Goal: Task Accomplishment & Management: Manage account settings

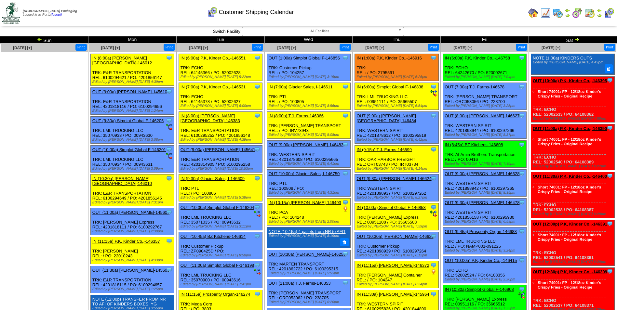
scroll to position [635, 0]
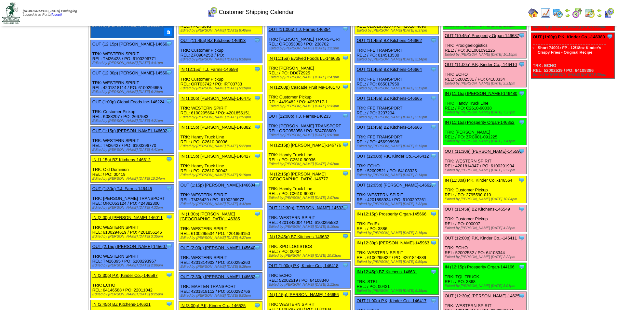
scroll to position [277, 0]
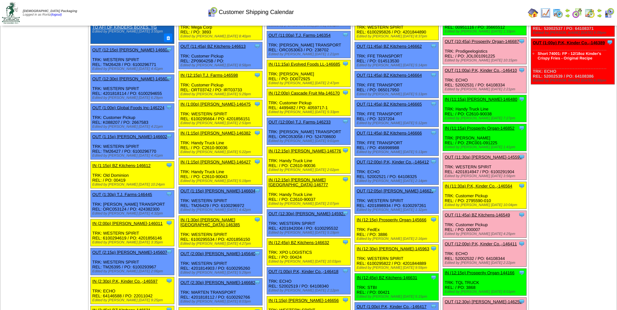
click at [460, 157] on link "OUT (11:30a) [PERSON_NAME]-145596" at bounding box center [483, 157] width 77 height 5
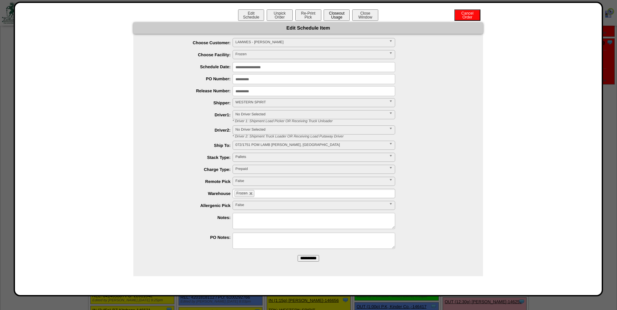
click at [338, 15] on button "Closeout Usage" at bounding box center [337, 14] width 26 height 11
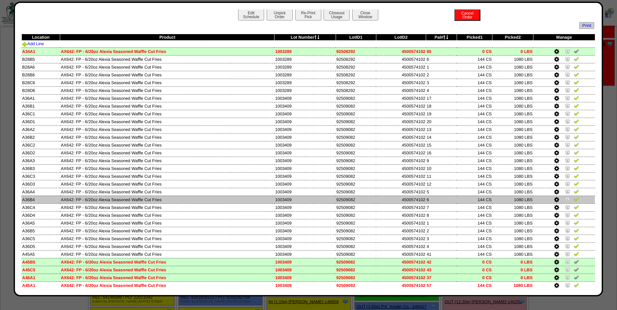
scroll to position [0, 0]
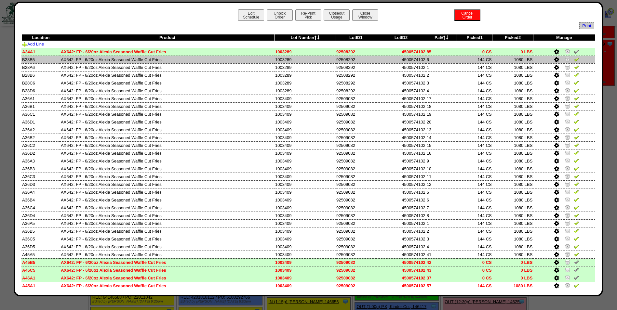
click at [574, 58] on img at bounding box center [576, 59] width 5 height 5
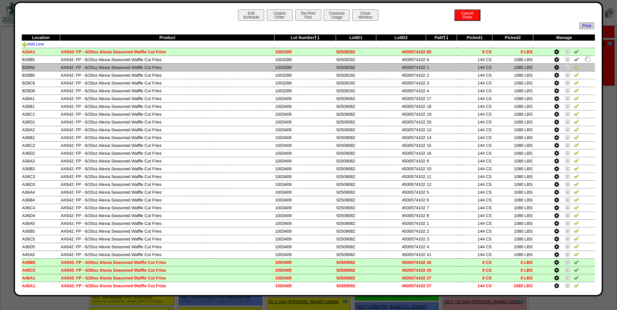
click at [574, 67] on img at bounding box center [576, 66] width 5 height 5
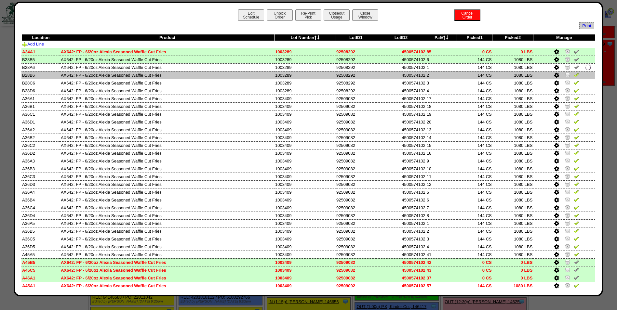
click at [574, 75] on img at bounding box center [576, 74] width 5 height 5
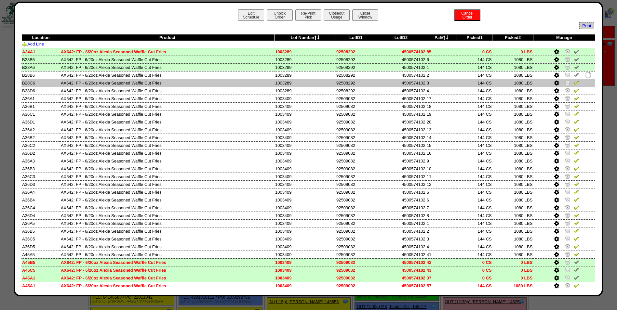
click at [574, 83] on img at bounding box center [576, 82] width 5 height 5
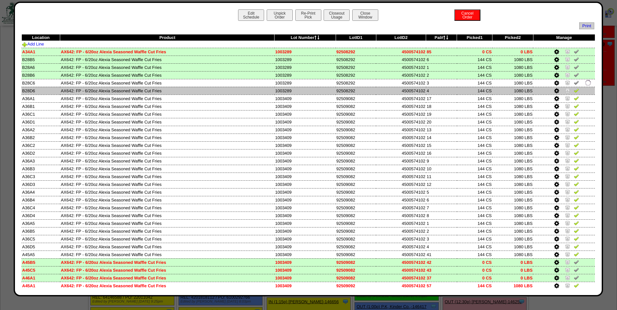
click at [574, 92] on img at bounding box center [576, 90] width 5 height 5
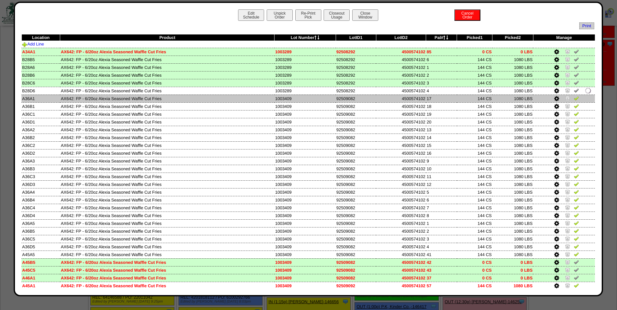
click at [574, 101] on img at bounding box center [576, 98] width 5 height 5
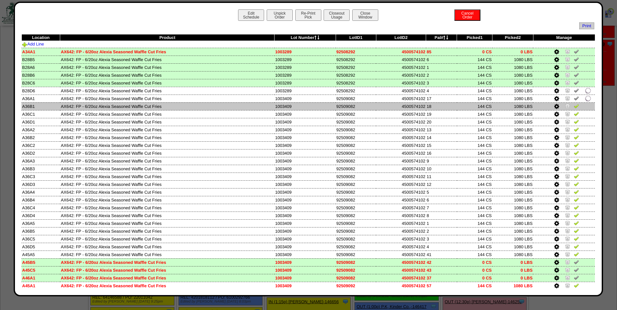
click at [574, 104] on img at bounding box center [576, 105] width 5 height 5
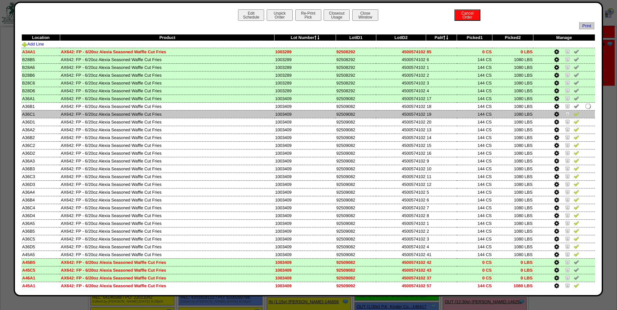
click at [574, 115] on img at bounding box center [576, 113] width 5 height 5
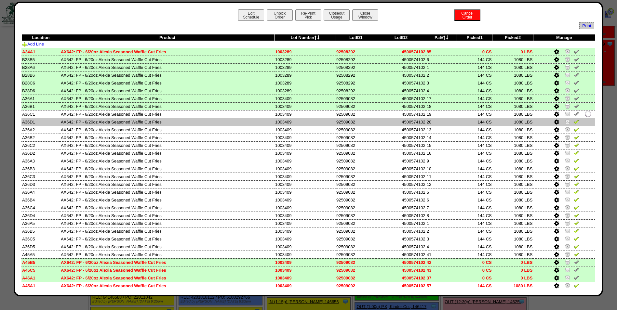
click at [574, 121] on img at bounding box center [576, 121] width 5 height 5
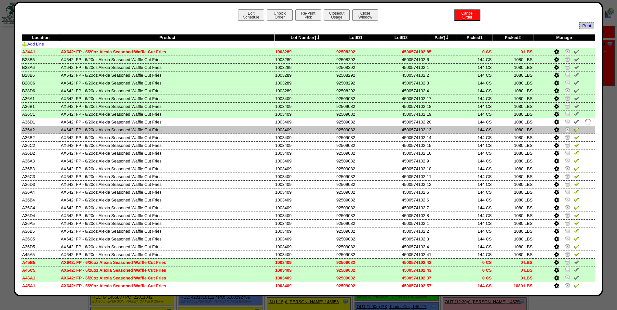
click at [574, 129] on img at bounding box center [576, 129] width 5 height 5
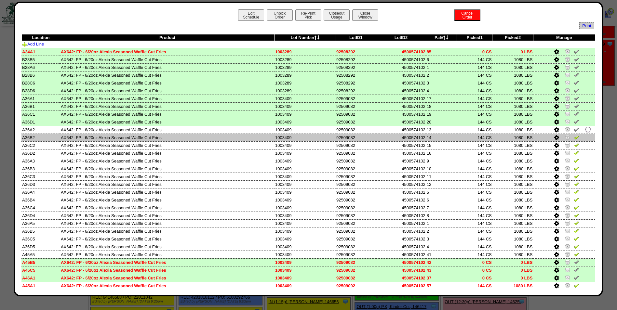
click at [574, 137] on img at bounding box center [576, 137] width 5 height 5
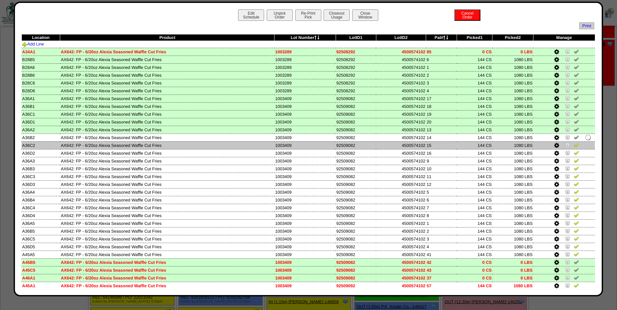
click at [574, 145] on img at bounding box center [576, 145] width 5 height 5
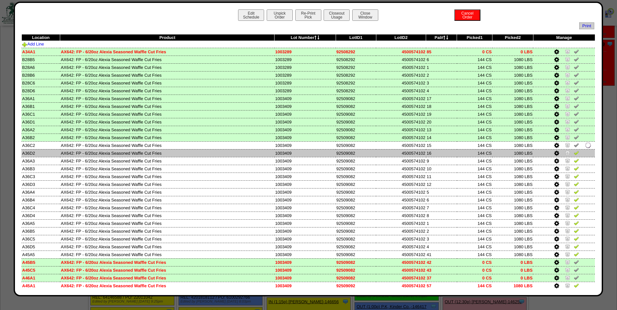
click at [574, 152] on img at bounding box center [576, 152] width 5 height 5
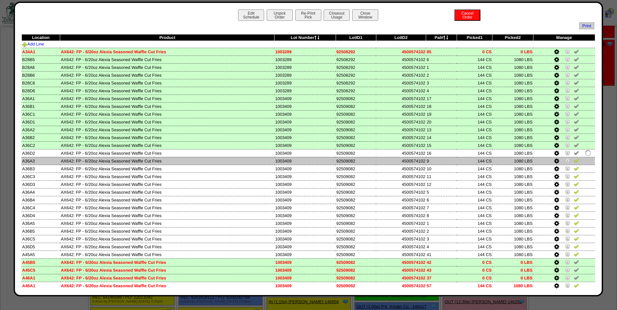
click at [575, 161] on td at bounding box center [564, 161] width 62 height 8
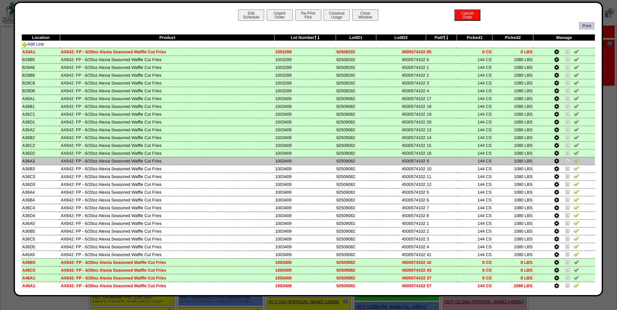
click at [574, 161] on img at bounding box center [576, 160] width 5 height 5
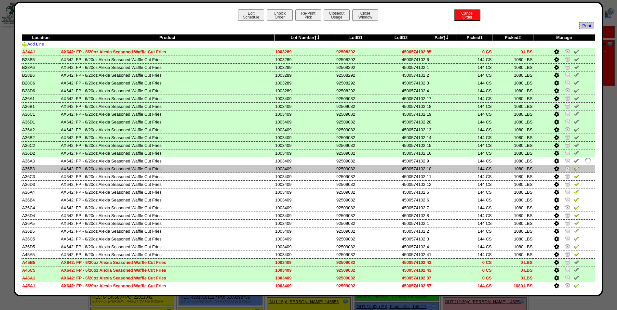
click at [574, 170] on img at bounding box center [576, 168] width 5 height 5
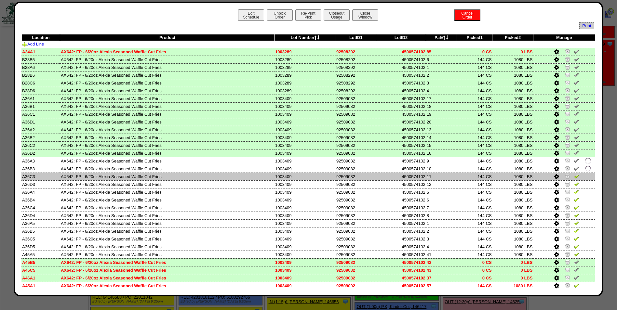
click at [574, 176] on img at bounding box center [576, 176] width 5 height 5
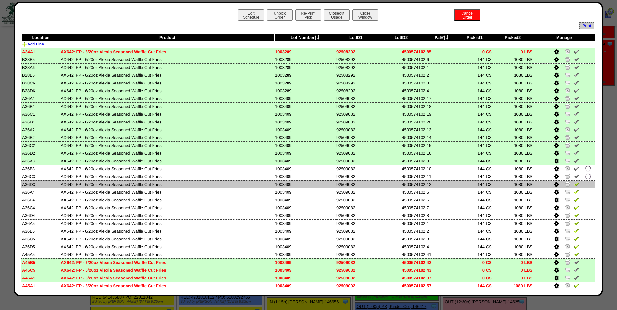
click at [574, 183] on img at bounding box center [576, 184] width 5 height 5
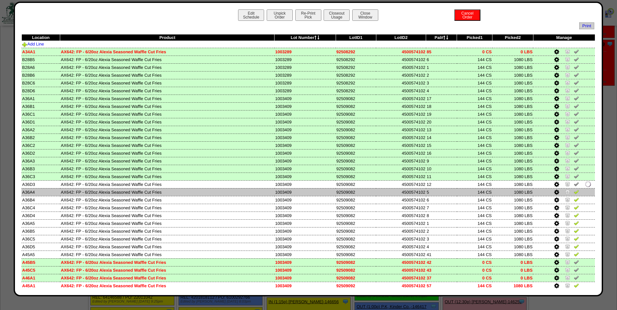
click at [574, 193] on img at bounding box center [576, 191] width 5 height 5
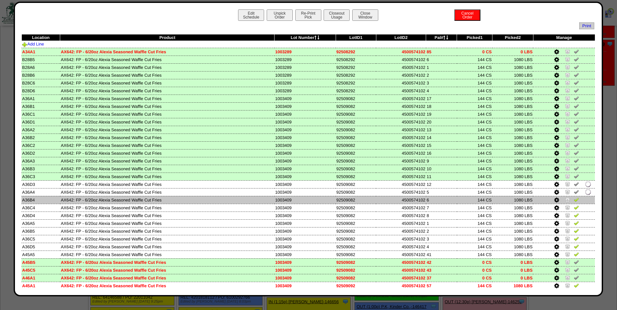
click at [574, 200] on img at bounding box center [576, 199] width 5 height 5
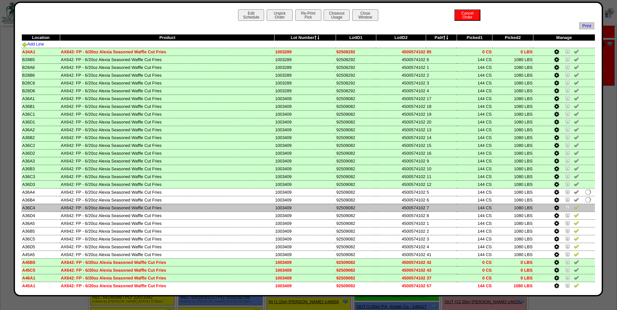
click at [574, 208] on img at bounding box center [576, 207] width 5 height 5
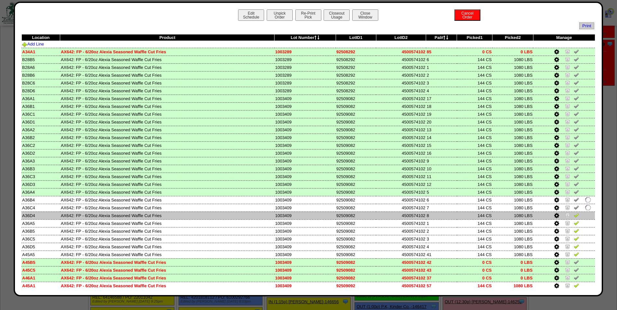
click at [574, 215] on img at bounding box center [576, 215] width 5 height 5
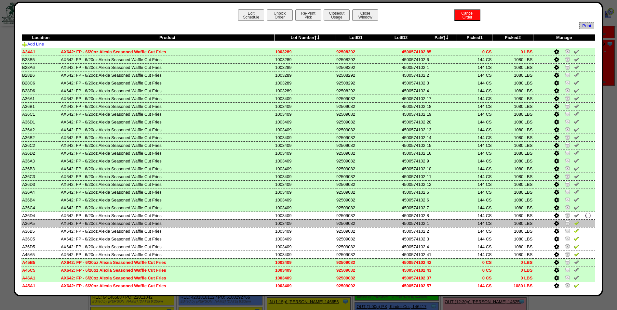
click at [574, 224] on img at bounding box center [576, 223] width 5 height 5
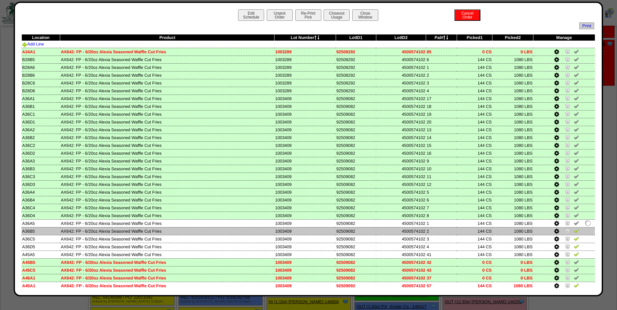
click at [574, 233] on img at bounding box center [576, 230] width 5 height 5
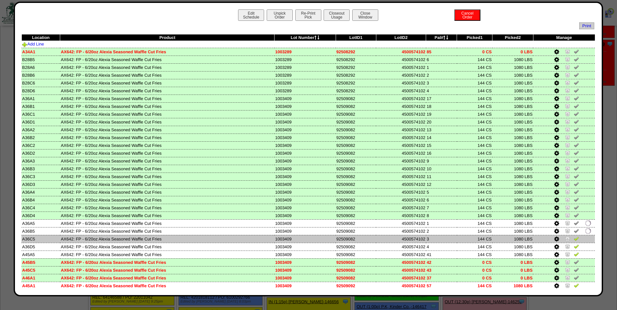
click at [574, 241] on img at bounding box center [576, 238] width 5 height 5
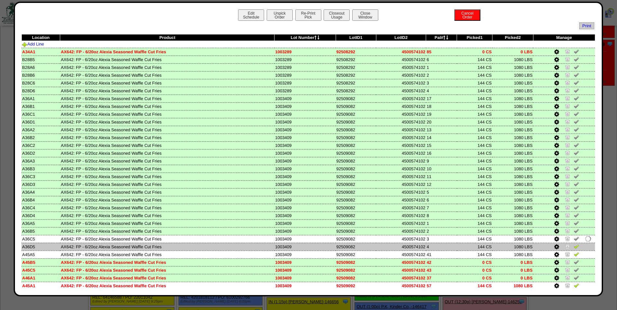
click at [574, 249] on img at bounding box center [576, 246] width 5 height 5
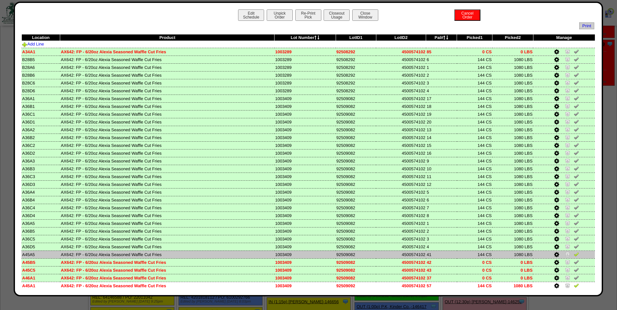
click at [574, 256] on img at bounding box center [576, 254] width 5 height 5
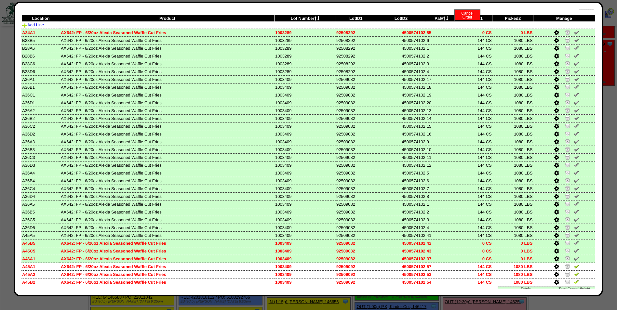
scroll to position [34, 0]
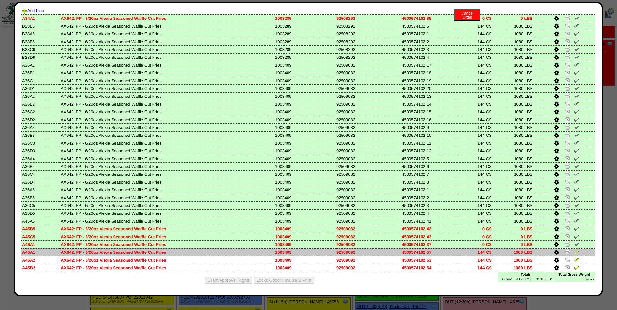
click at [574, 253] on img at bounding box center [576, 252] width 5 height 5
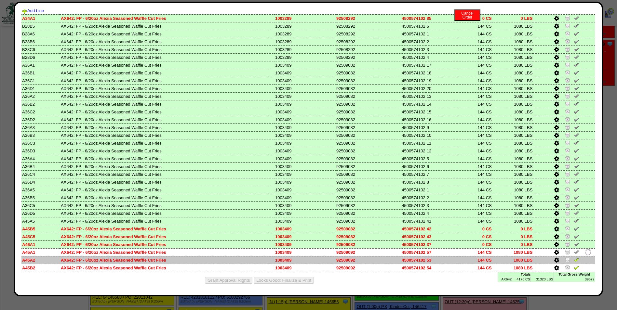
click at [574, 259] on img at bounding box center [576, 259] width 5 height 5
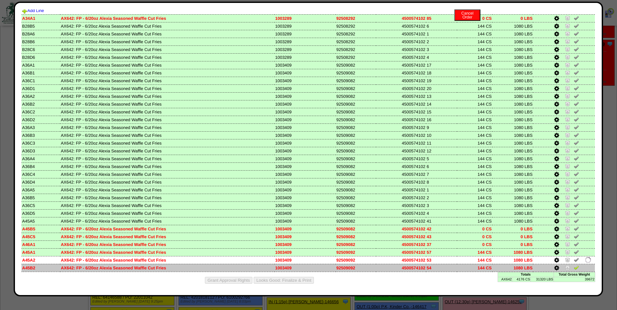
click at [574, 267] on img at bounding box center [576, 267] width 5 height 5
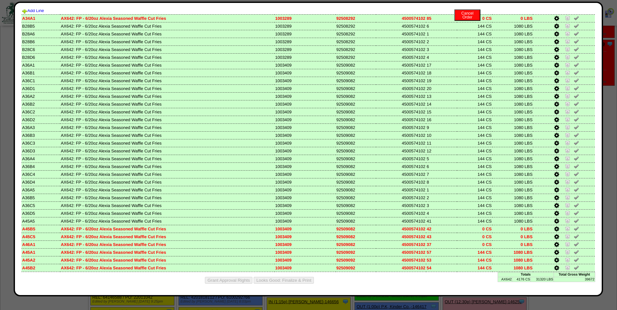
scroll to position [0, 0]
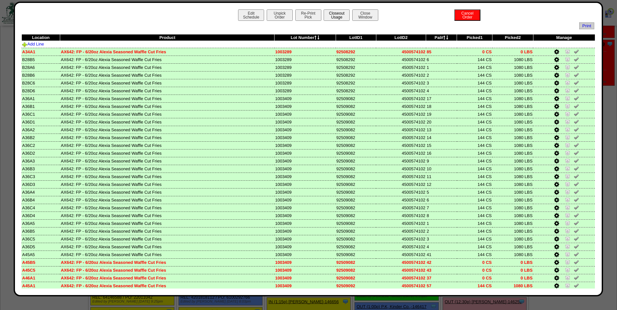
click at [334, 15] on button "Closeout Usage" at bounding box center [337, 14] width 26 height 11
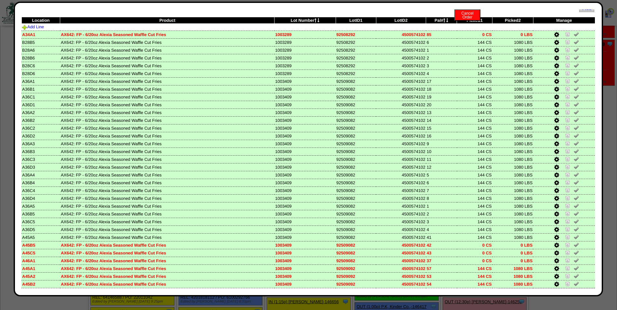
scroll to position [34, 0]
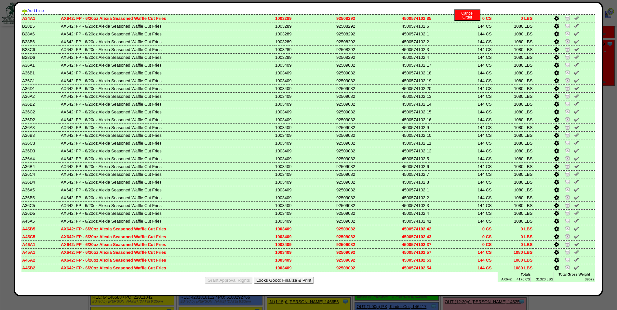
click at [264, 279] on button "Looks Good: Finalize & Print" at bounding box center [284, 280] width 60 height 7
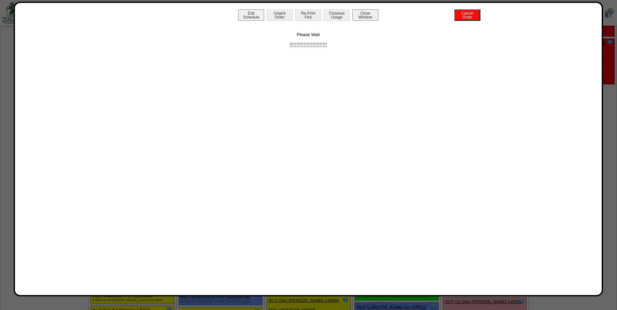
scroll to position [0, 0]
click at [307, 11] on button "Print BOL" at bounding box center [308, 14] width 26 height 11
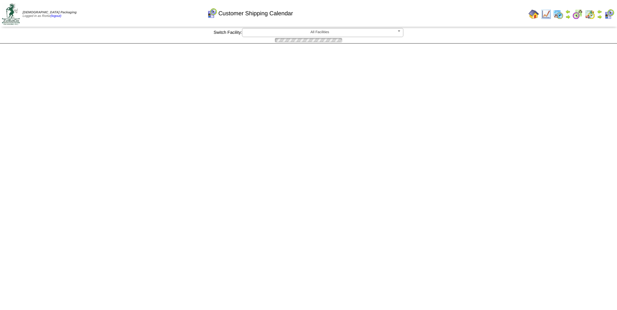
scroll to position [277, 0]
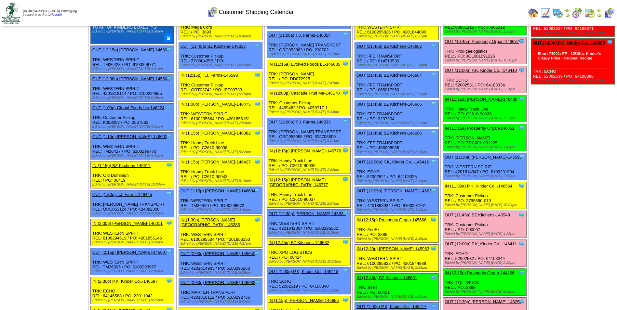
click at [422, 14] on div "Customer Shipping Calendar" at bounding box center [250, 10] width 355 height 18
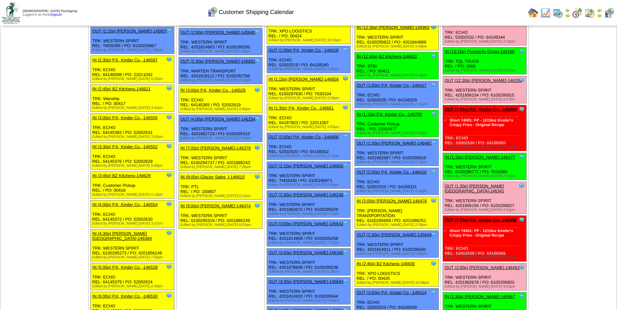
scroll to position [491, 0]
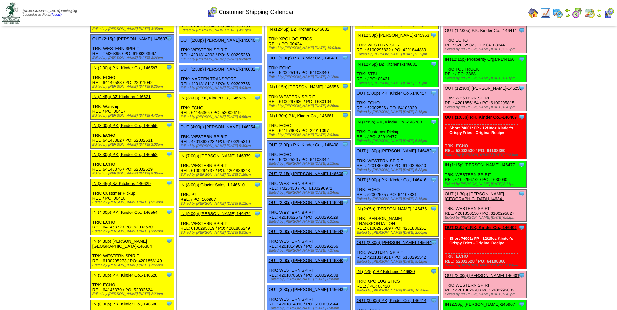
click at [487, 89] on link "OUT (12:30p) [PERSON_NAME]-146252" at bounding box center [483, 88] width 77 height 5
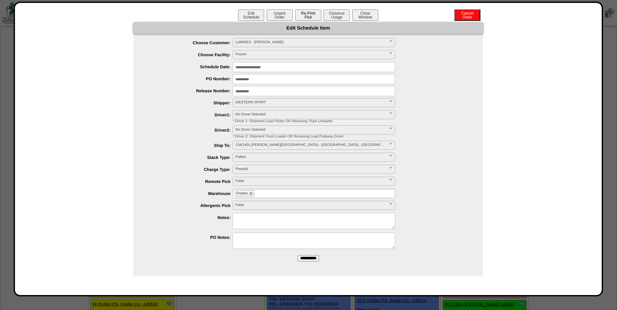
click at [308, 17] on button "Re-Print Pick" at bounding box center [308, 14] width 26 height 11
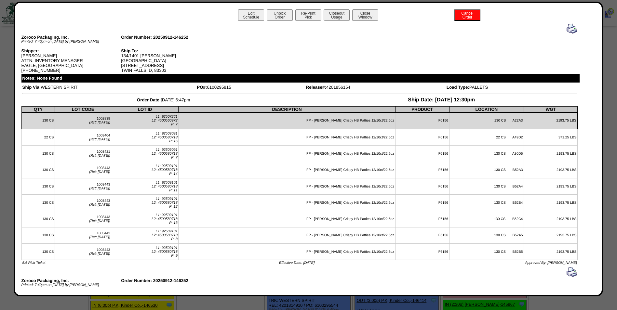
click at [568, 31] on img at bounding box center [572, 28] width 10 height 10
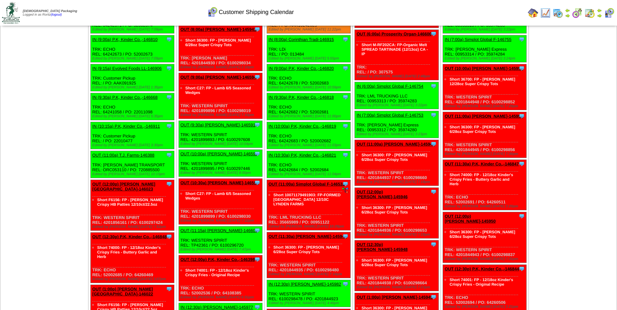
scroll to position [1272, 0]
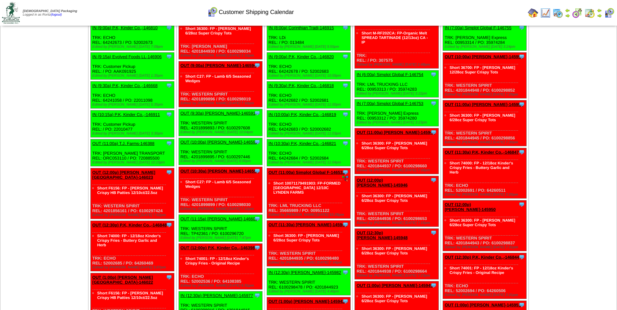
click at [600, 14] on img at bounding box center [599, 15] width 5 height 5
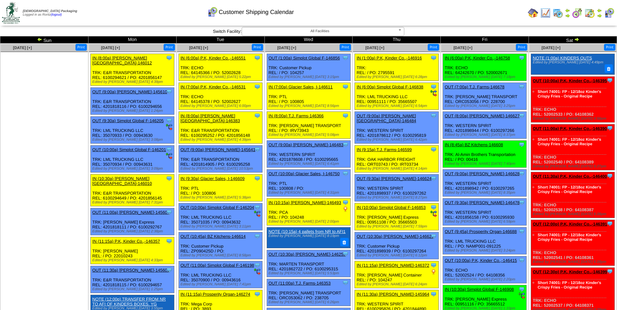
click at [576, 40] on img at bounding box center [576, 39] width 5 height 5
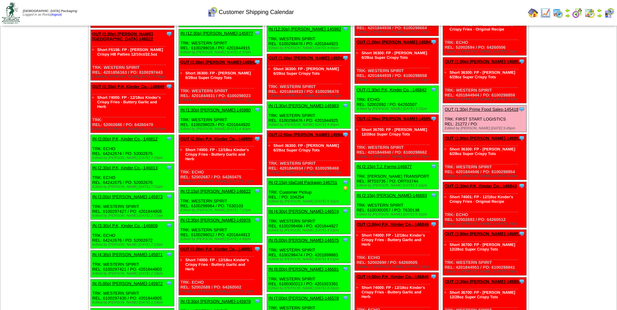
scroll to position [488, 0]
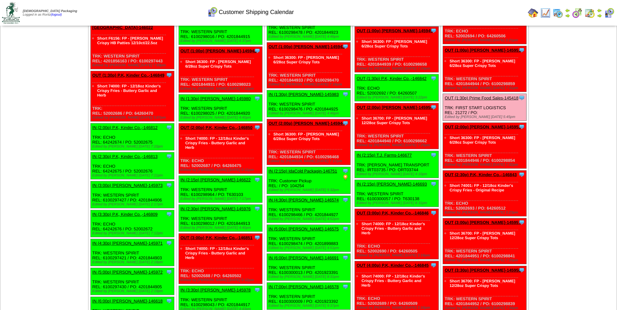
click at [500, 17] on td "Print All" at bounding box center [341, 13] width 367 height 24
click at [220, 129] on link "OUT (2:00p) P.K, Kinder Co.,-146850" at bounding box center [217, 127] width 72 height 5
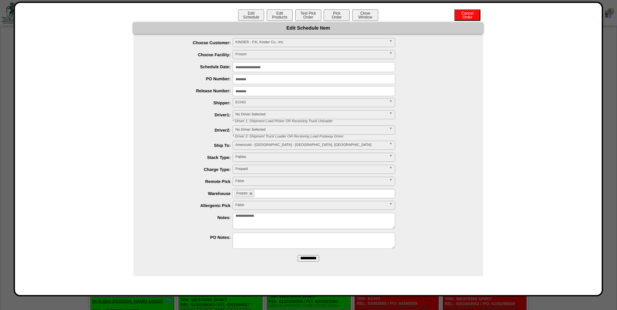
click at [289, 67] on input "**********" at bounding box center [314, 67] width 163 height 10
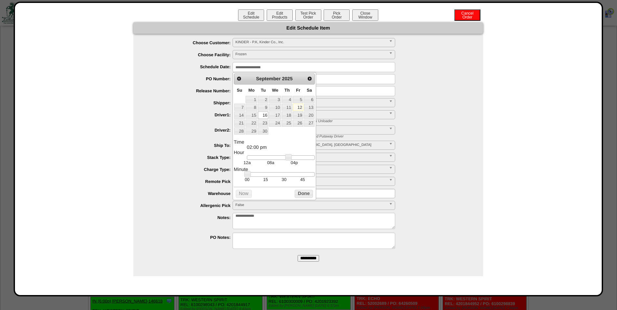
click at [285, 183] on td "30" at bounding box center [284, 180] width 19 height 6
click at [298, 115] on link "19" at bounding box center [298, 115] width 10 height 7
type input "**********"
click at [306, 197] on button "Done" at bounding box center [304, 194] width 18 height 8
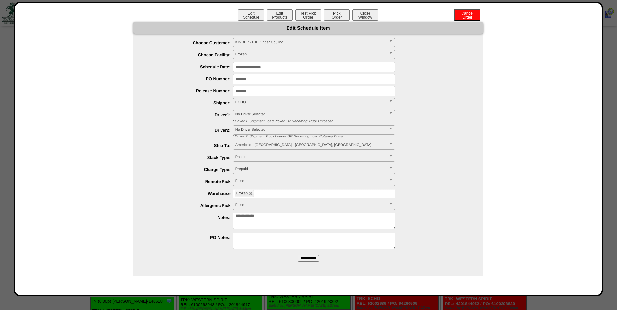
click at [308, 259] on input "**********" at bounding box center [308, 258] width 21 height 7
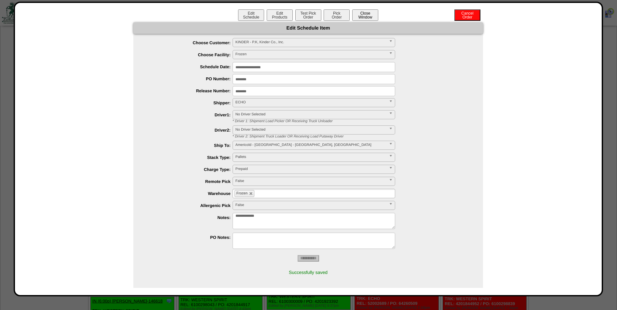
click at [366, 18] on button "Close Window" at bounding box center [365, 14] width 26 height 11
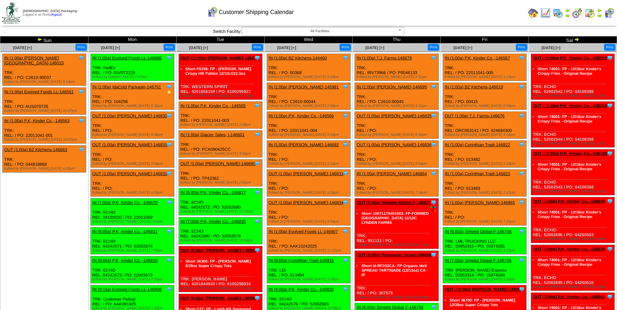
drag, startPoint x: 396, startPoint y: 17, endPoint x: 400, endPoint y: 16, distance: 4.0
click at [396, 17] on div "Customer Shipping Calendar" at bounding box center [250, 10] width 355 height 18
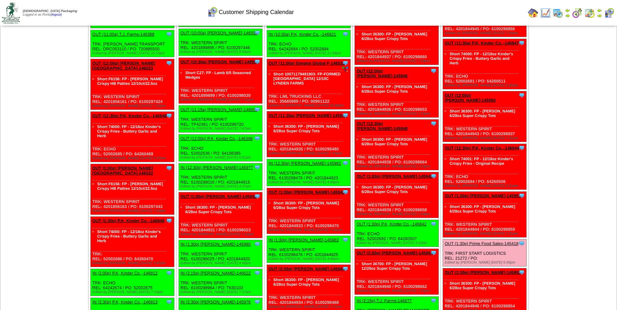
scroll to position [456, 0]
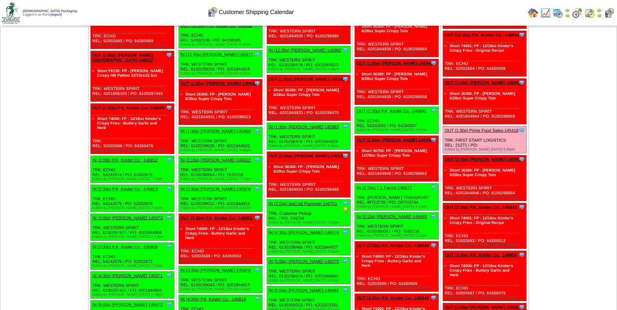
click at [202, 218] on link "OUT (3:00p) P.K, Kinder Co.,-146851" at bounding box center [217, 218] width 72 height 5
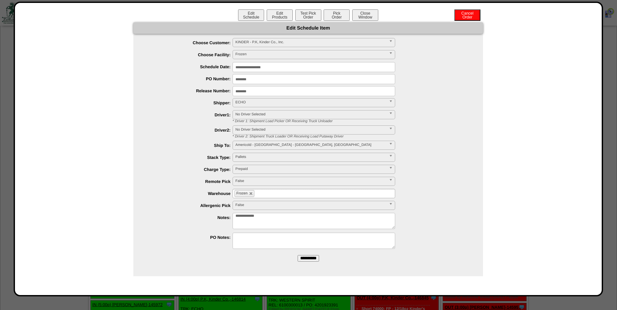
click at [294, 68] on input "**********" at bounding box center [314, 67] width 163 height 10
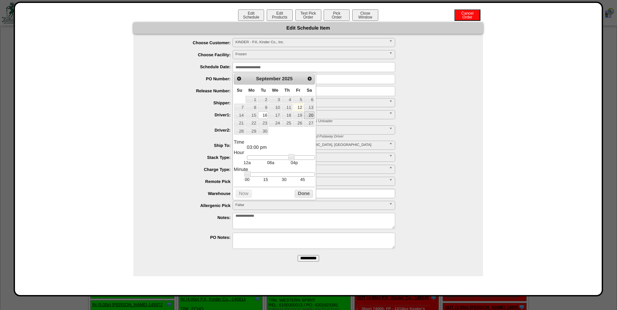
click at [308, 115] on link "20" at bounding box center [309, 115] width 10 height 7
drag, startPoint x: 282, startPoint y: 182, endPoint x: 289, endPoint y: 177, distance: 8.3
click at [282, 183] on td "30" at bounding box center [284, 180] width 19 height 6
type input "**********"
drag, startPoint x: 291, startPoint y: 161, endPoint x: 282, endPoint y: 161, distance: 8.8
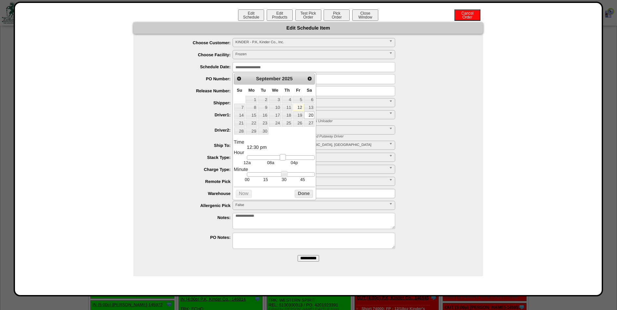
click at [282, 161] on link at bounding box center [283, 157] width 7 height 7
click at [308, 195] on button "Done" at bounding box center [304, 194] width 18 height 8
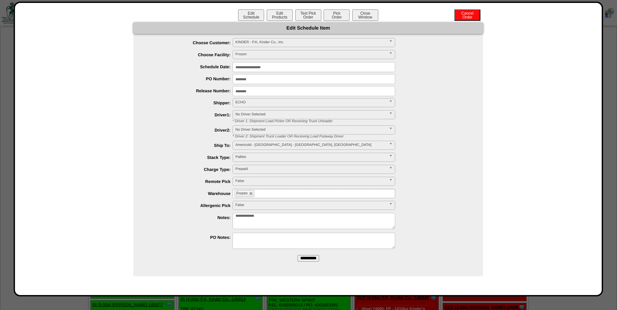
drag, startPoint x: 313, startPoint y: 259, endPoint x: 347, endPoint y: 42, distance: 220.0
click at [313, 259] on input "**********" at bounding box center [308, 258] width 21 height 7
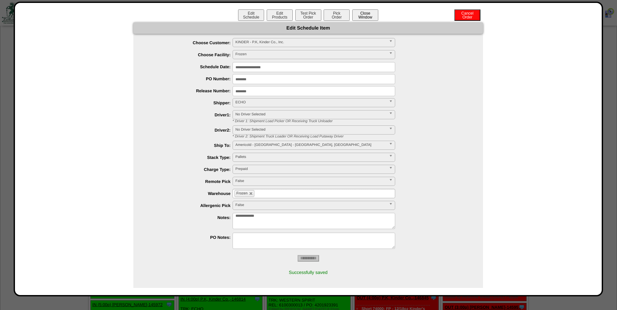
click at [368, 15] on button "Close Window" at bounding box center [365, 14] width 26 height 11
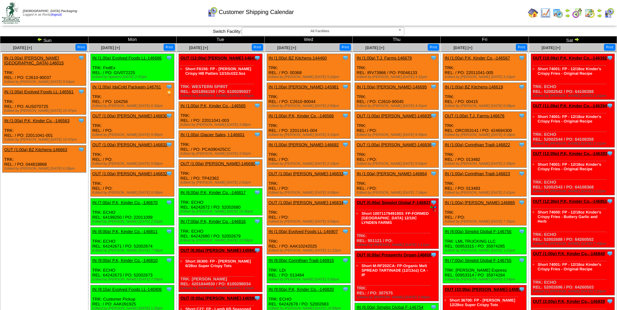
click at [377, 17] on div "Customer Shipping Calendar" at bounding box center [250, 10] width 355 height 18
click at [38, 39] on img at bounding box center [39, 39] width 5 height 5
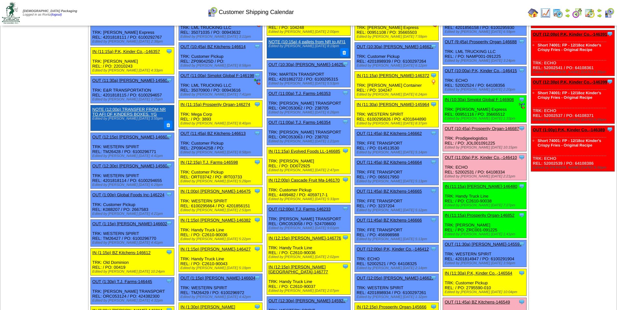
scroll to position [195, 0]
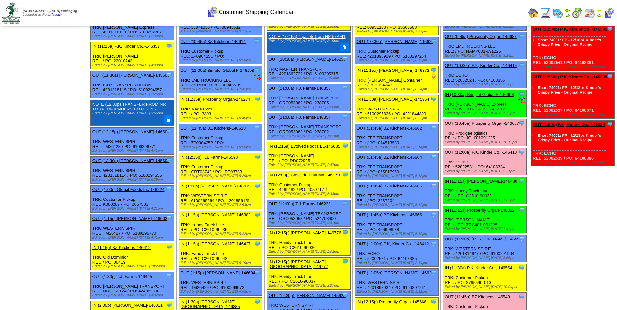
click at [482, 153] on link "OUT (11:00a) P.K, Kinder Co.,-146410" at bounding box center [481, 152] width 72 height 5
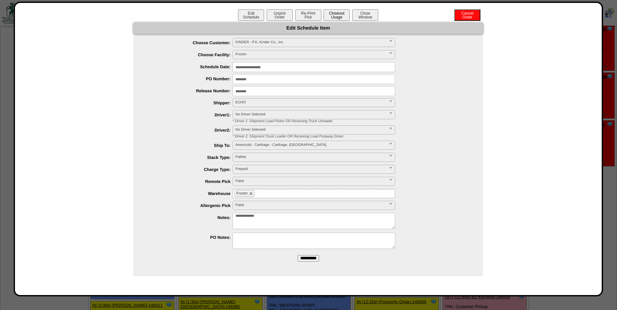
click at [331, 18] on button "Closeout Usage" at bounding box center [337, 14] width 26 height 11
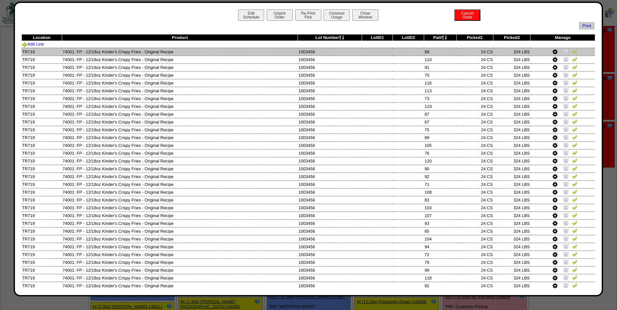
click at [572, 50] on img at bounding box center [574, 51] width 5 height 5
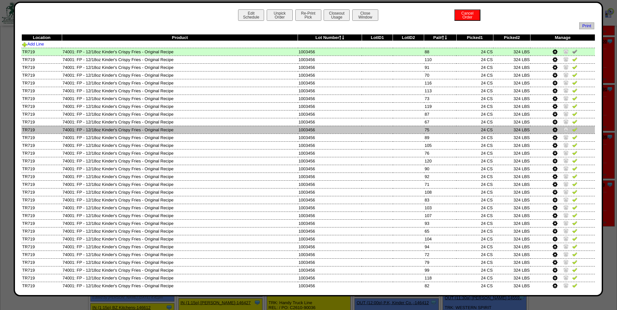
scroll to position [65, 0]
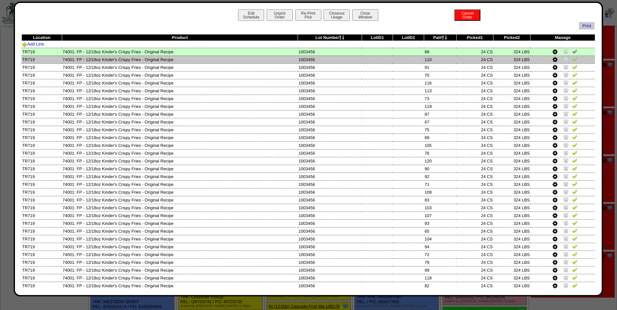
click at [572, 60] on img at bounding box center [574, 59] width 5 height 5
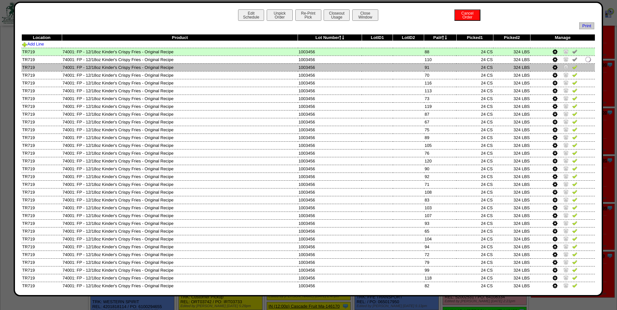
click at [572, 64] on img at bounding box center [574, 66] width 5 height 5
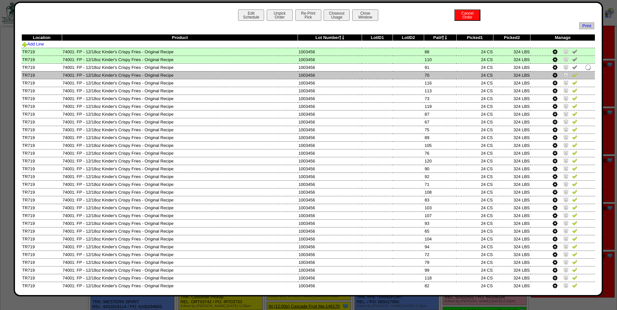
click at [572, 75] on img at bounding box center [574, 74] width 5 height 5
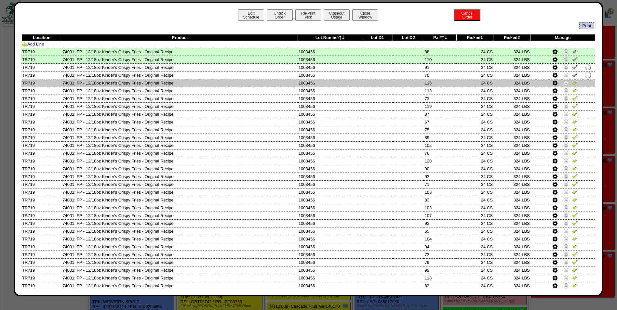
click at [572, 81] on img at bounding box center [574, 82] width 5 height 5
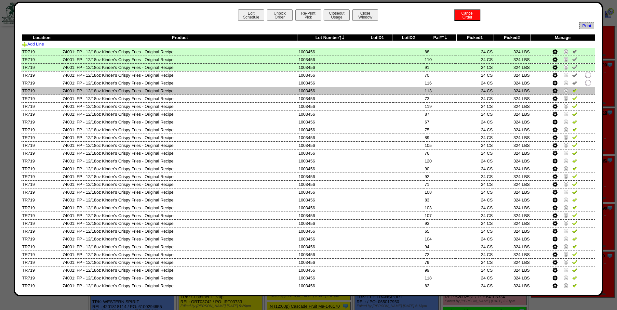
click at [572, 88] on img at bounding box center [574, 90] width 5 height 5
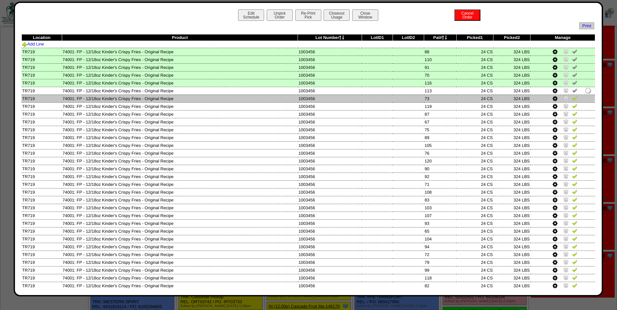
click at [572, 99] on img at bounding box center [574, 98] width 5 height 5
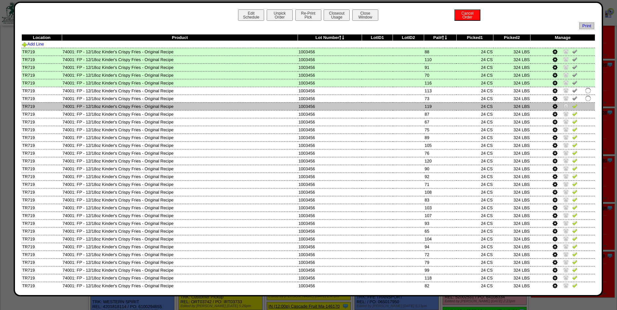
click at [572, 107] on img at bounding box center [574, 105] width 5 height 5
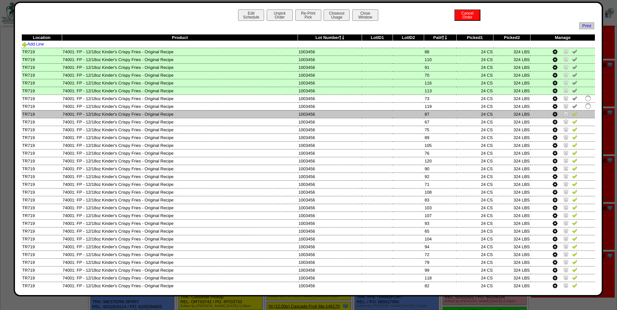
click at [572, 113] on img at bounding box center [574, 113] width 5 height 5
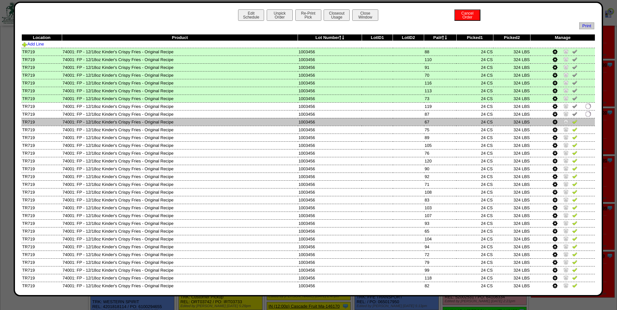
click at [572, 120] on img at bounding box center [574, 121] width 5 height 5
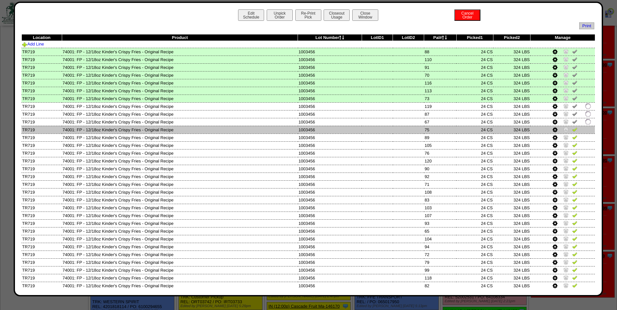
click at [572, 129] on img at bounding box center [574, 129] width 5 height 5
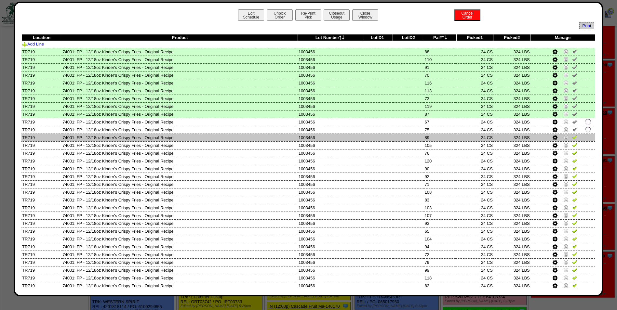
click at [572, 135] on img at bounding box center [574, 137] width 5 height 5
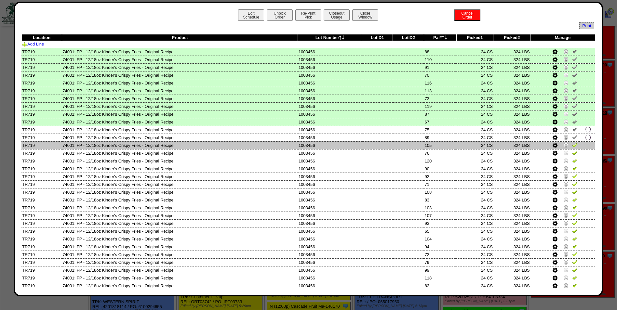
click at [572, 145] on img at bounding box center [574, 145] width 5 height 5
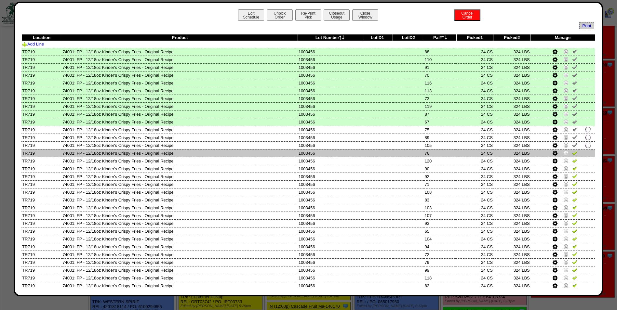
click at [572, 150] on img at bounding box center [574, 152] width 5 height 5
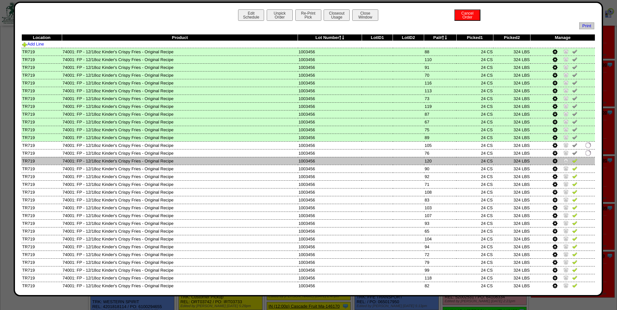
click at [572, 163] on img at bounding box center [574, 160] width 5 height 5
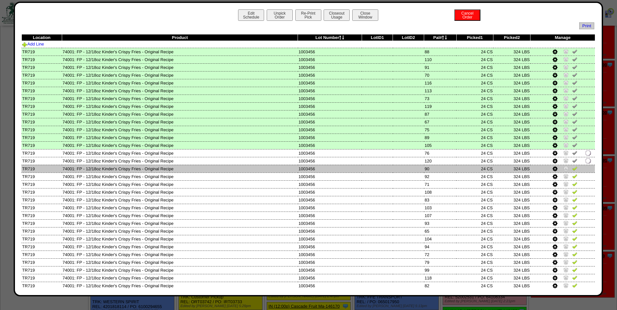
click at [572, 168] on img at bounding box center [574, 168] width 5 height 5
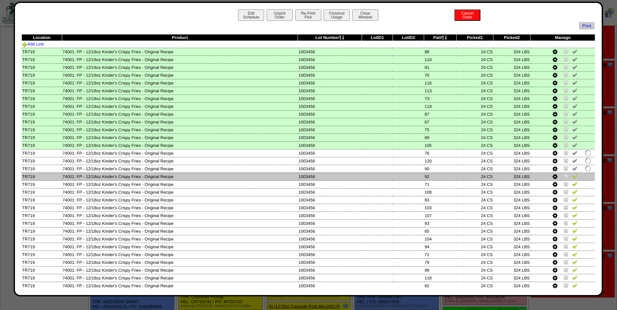
click at [572, 177] on img at bounding box center [574, 176] width 5 height 5
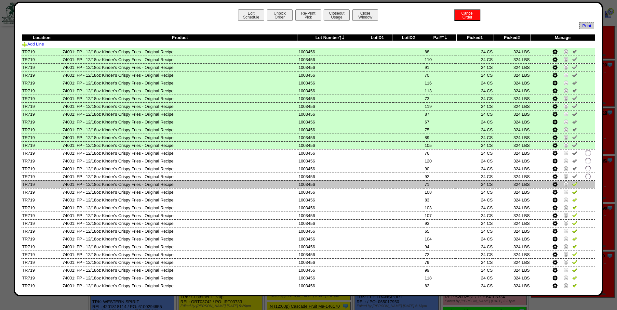
click at [572, 184] on img at bounding box center [574, 184] width 5 height 5
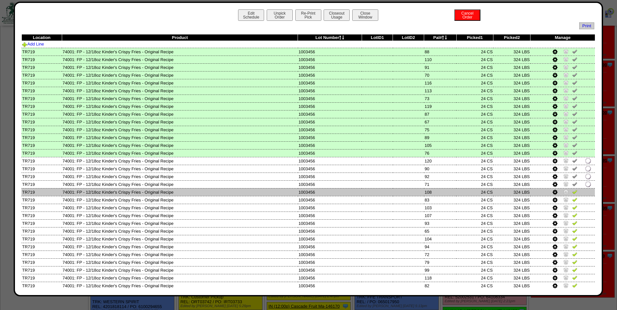
click at [572, 190] on img at bounding box center [574, 191] width 5 height 5
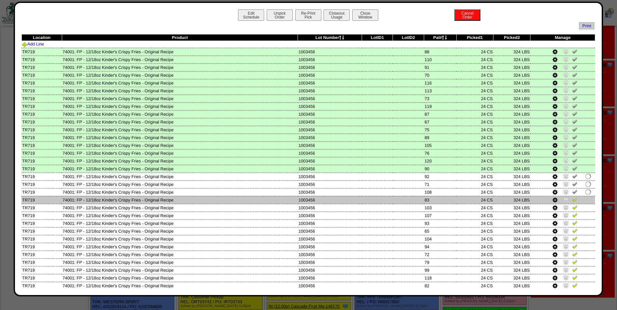
click at [572, 201] on img at bounding box center [574, 199] width 5 height 5
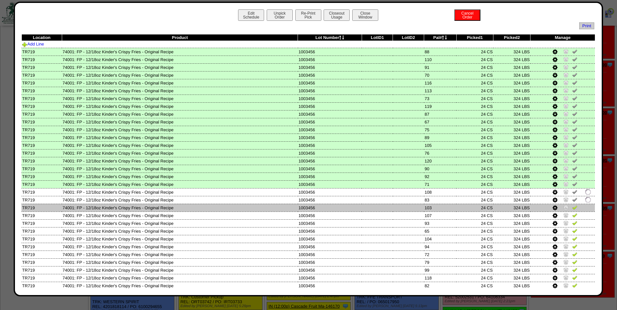
click at [572, 208] on img at bounding box center [574, 207] width 5 height 5
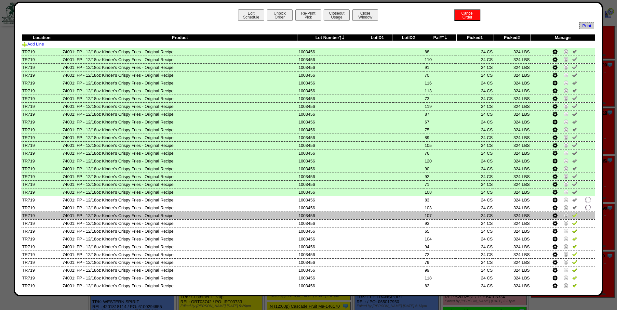
click at [572, 217] on img at bounding box center [574, 215] width 5 height 5
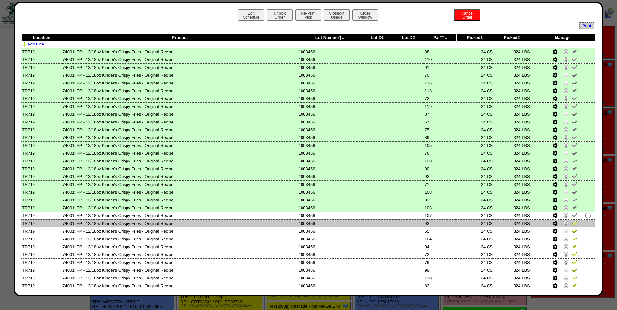
click at [572, 224] on img at bounding box center [574, 223] width 5 height 5
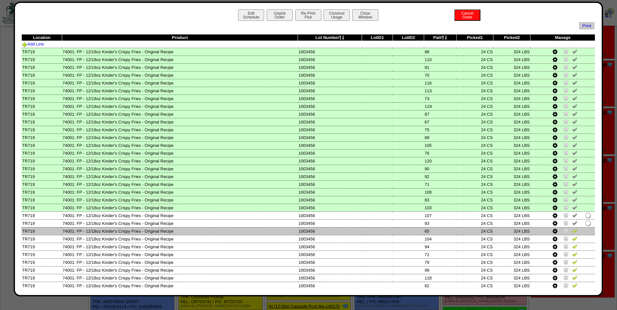
click at [572, 232] on img at bounding box center [574, 230] width 5 height 5
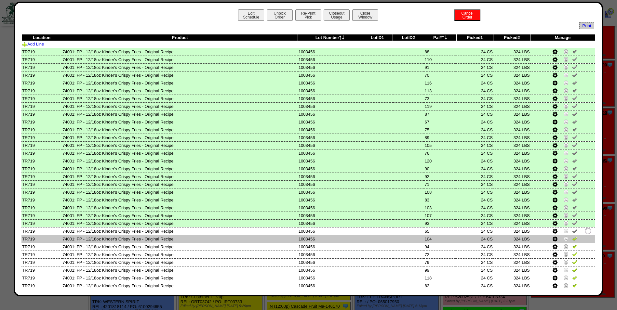
click at [572, 240] on img at bounding box center [574, 238] width 5 height 5
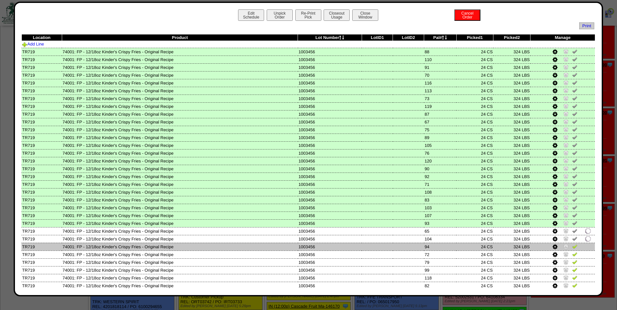
click at [572, 247] on img at bounding box center [574, 246] width 5 height 5
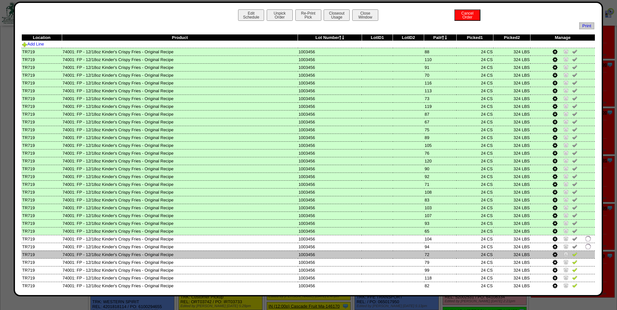
click at [572, 253] on img at bounding box center [574, 254] width 5 height 5
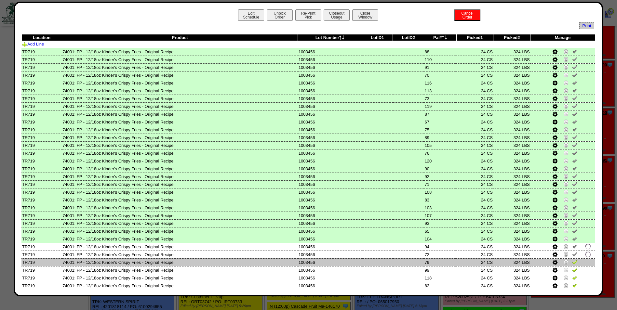
click at [572, 262] on img at bounding box center [574, 262] width 5 height 5
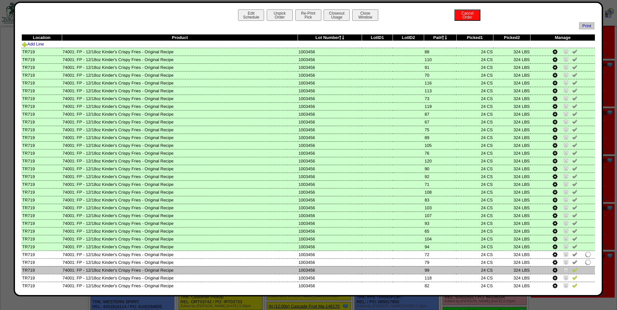
click at [572, 270] on img at bounding box center [574, 269] width 5 height 5
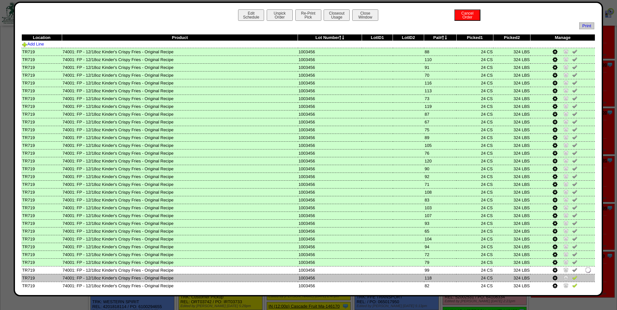
click at [572, 277] on img at bounding box center [574, 277] width 5 height 5
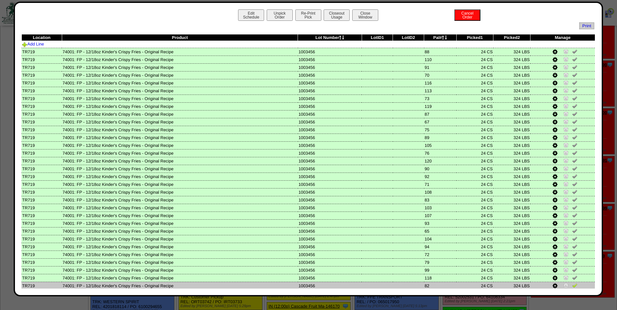
click at [572, 285] on img at bounding box center [574, 285] width 5 height 5
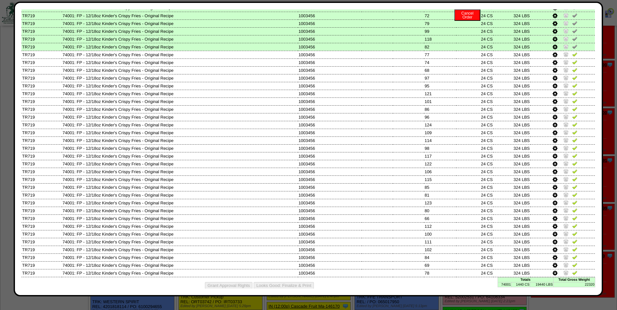
scroll to position [244, 0]
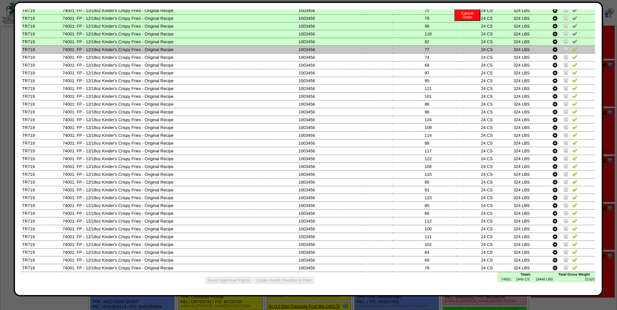
click at [572, 50] on img at bounding box center [574, 49] width 5 height 5
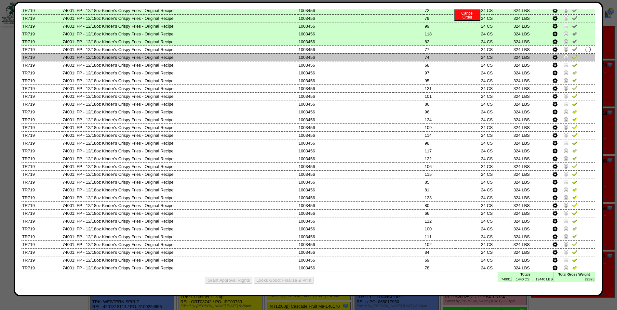
click at [572, 56] on img at bounding box center [574, 56] width 5 height 5
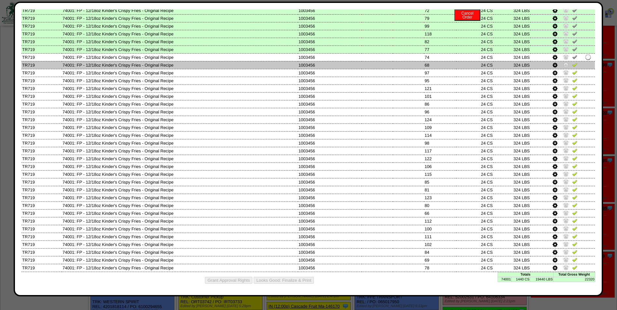
click at [572, 65] on img at bounding box center [574, 64] width 5 height 5
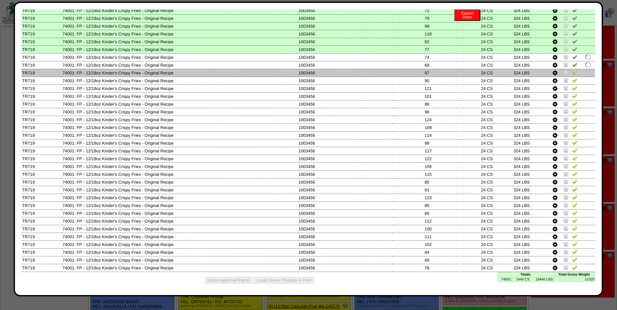
click at [572, 71] on img at bounding box center [574, 72] width 5 height 5
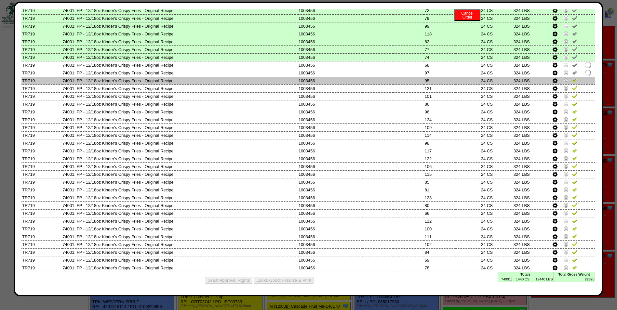
click at [572, 78] on img at bounding box center [574, 80] width 5 height 5
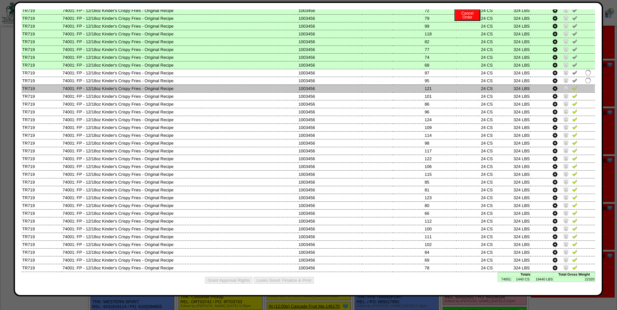
click at [572, 87] on img at bounding box center [574, 88] width 5 height 5
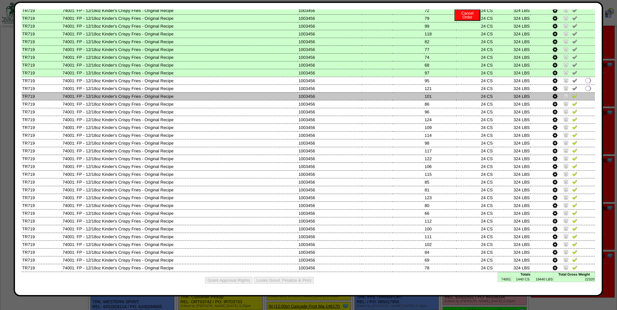
click at [572, 94] on img at bounding box center [574, 95] width 5 height 5
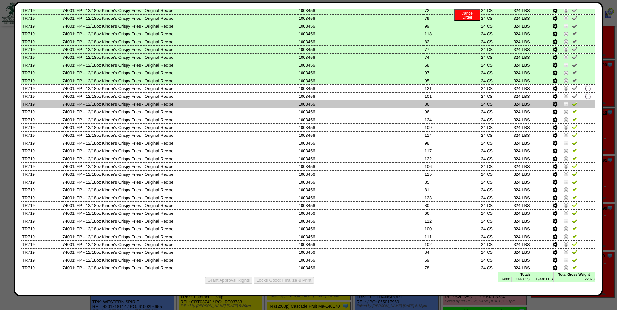
click at [572, 102] on img at bounding box center [574, 103] width 5 height 5
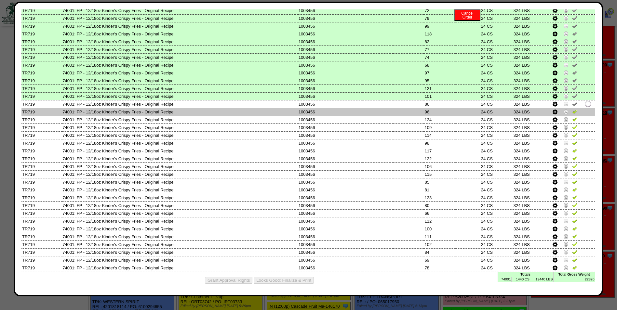
click at [572, 112] on img at bounding box center [574, 111] width 5 height 5
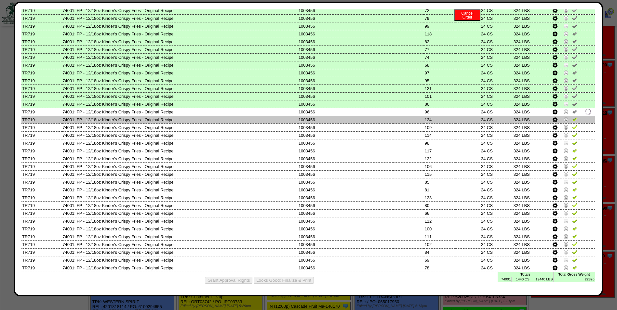
click at [572, 120] on img at bounding box center [574, 119] width 5 height 5
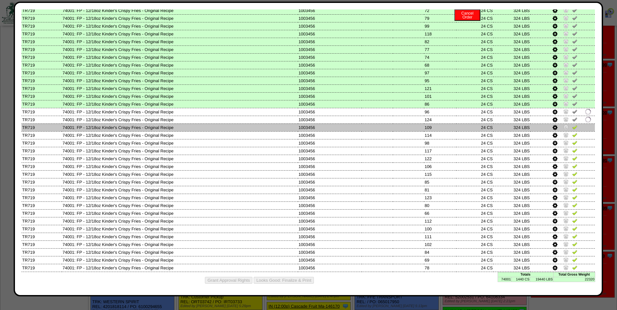
click at [572, 129] on img at bounding box center [574, 127] width 5 height 5
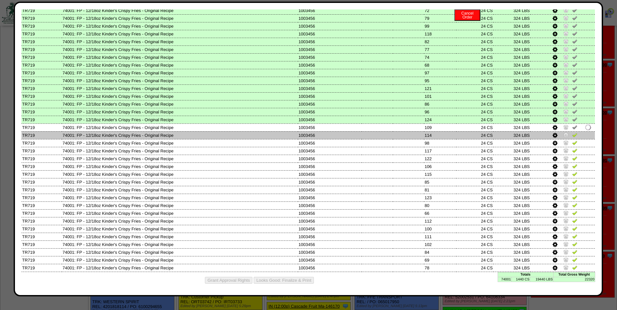
click at [572, 134] on img at bounding box center [574, 134] width 5 height 5
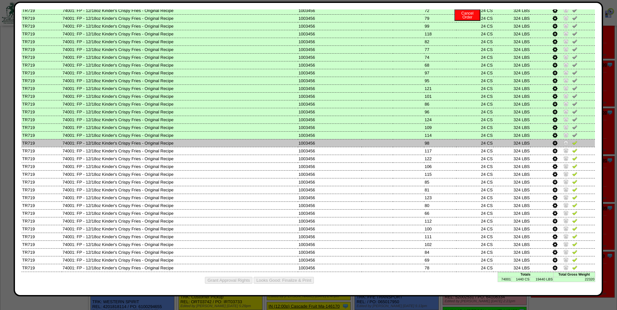
click at [572, 143] on img at bounding box center [574, 142] width 5 height 5
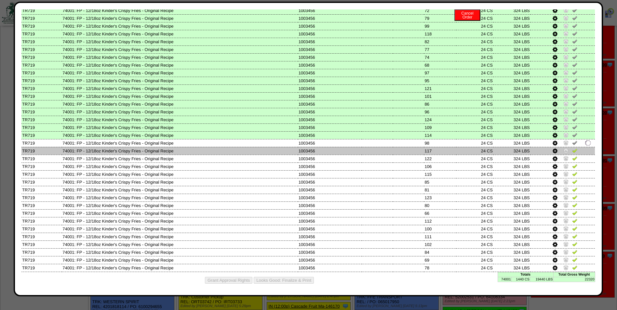
click at [572, 150] on img at bounding box center [574, 150] width 5 height 5
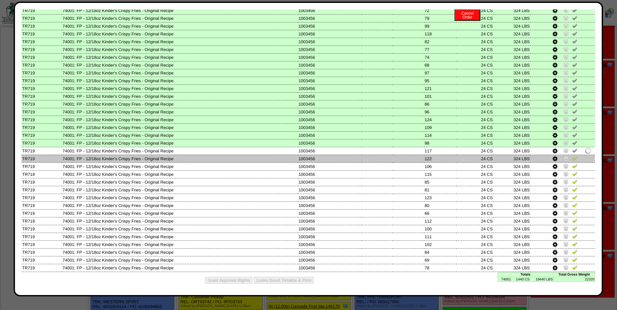
click at [572, 157] on img at bounding box center [574, 158] width 5 height 5
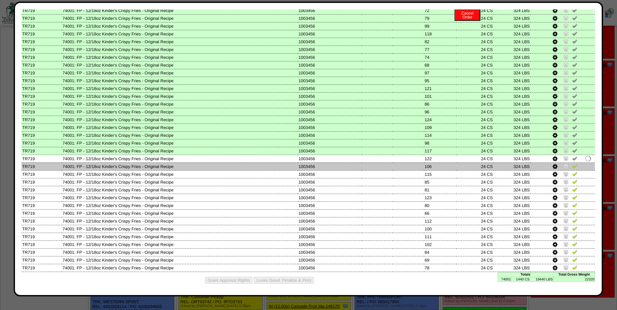
click at [572, 165] on img at bounding box center [574, 166] width 5 height 5
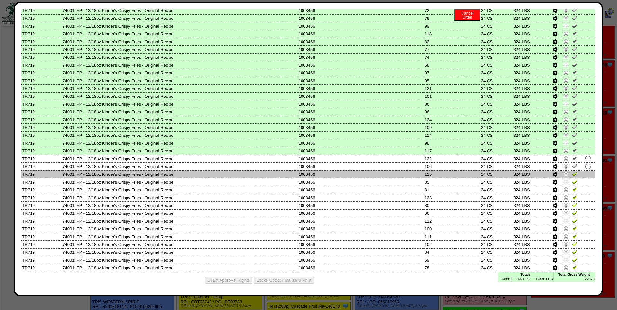
click at [572, 174] on img at bounding box center [574, 173] width 5 height 5
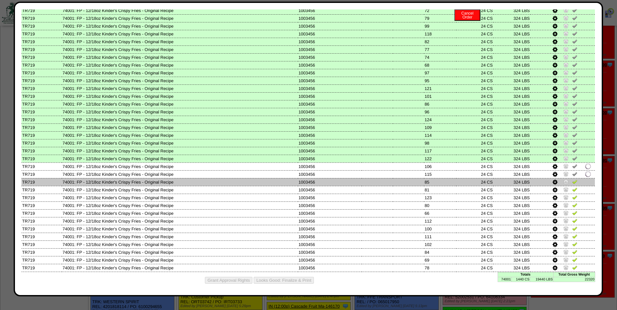
click at [572, 182] on img at bounding box center [574, 181] width 5 height 5
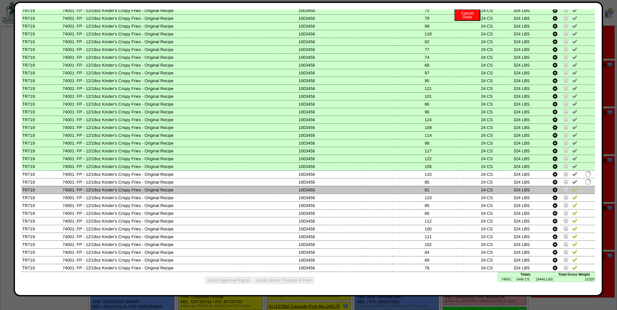
click at [572, 190] on img at bounding box center [574, 189] width 5 height 5
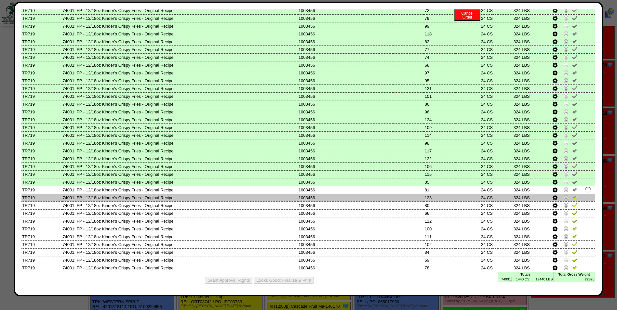
click at [572, 198] on img at bounding box center [574, 197] width 5 height 5
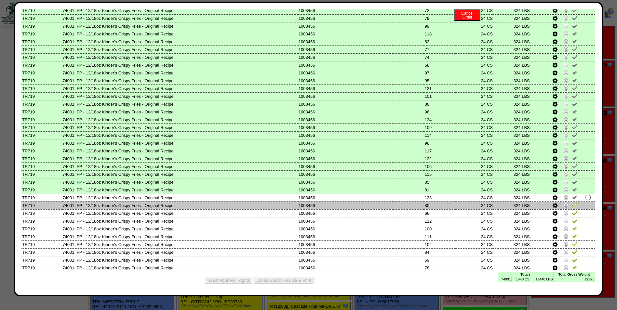
click at [572, 206] on img at bounding box center [574, 205] width 5 height 5
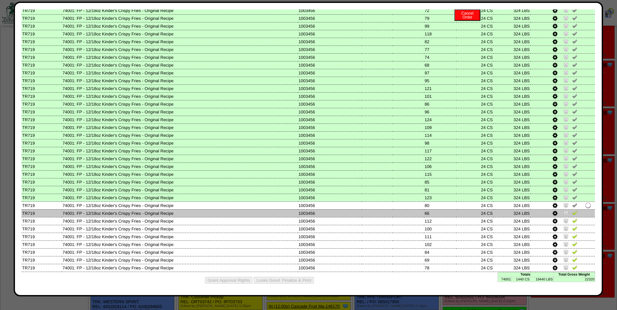
click at [572, 213] on img at bounding box center [574, 213] width 5 height 5
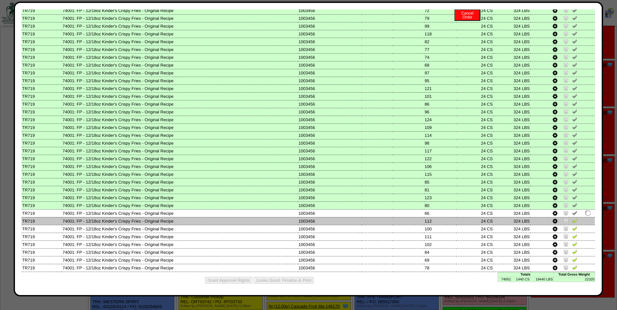
click at [572, 223] on img at bounding box center [574, 220] width 5 height 5
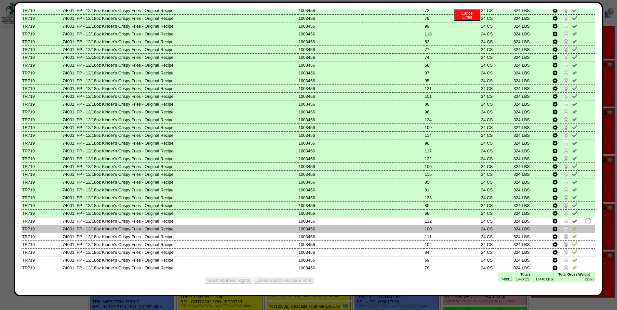
click at [572, 229] on img at bounding box center [574, 228] width 5 height 5
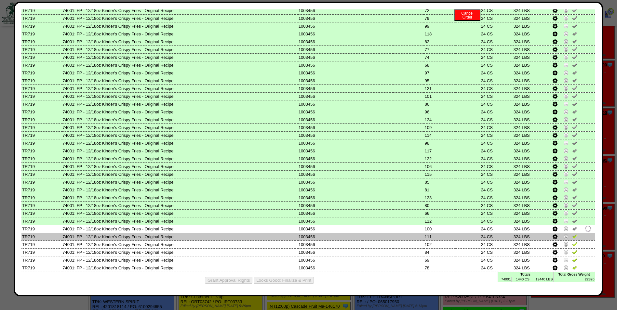
click at [572, 236] on img at bounding box center [574, 236] width 5 height 5
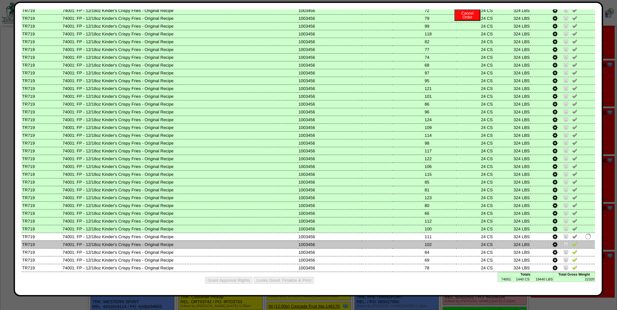
click at [572, 243] on img at bounding box center [574, 244] width 5 height 5
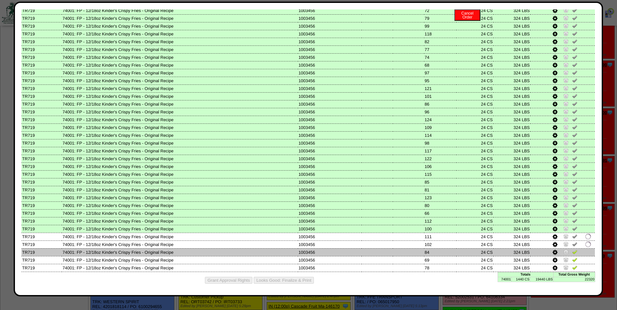
click at [572, 252] on img at bounding box center [574, 252] width 5 height 5
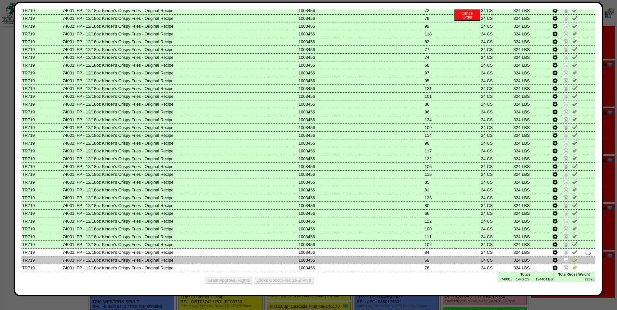
click at [572, 260] on img at bounding box center [574, 259] width 5 height 5
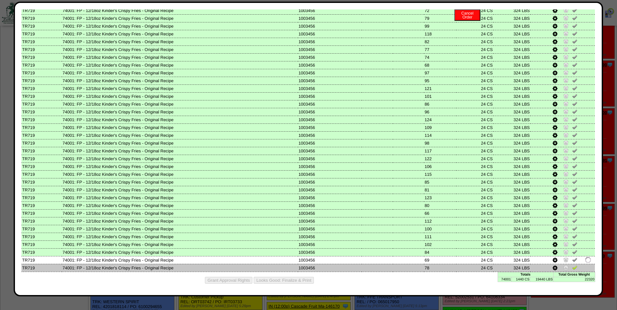
click at [572, 266] on img at bounding box center [574, 267] width 5 height 5
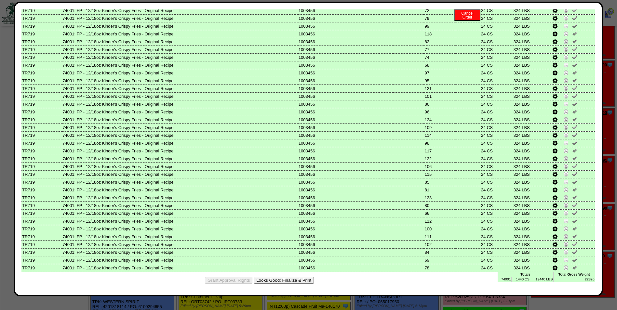
click at [292, 282] on button "Looks Good: Finalize & Print" at bounding box center [284, 280] width 60 height 7
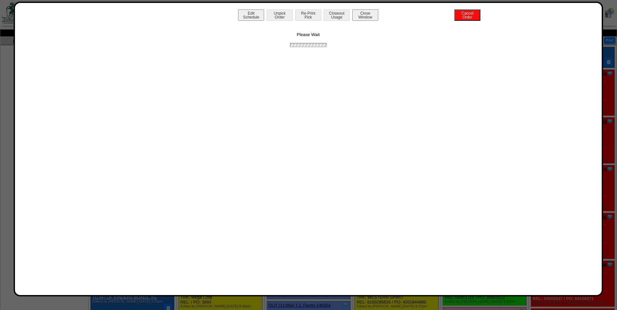
scroll to position [0, 0]
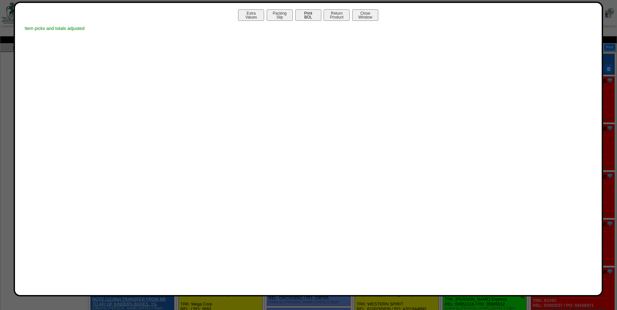
click at [307, 16] on button "Print BOL" at bounding box center [308, 14] width 26 height 11
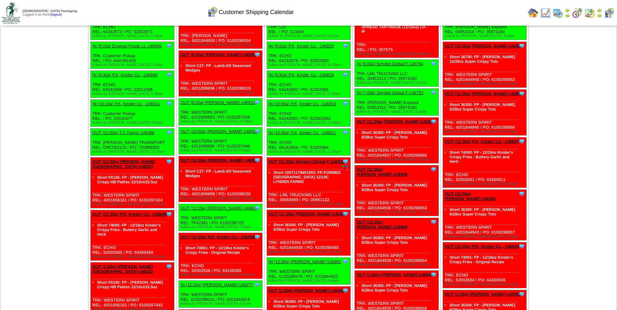
scroll to position [1215, 0]
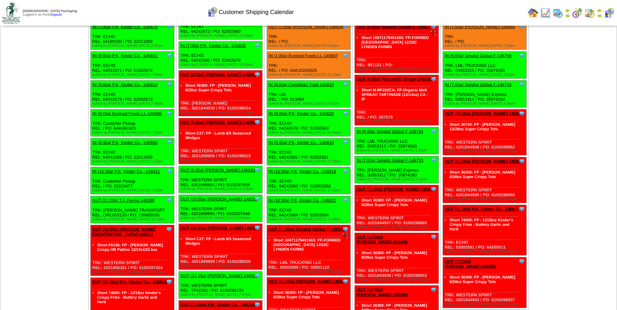
click at [450, 7] on td "Print All" at bounding box center [341, 13] width 367 height 24
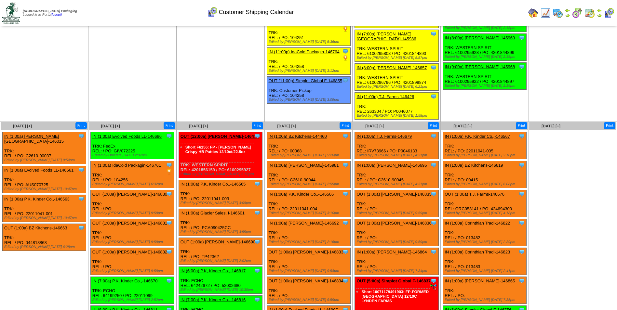
scroll to position [976, 0]
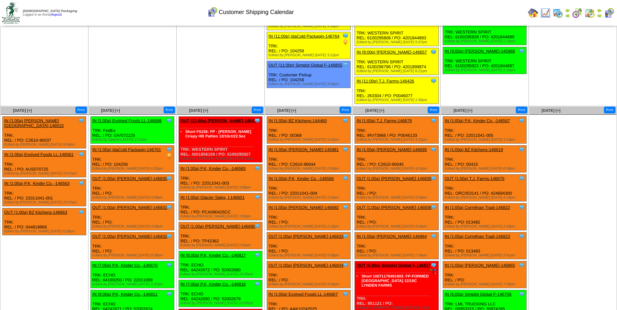
click at [39, 118] on link "IN (1:00a) [PERSON_NAME][GEOGRAPHIC_DATA]-146015" at bounding box center [34, 123] width 60 height 10
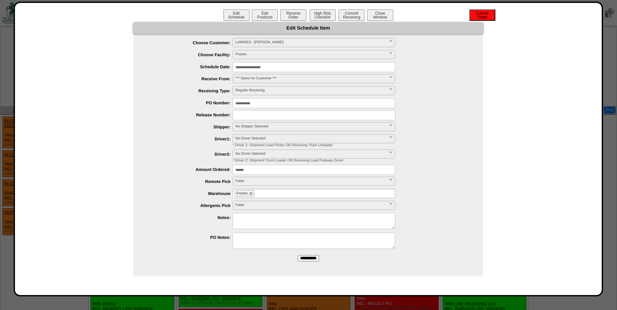
click at [476, 14] on button "Cancel Order" at bounding box center [483, 14] width 26 height 11
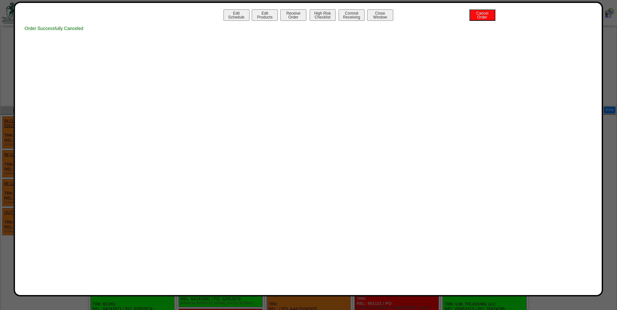
click at [383, 7] on div "Edit Schedule Edit Products Receive Order High Risk Checklist Commit Receiving …" at bounding box center [309, 149] width 590 height 295
click at [385, 13] on button "Close Window" at bounding box center [380, 14] width 26 height 11
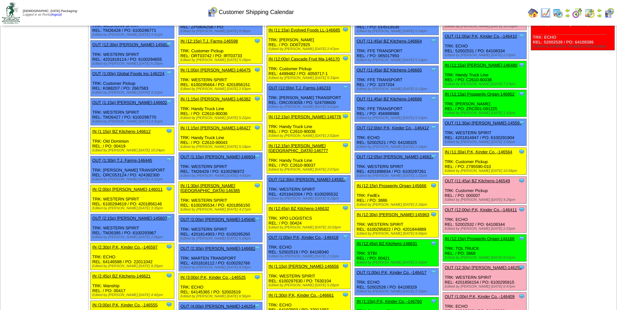
scroll to position [228, 0]
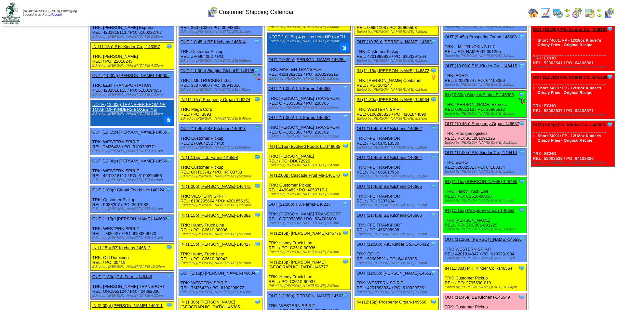
scroll to position [195, 0]
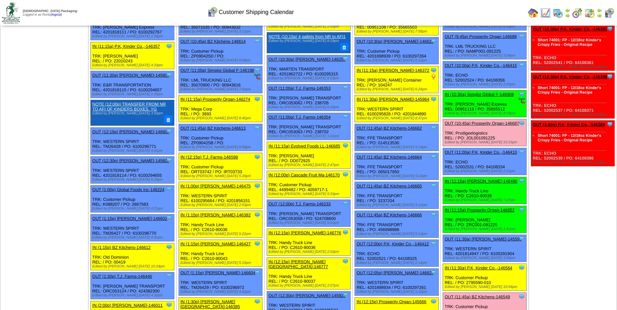
click at [599, 16] on img at bounding box center [599, 15] width 5 height 5
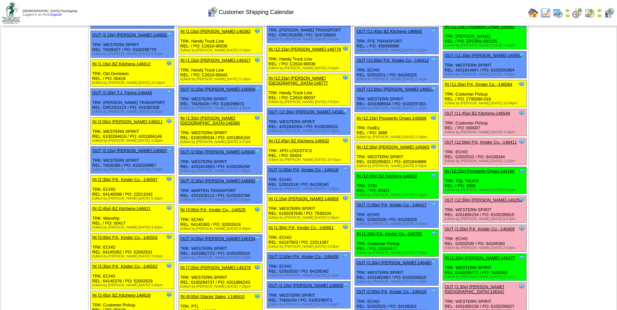
scroll to position [390, 0]
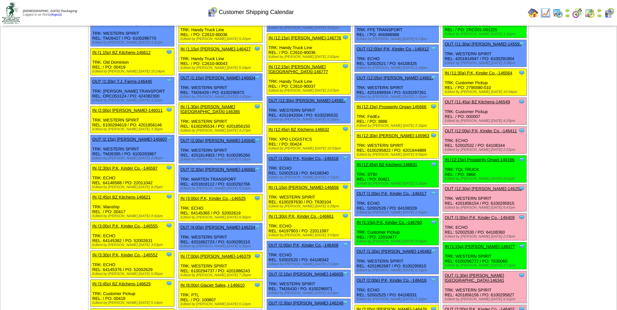
click at [455, 219] on link "OUT (1:00p) P.K, Kinder Co.,-146409" at bounding box center [480, 217] width 70 height 5
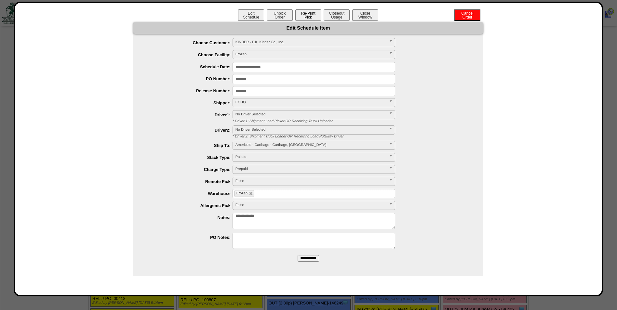
click at [311, 19] on button "Re-Print Pick" at bounding box center [308, 14] width 26 height 11
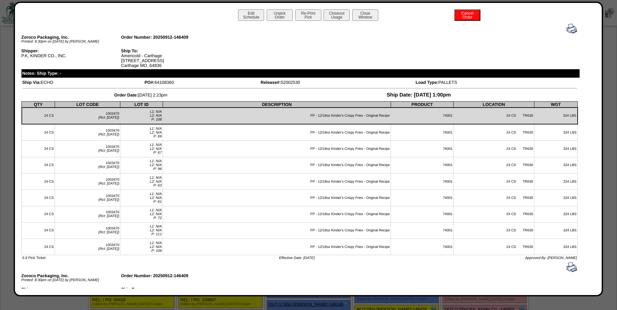
click at [567, 29] on img at bounding box center [572, 28] width 10 height 10
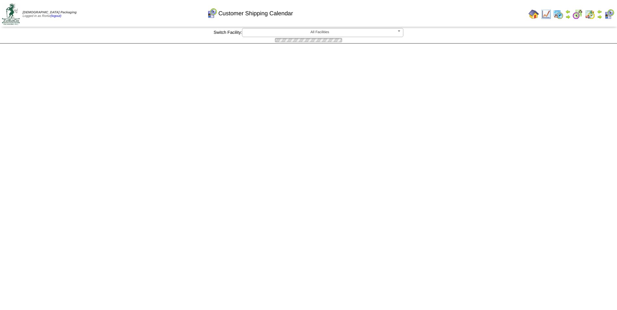
scroll to position [390, 0]
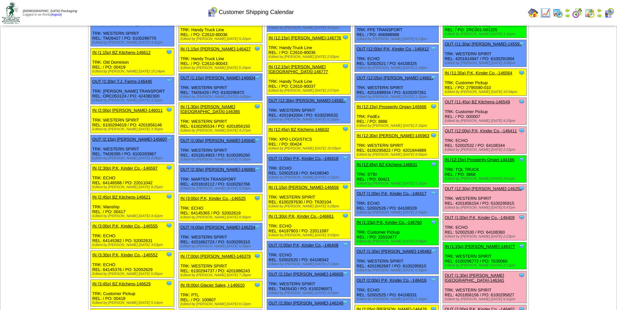
click at [462, 131] on link "OUT (12:00p) P.K, Kinder Co.,-146411" at bounding box center [481, 131] width 72 height 5
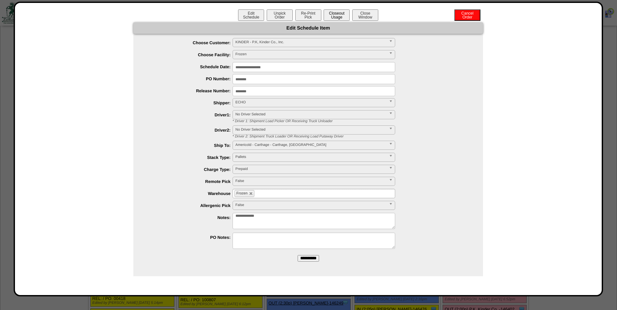
click at [336, 15] on button "Closeout Usage" at bounding box center [337, 14] width 26 height 11
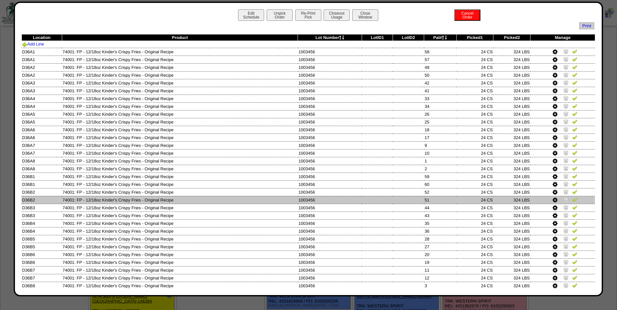
scroll to position [358, 0]
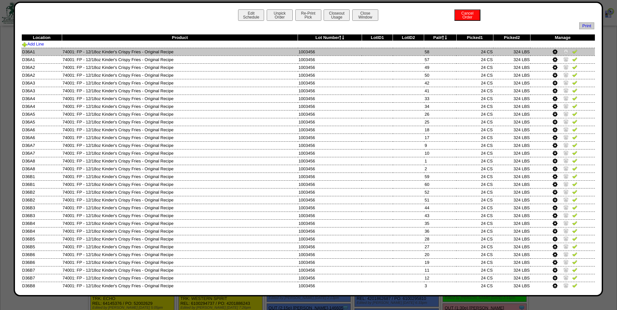
click at [572, 52] on img at bounding box center [574, 51] width 5 height 5
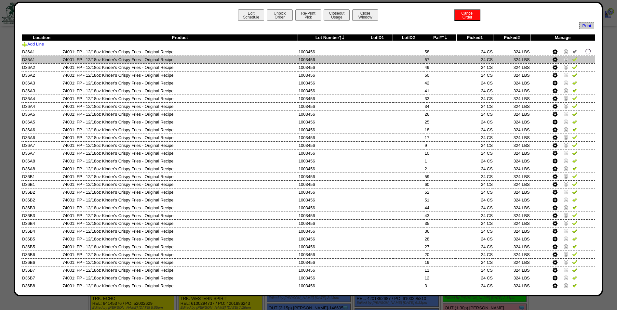
click at [572, 59] on img at bounding box center [574, 59] width 5 height 5
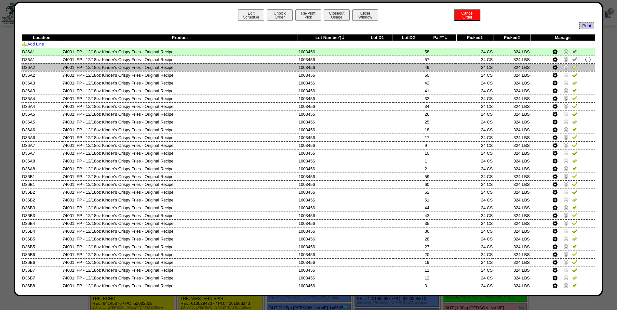
click at [572, 66] on img at bounding box center [574, 66] width 5 height 5
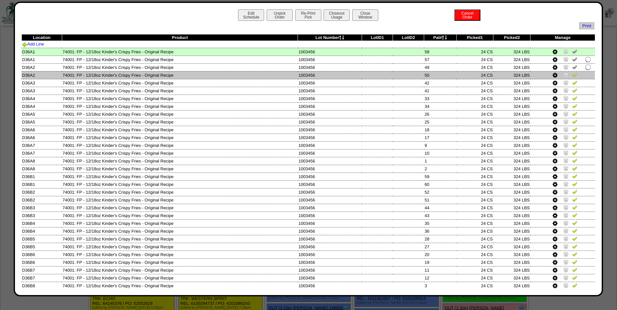
click at [572, 73] on img at bounding box center [574, 74] width 5 height 5
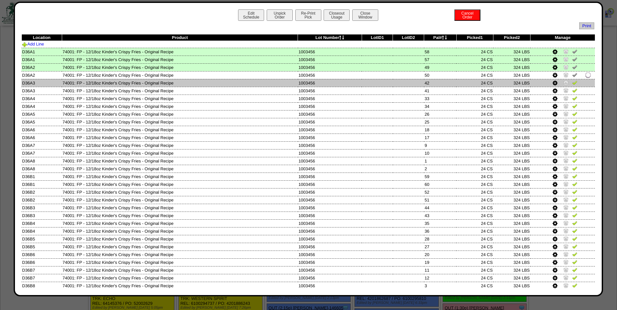
click at [572, 81] on img at bounding box center [574, 82] width 5 height 5
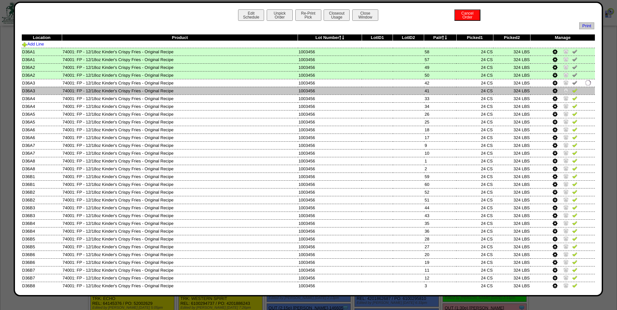
click at [572, 88] on img at bounding box center [574, 90] width 5 height 5
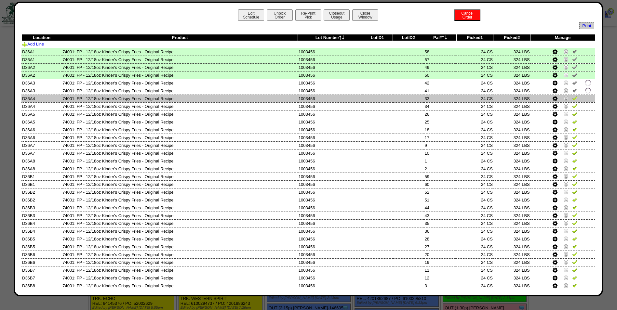
click at [572, 96] on img at bounding box center [574, 98] width 5 height 5
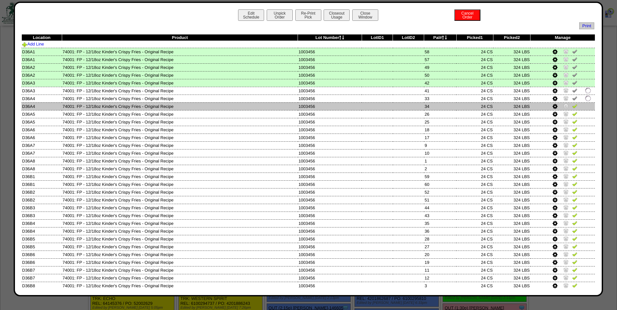
click at [572, 105] on img at bounding box center [574, 105] width 5 height 5
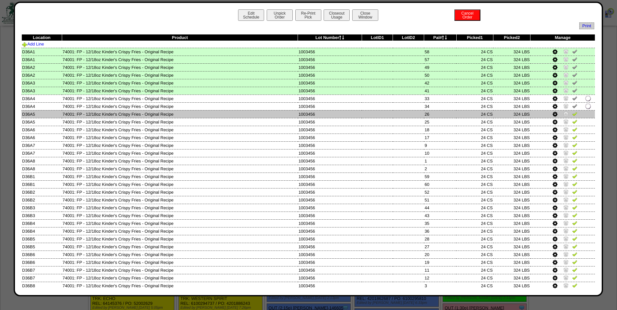
click at [572, 114] on img at bounding box center [574, 113] width 5 height 5
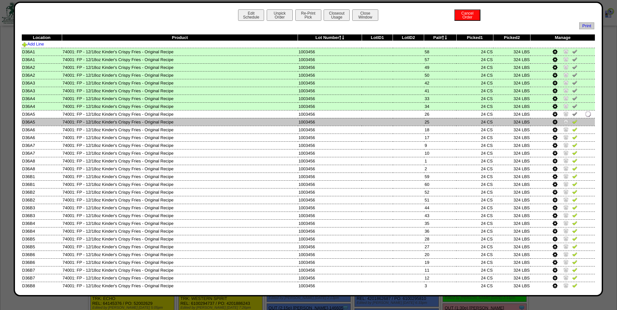
click at [572, 121] on img at bounding box center [574, 121] width 5 height 5
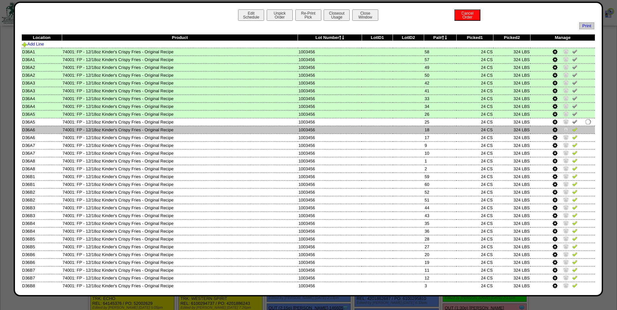
click at [572, 130] on img at bounding box center [574, 129] width 5 height 5
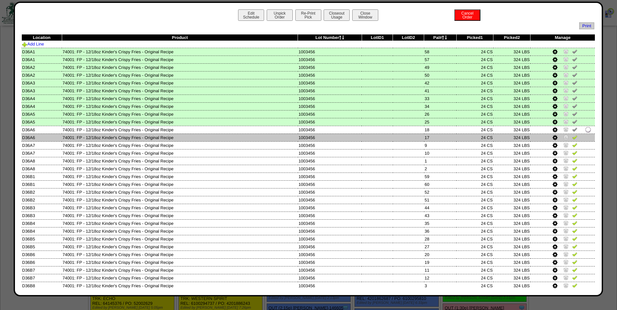
click at [572, 136] on img at bounding box center [574, 137] width 5 height 5
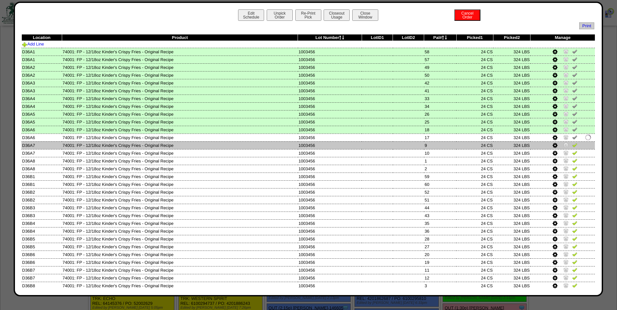
click at [572, 148] on link at bounding box center [574, 146] width 5 height 5
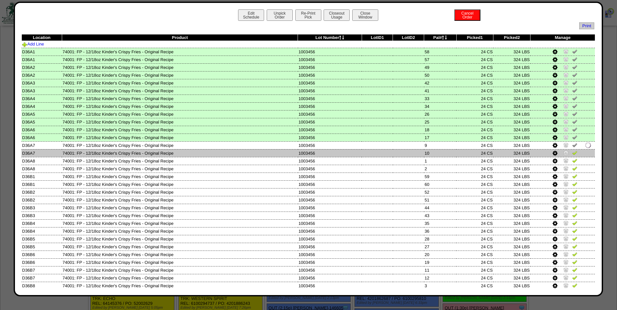
click at [572, 156] on link at bounding box center [574, 154] width 5 height 5
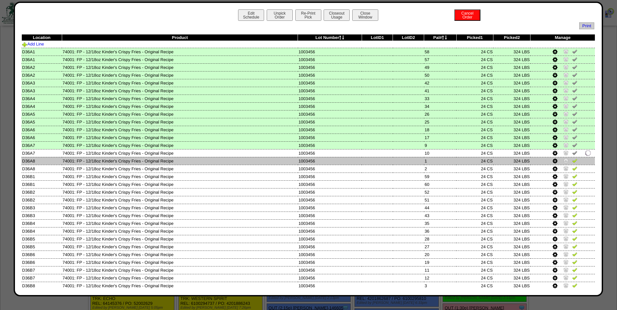
click at [572, 161] on img at bounding box center [574, 160] width 5 height 5
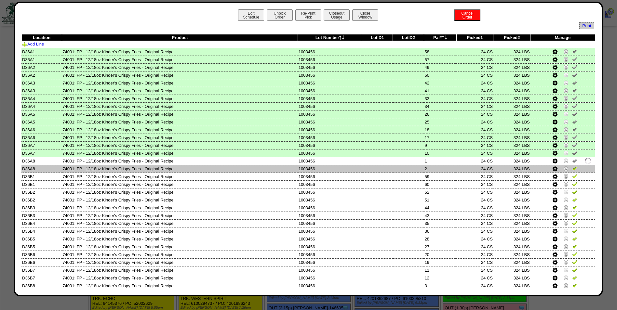
click at [572, 167] on img at bounding box center [574, 168] width 5 height 5
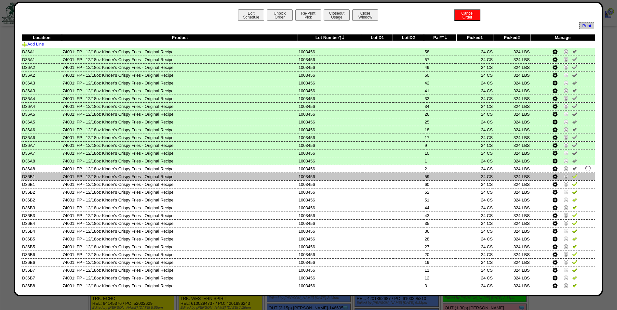
click at [572, 179] on img at bounding box center [574, 176] width 5 height 5
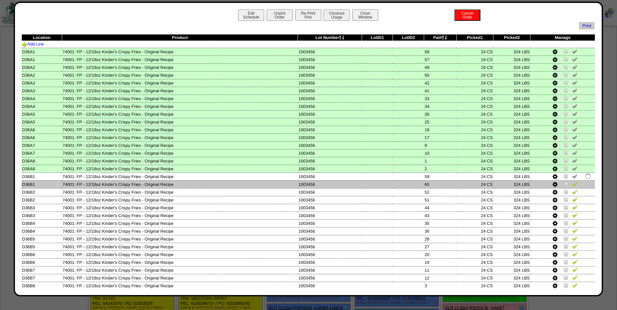
click at [572, 185] on img at bounding box center [574, 184] width 5 height 5
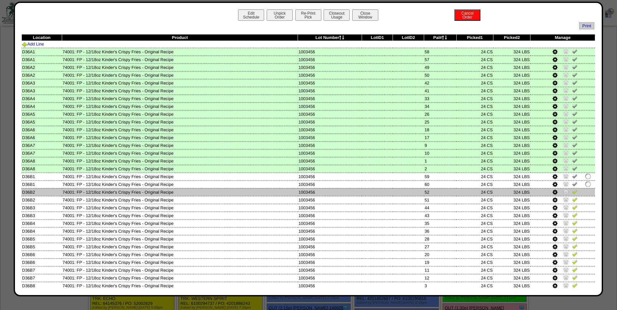
click at [572, 192] on img at bounding box center [574, 191] width 5 height 5
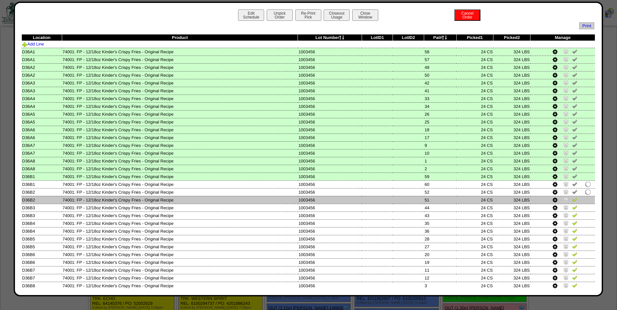
click at [572, 200] on img at bounding box center [574, 199] width 5 height 5
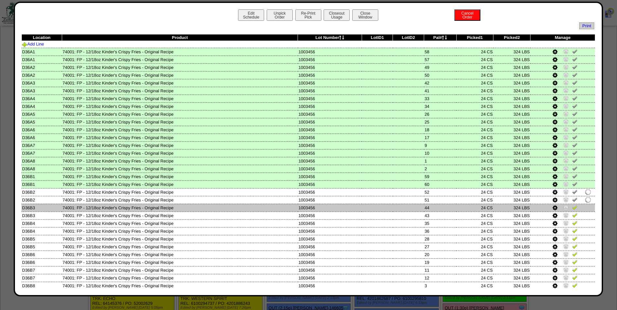
click at [572, 207] on img at bounding box center [574, 207] width 5 height 5
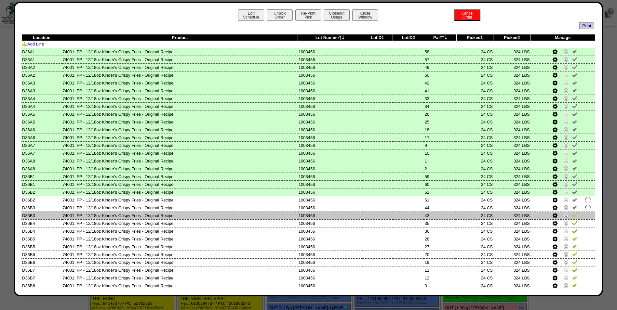
click at [572, 216] on img at bounding box center [574, 215] width 5 height 5
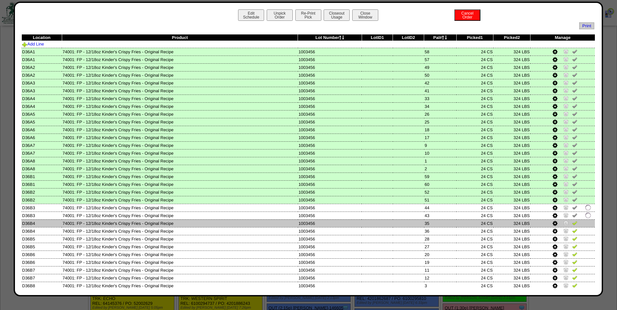
click at [572, 222] on img at bounding box center [574, 223] width 5 height 5
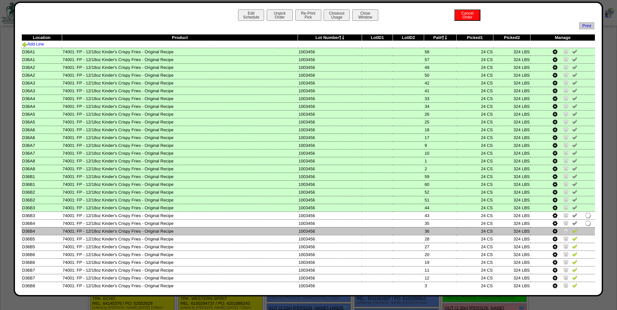
click at [572, 232] on img at bounding box center [574, 230] width 5 height 5
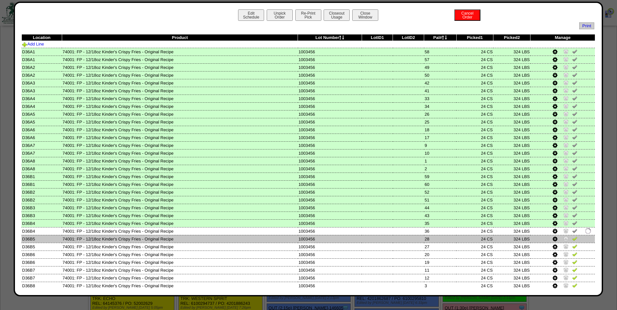
click at [572, 240] on img at bounding box center [574, 238] width 5 height 5
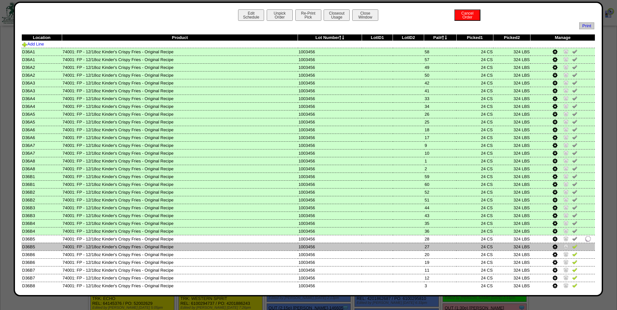
click at [572, 248] on img at bounding box center [574, 246] width 5 height 5
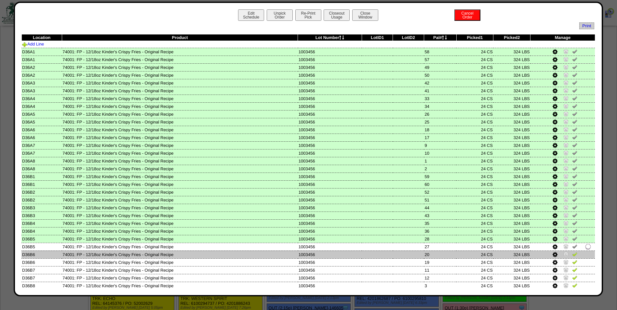
click at [572, 255] on img at bounding box center [574, 254] width 5 height 5
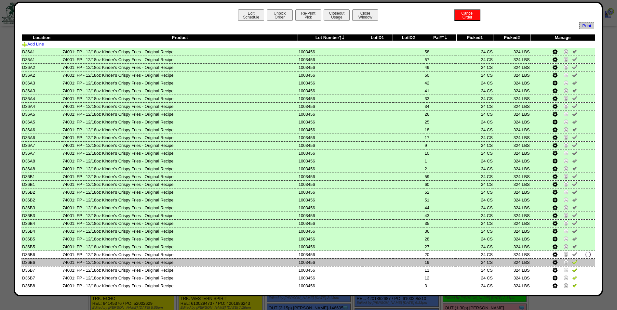
click at [572, 262] on img at bounding box center [574, 262] width 5 height 5
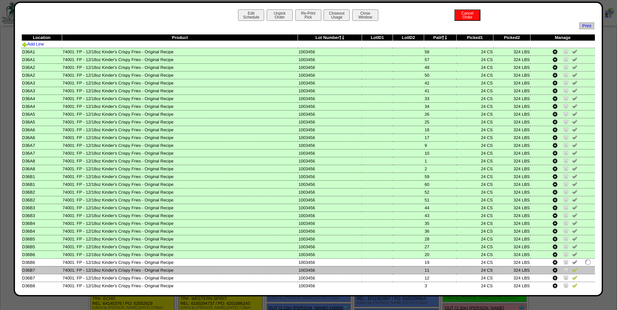
click at [572, 268] on img at bounding box center [574, 269] width 5 height 5
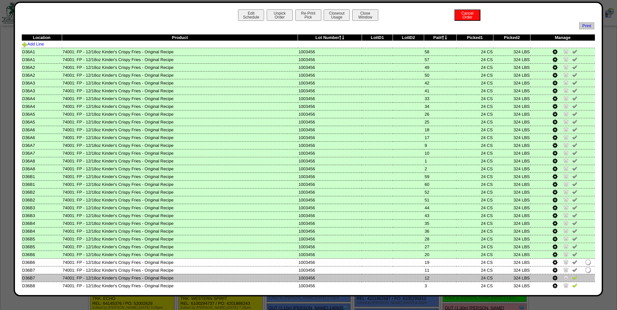
click at [572, 277] on img at bounding box center [574, 277] width 5 height 5
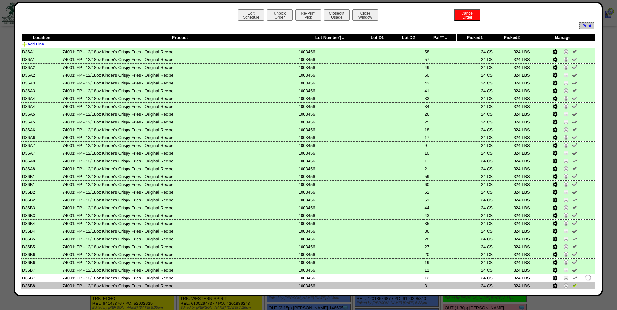
click at [572, 284] on img at bounding box center [574, 285] width 5 height 5
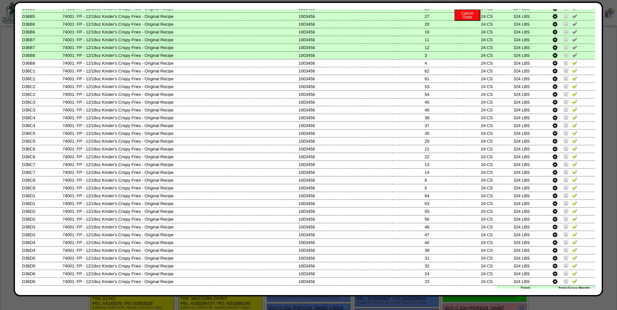
scroll to position [244, 0]
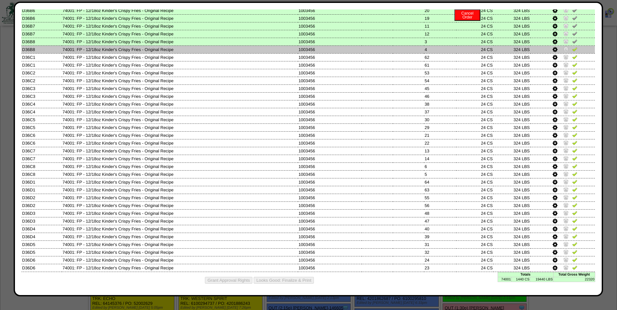
click at [572, 49] on img at bounding box center [574, 49] width 5 height 5
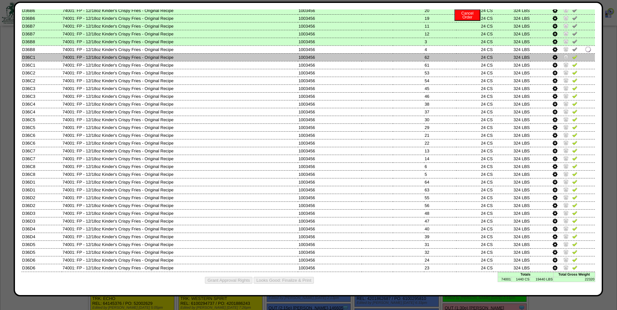
click at [572, 59] on img at bounding box center [574, 56] width 5 height 5
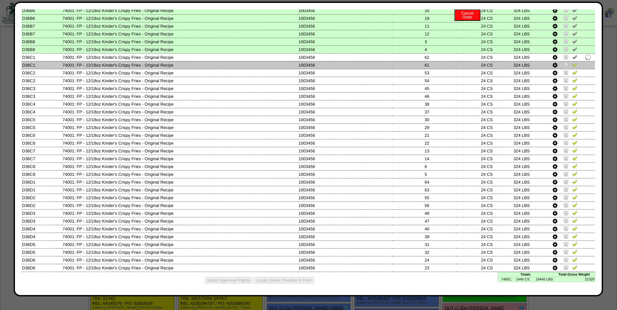
click at [572, 65] on img at bounding box center [574, 64] width 5 height 5
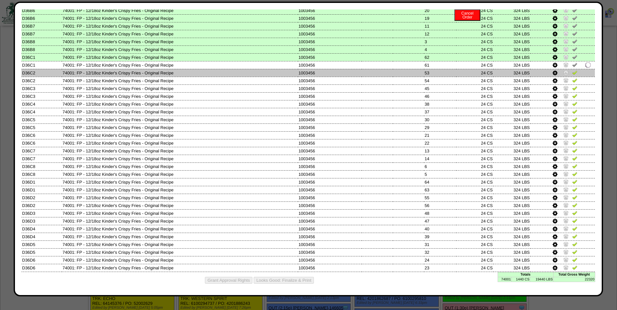
click at [572, 75] on img at bounding box center [574, 72] width 5 height 5
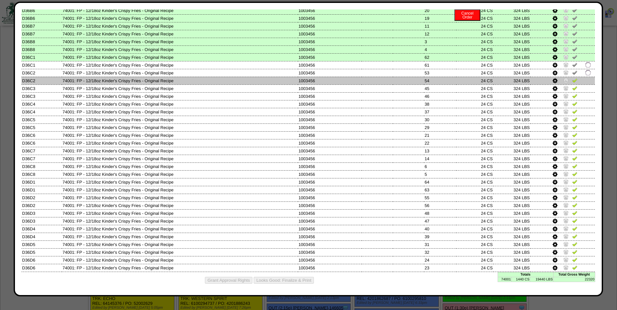
click at [572, 83] on link at bounding box center [574, 81] width 5 height 5
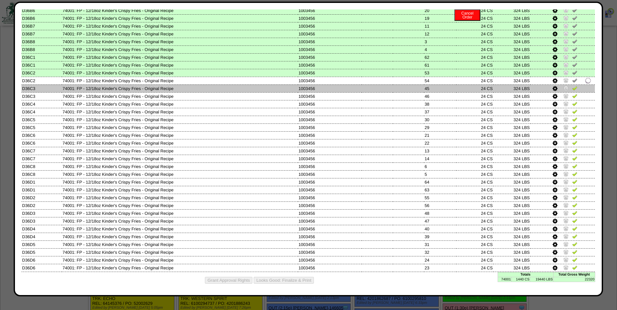
click at [572, 88] on img at bounding box center [574, 88] width 5 height 5
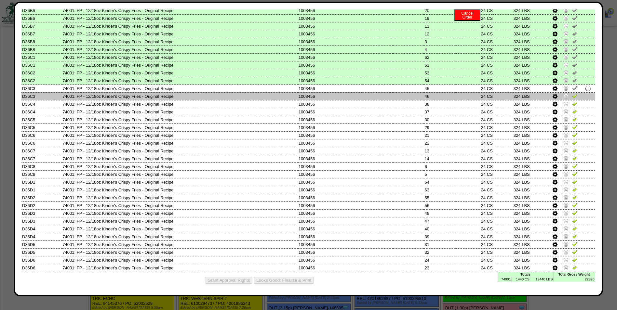
click at [573, 96] on img at bounding box center [574, 95] width 5 height 5
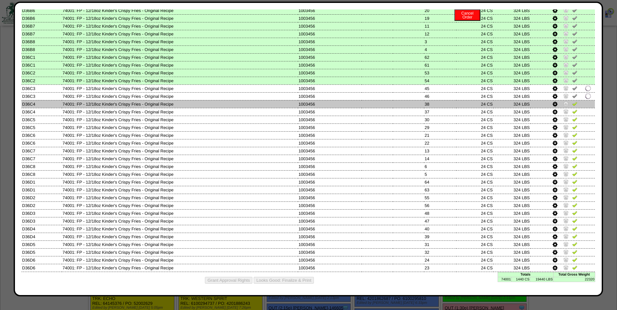
click at [572, 104] on img at bounding box center [574, 103] width 5 height 5
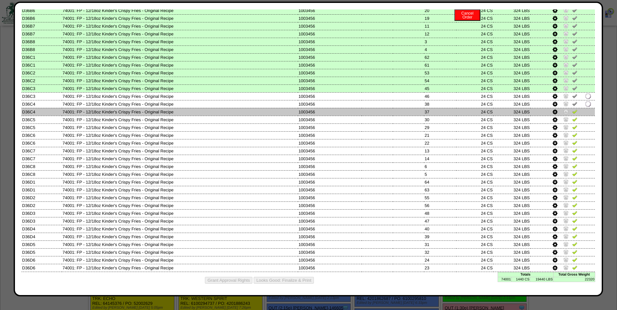
click at [572, 111] on img at bounding box center [574, 111] width 5 height 5
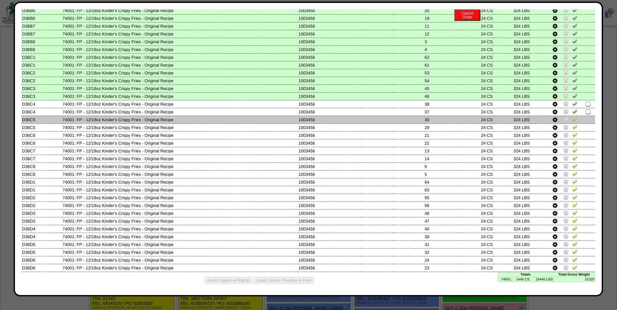
click at [573, 120] on img at bounding box center [574, 119] width 5 height 5
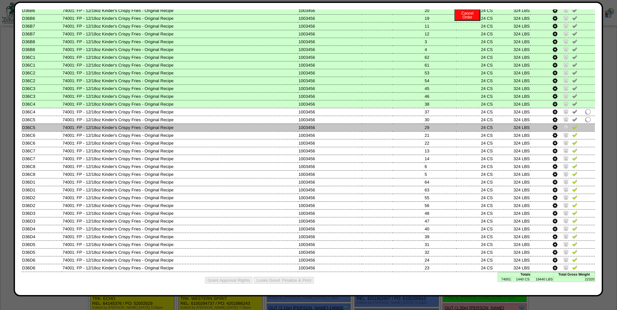
click at [574, 125] on td at bounding box center [563, 128] width 64 height 8
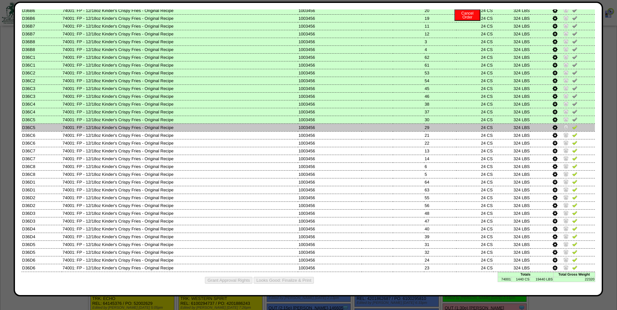
click at [574, 128] on td at bounding box center [563, 128] width 64 height 8
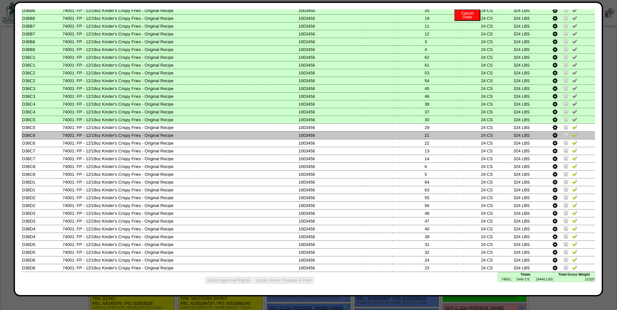
click at [575, 137] on td at bounding box center [563, 135] width 64 height 8
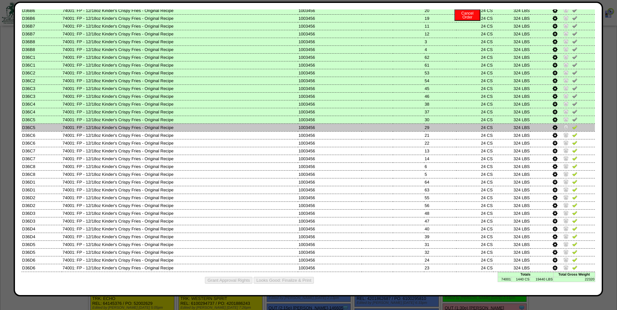
click at [575, 126] on td at bounding box center [563, 128] width 64 height 8
click at [576, 127] on td at bounding box center [563, 128] width 64 height 8
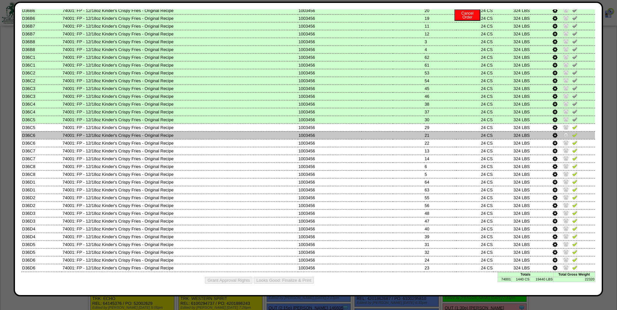
click at [576, 135] on td at bounding box center [563, 135] width 64 height 8
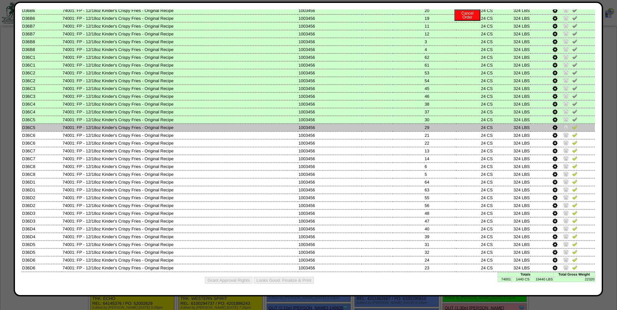
click at [572, 128] on img at bounding box center [574, 127] width 5 height 5
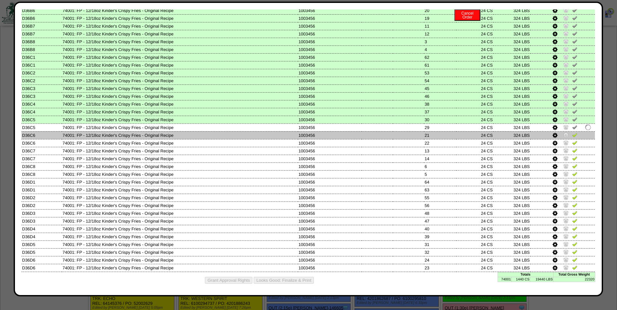
click at [572, 134] on img at bounding box center [574, 134] width 5 height 5
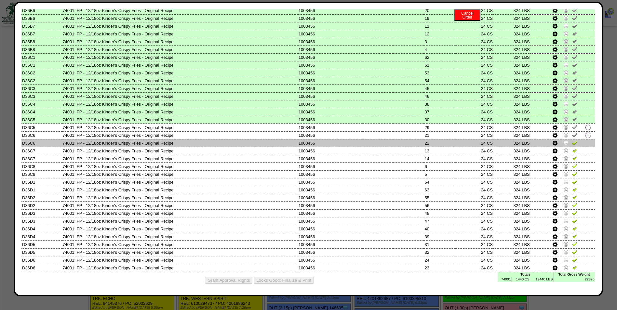
click at [572, 141] on img at bounding box center [574, 142] width 5 height 5
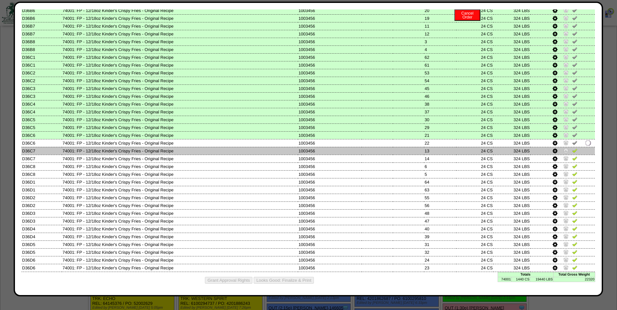
click at [572, 152] on img at bounding box center [574, 150] width 5 height 5
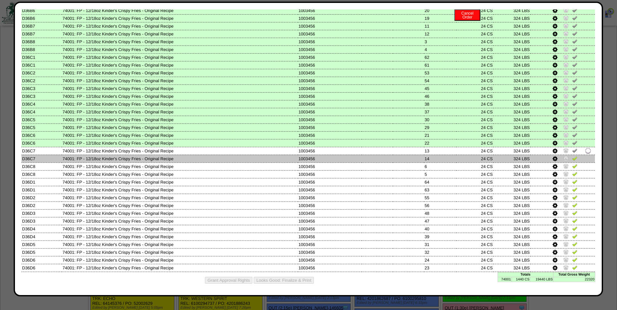
click at [572, 157] on img at bounding box center [574, 158] width 5 height 5
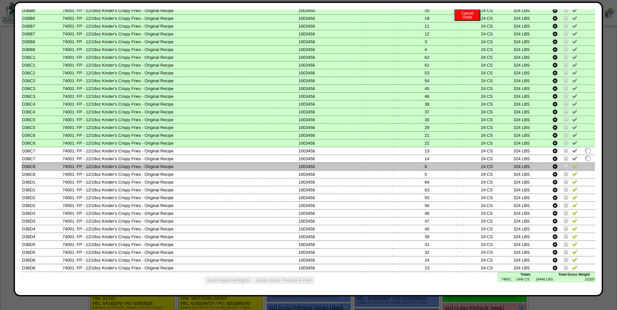
click at [572, 165] on img at bounding box center [574, 166] width 5 height 5
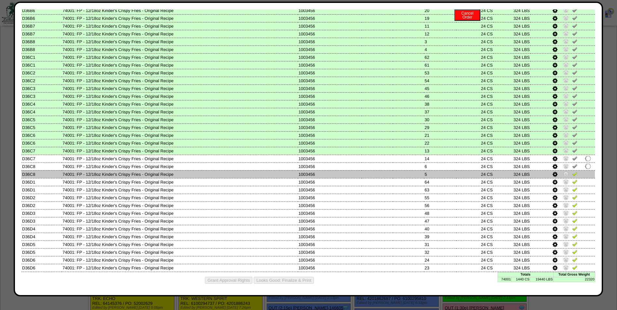
click at [572, 173] on img at bounding box center [574, 173] width 5 height 5
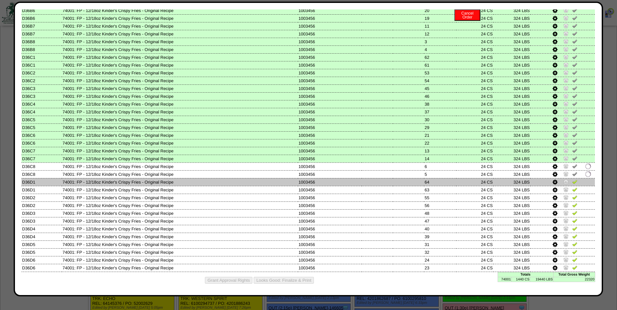
click at [572, 183] on img at bounding box center [574, 181] width 5 height 5
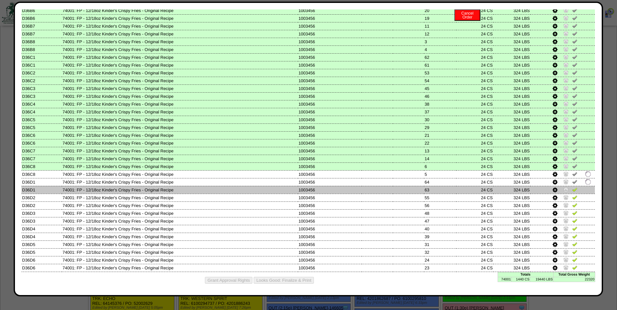
click at [572, 189] on img at bounding box center [574, 189] width 5 height 5
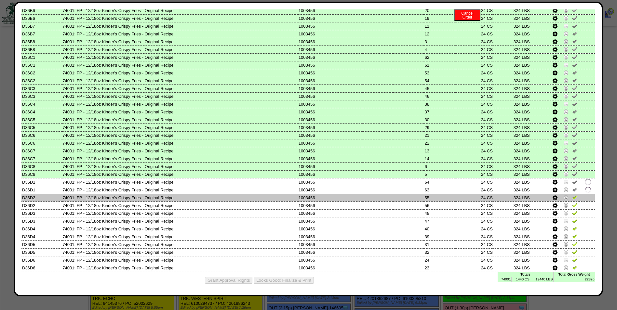
click at [572, 198] on img at bounding box center [574, 197] width 5 height 5
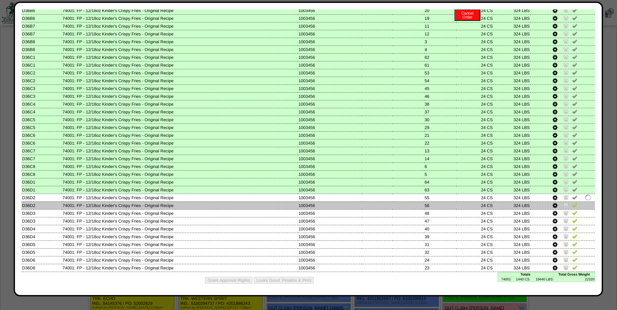
click at [572, 204] on img at bounding box center [574, 205] width 5 height 5
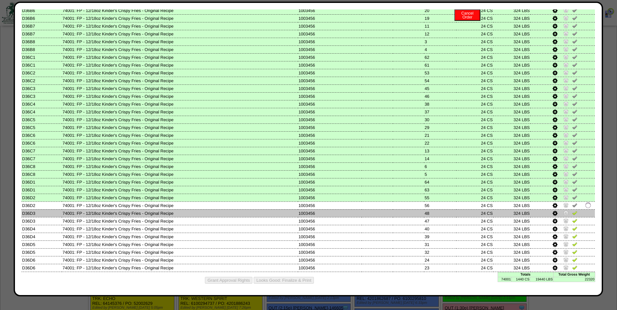
click at [572, 211] on img at bounding box center [574, 213] width 5 height 5
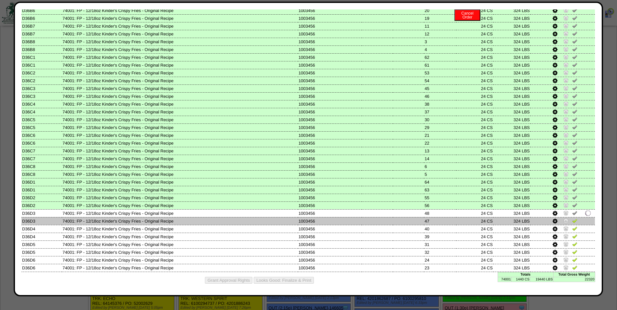
click at [572, 220] on img at bounding box center [574, 220] width 5 height 5
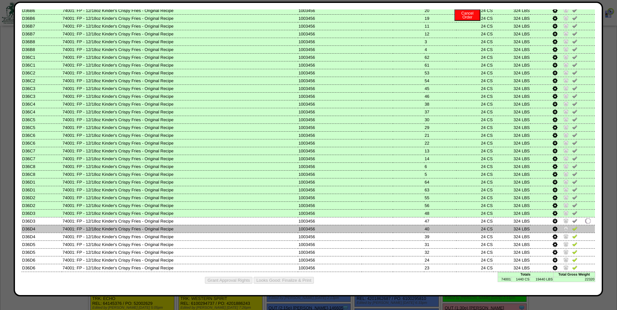
click at [573, 228] on img at bounding box center [574, 228] width 5 height 5
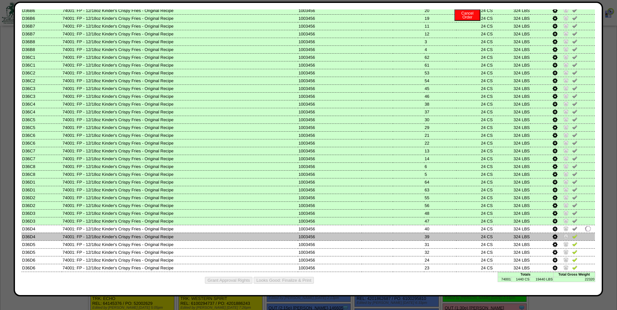
click at [573, 236] on img at bounding box center [574, 236] width 5 height 5
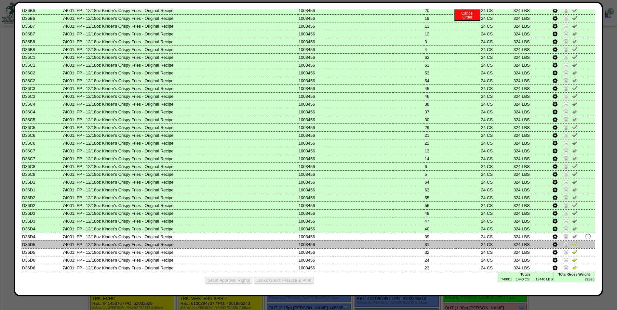
click at [572, 243] on img at bounding box center [574, 244] width 5 height 5
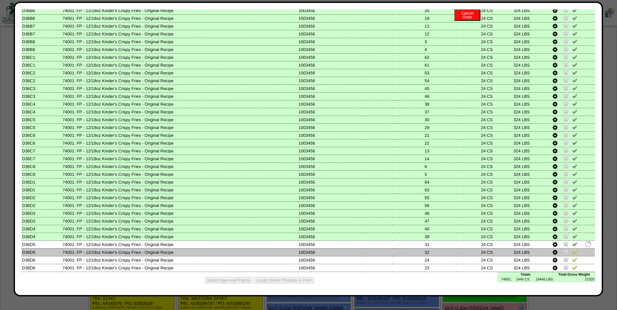
click at [572, 252] on img at bounding box center [574, 252] width 5 height 5
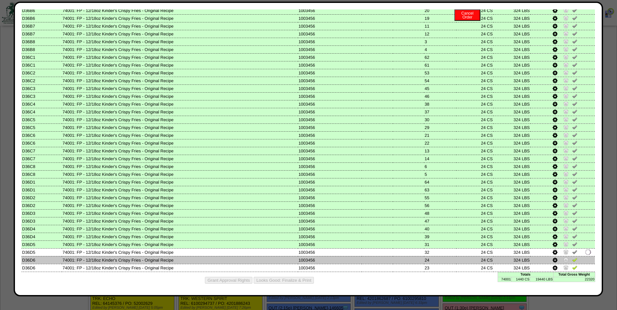
click at [572, 260] on img at bounding box center [574, 259] width 5 height 5
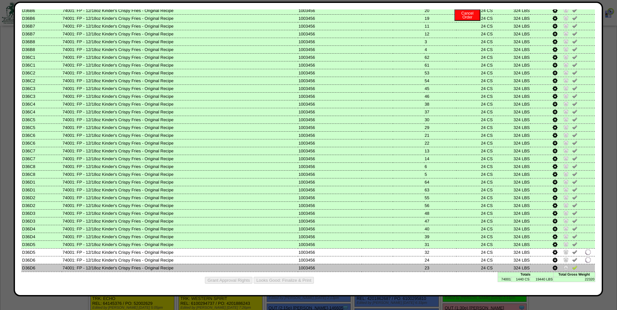
click at [572, 270] on link at bounding box center [574, 268] width 5 height 5
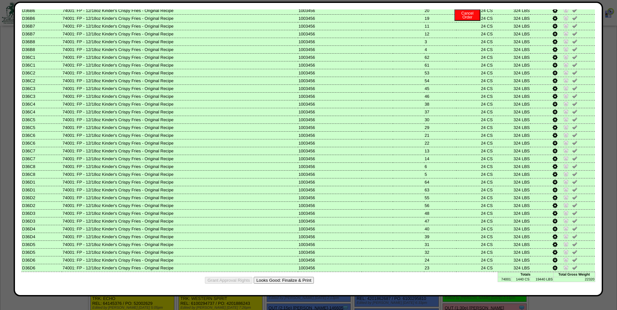
click at [299, 280] on button "Looks Good: Finalize & Print" at bounding box center [284, 280] width 60 height 7
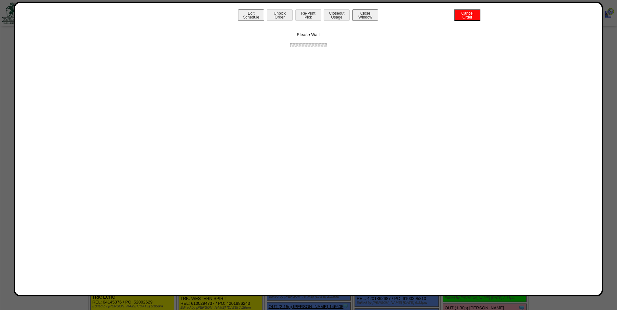
scroll to position [0, 0]
click at [309, 18] on button "Print BOL" at bounding box center [308, 14] width 26 height 11
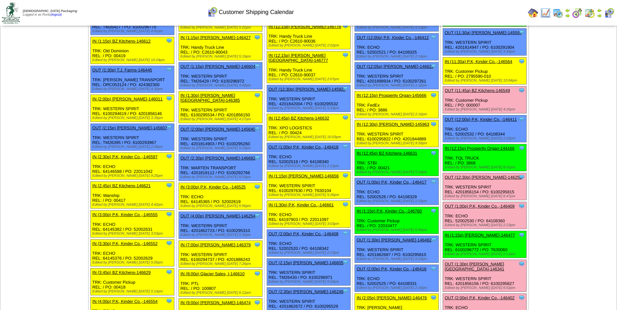
scroll to position [293, 0]
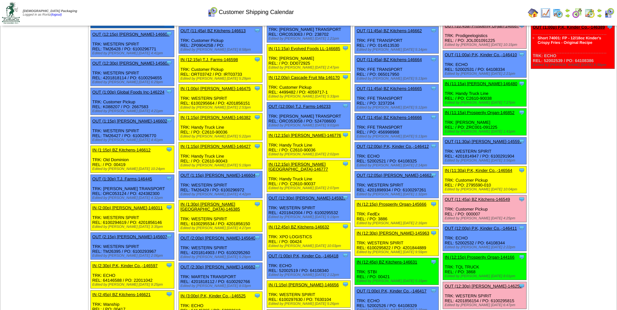
click at [600, 17] on img at bounding box center [599, 15] width 5 height 5
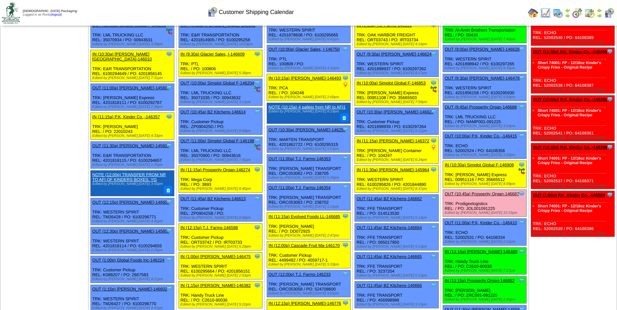
scroll to position [130, 0]
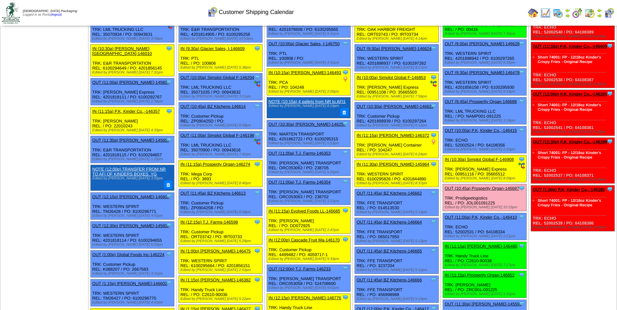
click at [481, 190] on link "OUT (10:45a) Prosperity Organ-146687" at bounding box center [482, 188] width 75 height 5
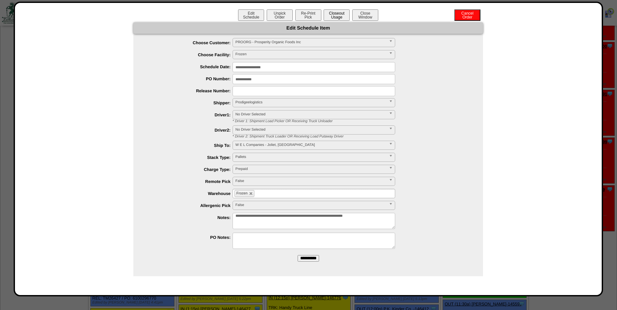
click at [346, 15] on button "Closeout Usage" at bounding box center [337, 14] width 26 height 11
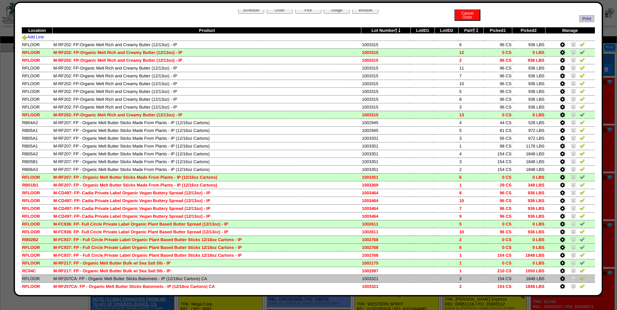
scroll to position [0, 0]
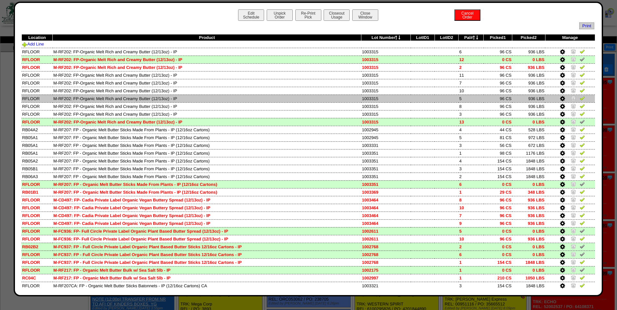
click at [580, 100] on img at bounding box center [582, 98] width 5 height 5
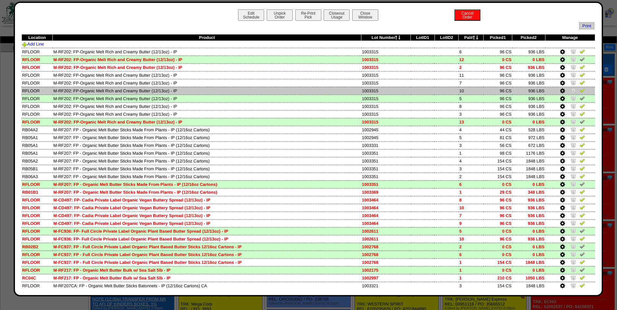
click at [580, 90] on img at bounding box center [582, 90] width 5 height 5
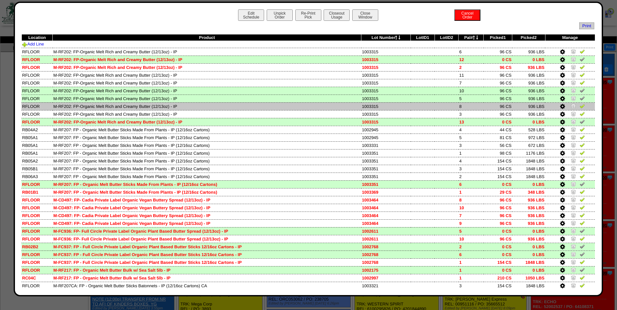
click at [580, 106] on img at bounding box center [582, 105] width 5 height 5
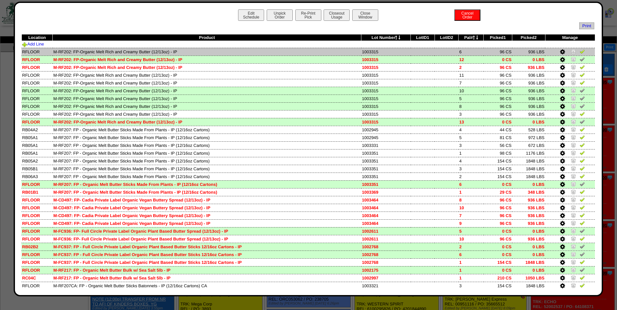
click at [580, 51] on img at bounding box center [582, 51] width 5 height 5
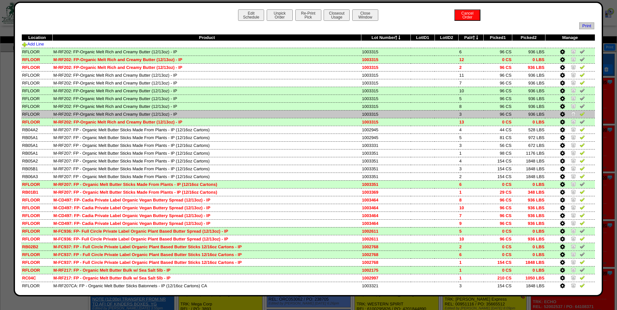
click at [580, 115] on img at bounding box center [582, 113] width 5 height 5
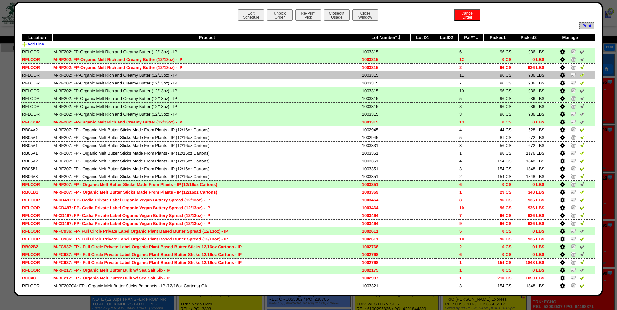
click at [580, 76] on img at bounding box center [582, 74] width 5 height 5
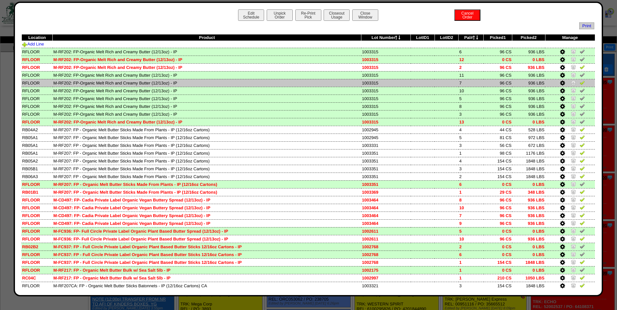
click at [580, 85] on img at bounding box center [582, 82] width 5 height 5
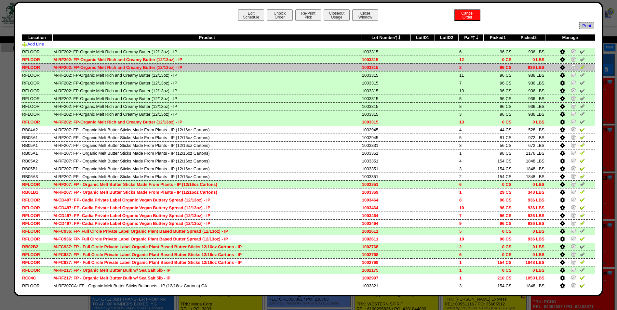
click at [580, 67] on img at bounding box center [582, 66] width 5 height 5
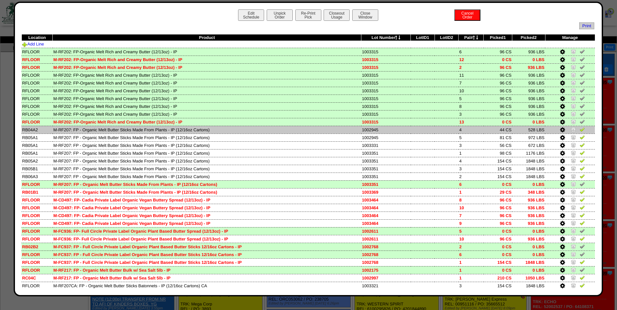
click at [580, 130] on img at bounding box center [582, 129] width 5 height 5
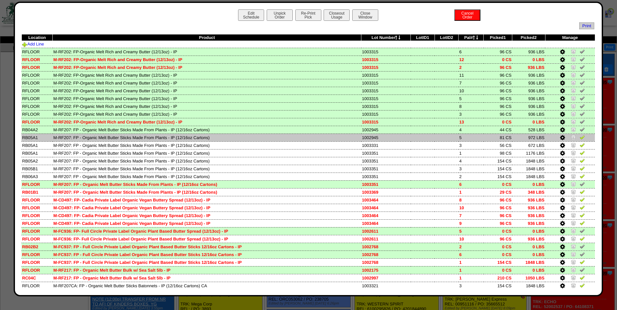
click at [580, 137] on img at bounding box center [582, 137] width 5 height 5
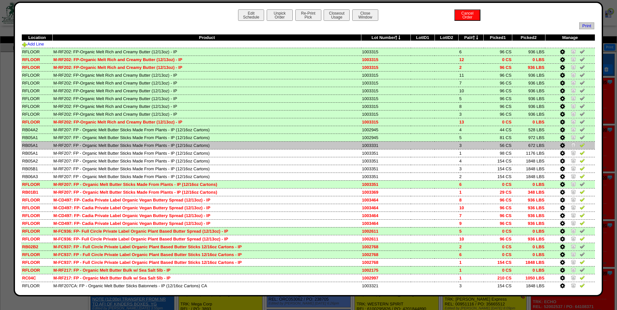
click at [580, 145] on img at bounding box center [582, 145] width 5 height 5
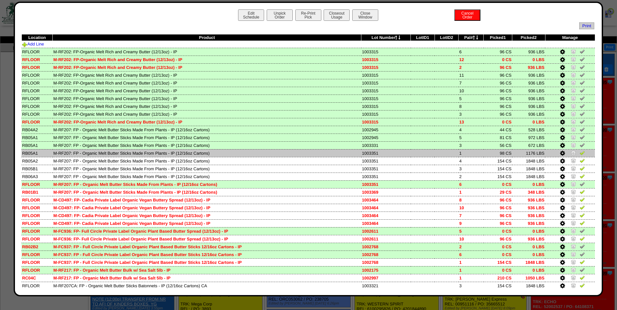
click at [580, 152] on img at bounding box center [582, 152] width 5 height 5
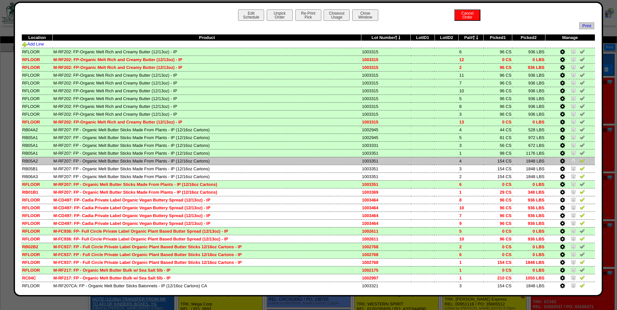
click at [580, 161] on img at bounding box center [582, 160] width 5 height 5
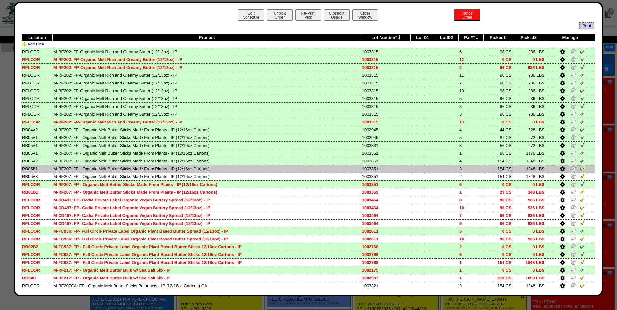
click at [581, 168] on td at bounding box center [570, 169] width 50 height 8
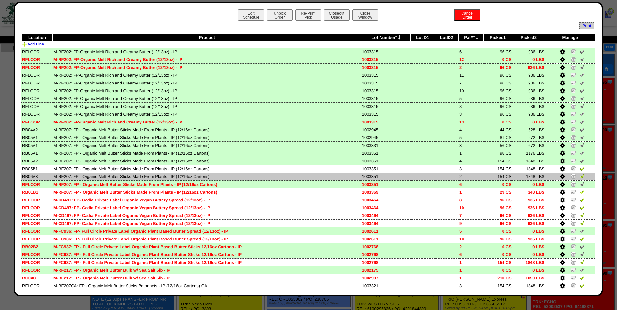
click at [580, 177] on img at bounding box center [582, 176] width 5 height 5
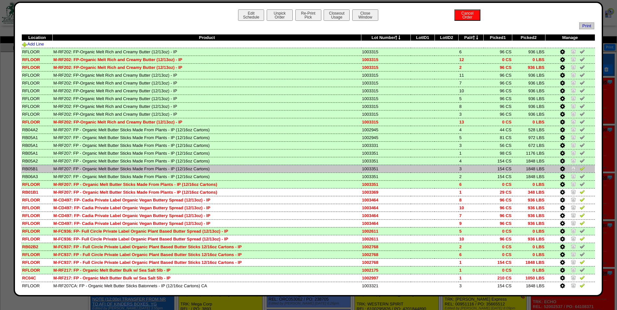
click at [580, 168] on img at bounding box center [582, 168] width 5 height 5
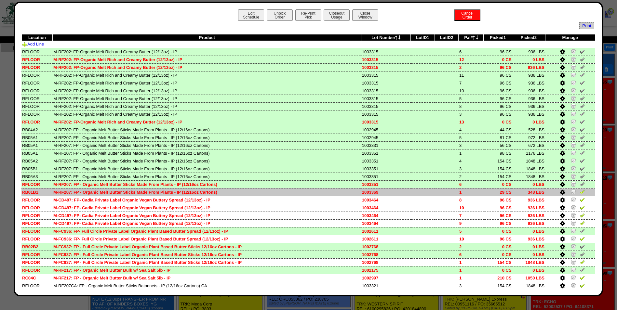
click at [580, 191] on img at bounding box center [582, 191] width 5 height 5
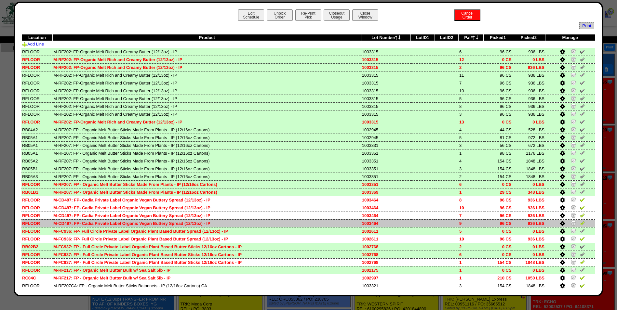
click at [580, 224] on img at bounding box center [582, 223] width 5 height 5
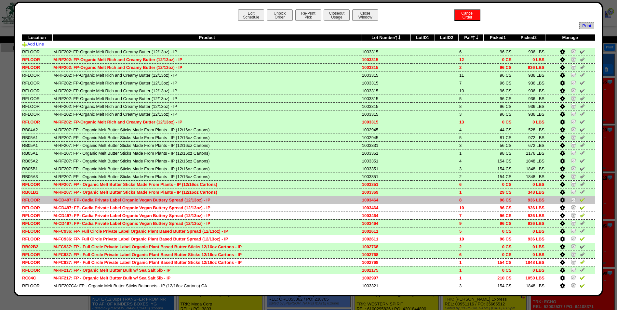
click at [580, 201] on img at bounding box center [582, 199] width 5 height 5
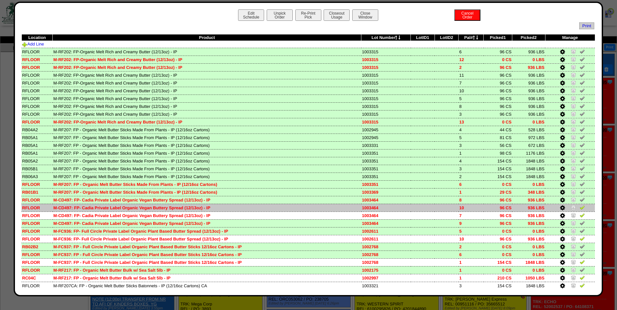
click at [580, 208] on img at bounding box center [582, 207] width 5 height 5
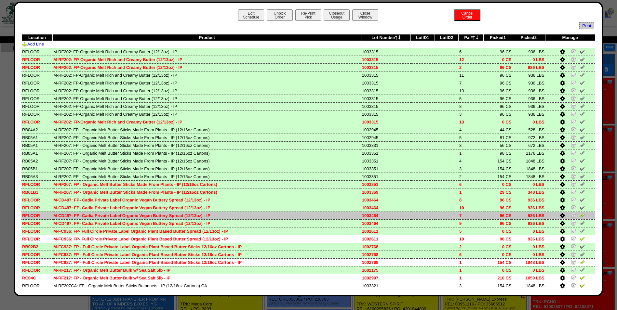
click at [580, 215] on img at bounding box center [582, 215] width 5 height 5
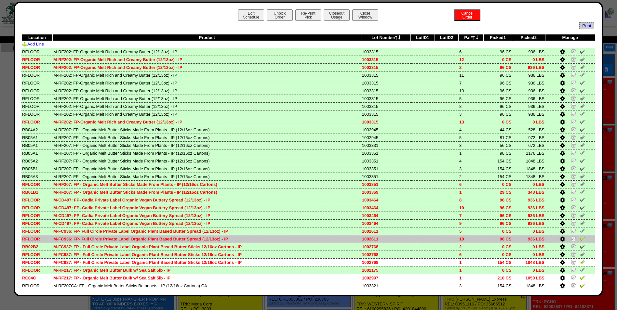
click at [580, 238] on img at bounding box center [582, 238] width 5 height 5
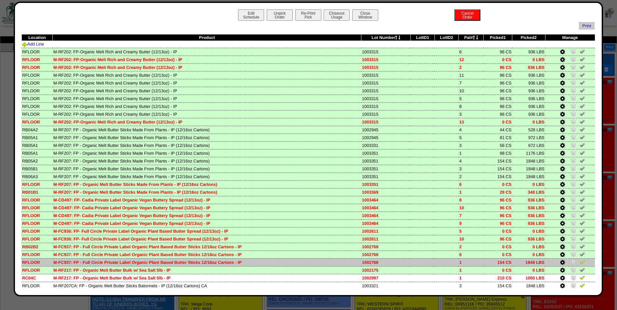
click at [580, 263] on img at bounding box center [582, 262] width 5 height 5
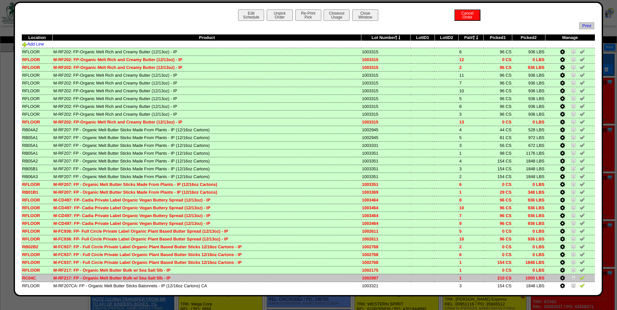
click at [580, 278] on img at bounding box center [582, 277] width 5 height 5
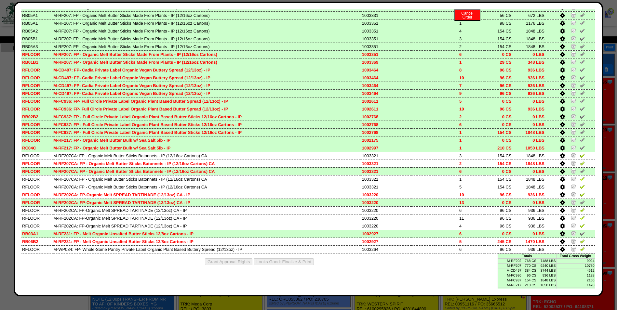
scroll to position [149, 0]
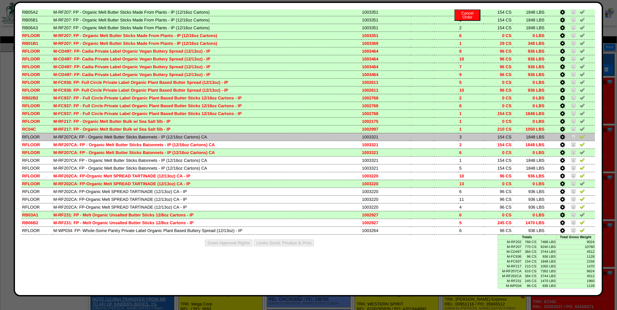
click at [580, 138] on img at bounding box center [582, 136] width 5 height 5
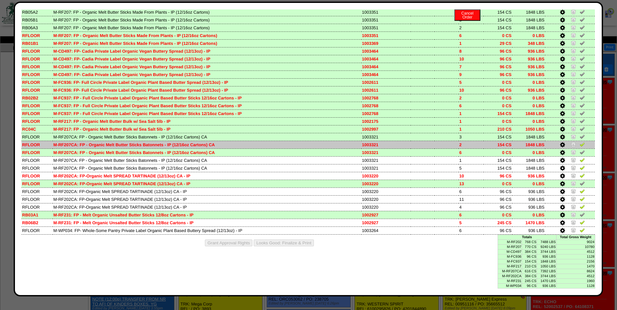
click at [580, 145] on img at bounding box center [582, 144] width 5 height 5
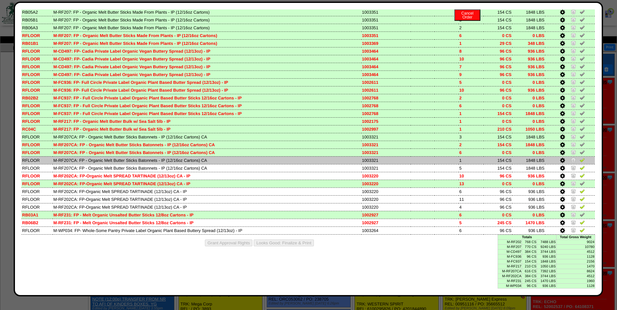
click at [580, 160] on img at bounding box center [582, 159] width 5 height 5
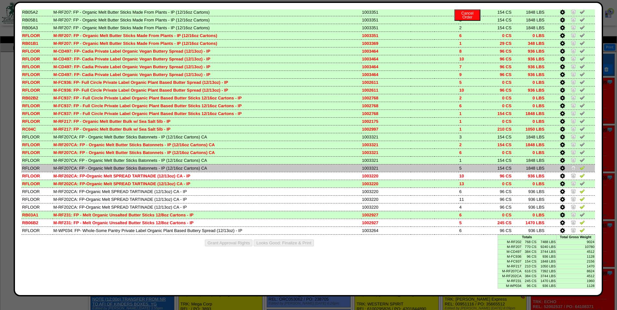
click at [580, 168] on img at bounding box center [582, 167] width 5 height 5
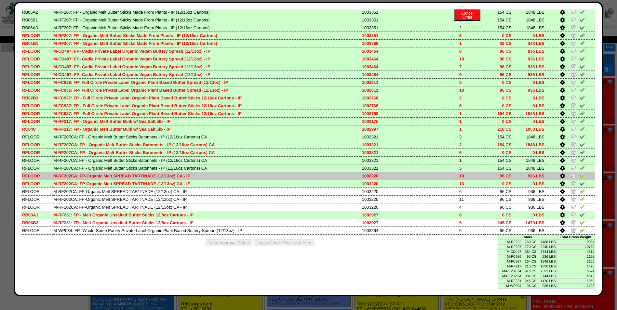
click at [580, 176] on img at bounding box center [582, 175] width 5 height 5
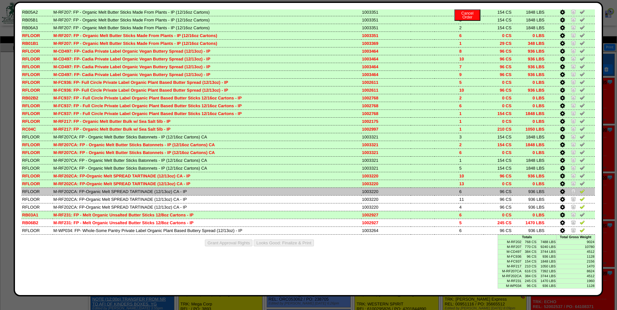
click at [580, 191] on img at bounding box center [582, 191] width 5 height 5
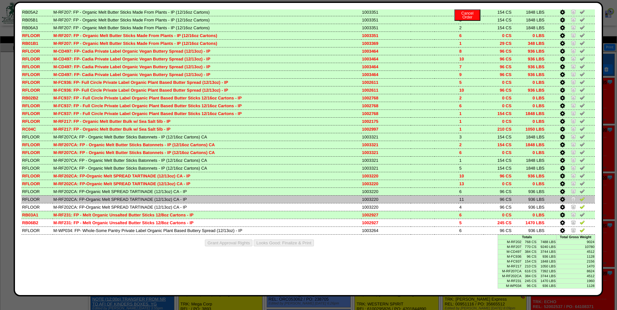
click at [580, 198] on img at bounding box center [582, 199] width 5 height 5
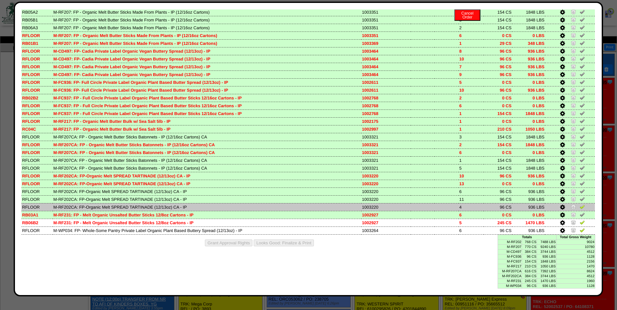
click at [580, 206] on img at bounding box center [582, 206] width 5 height 5
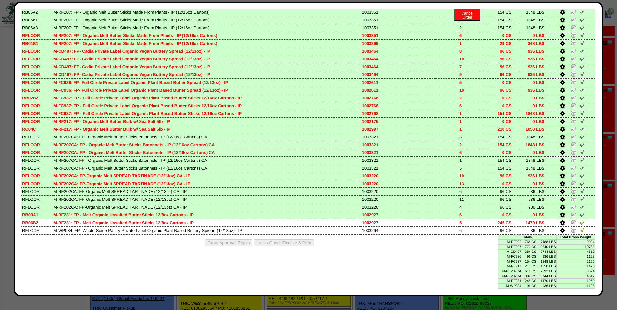
scroll to position [98, 0]
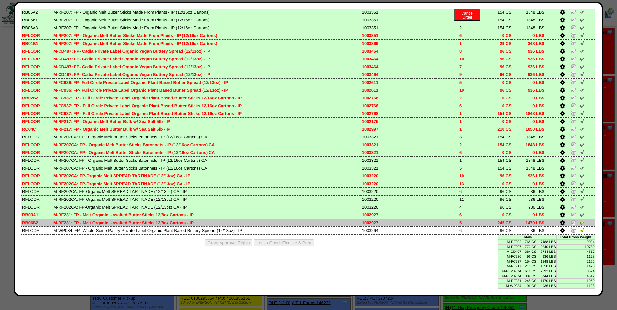
click at [580, 224] on img at bounding box center [582, 222] width 5 height 5
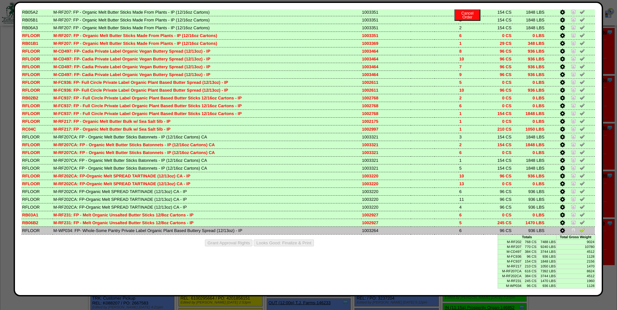
click at [580, 229] on img at bounding box center [582, 230] width 5 height 5
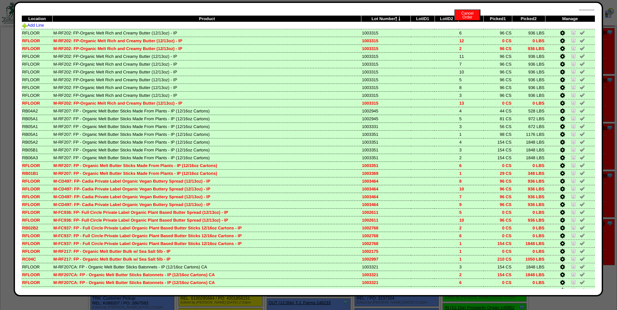
scroll to position [0, 0]
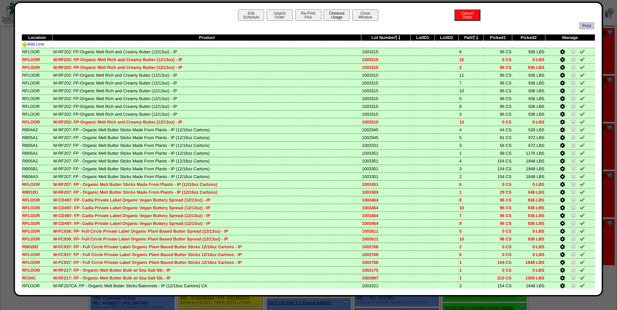
click at [336, 14] on button "Closeout Usage" at bounding box center [337, 14] width 26 height 11
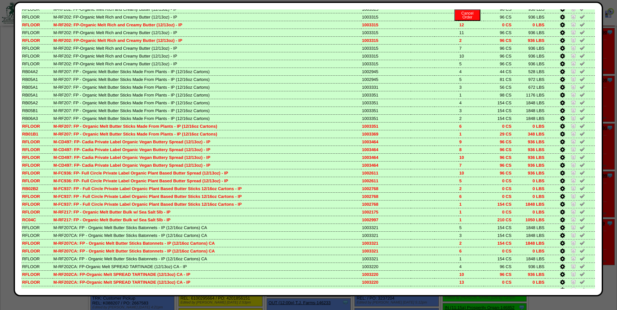
scroll to position [149, 0]
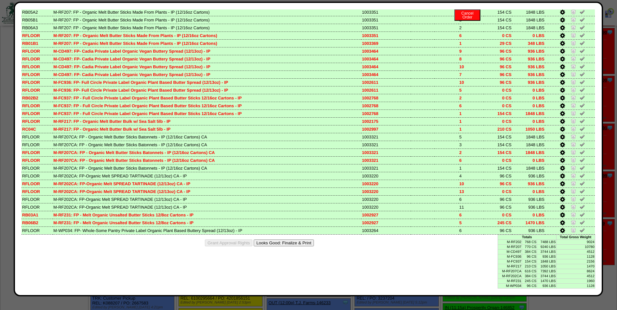
drag, startPoint x: 269, startPoint y: 242, endPoint x: 347, endPoint y: 60, distance: 198.4
click at [269, 243] on button "Looks Good: Finalize & Print" at bounding box center [284, 243] width 60 height 7
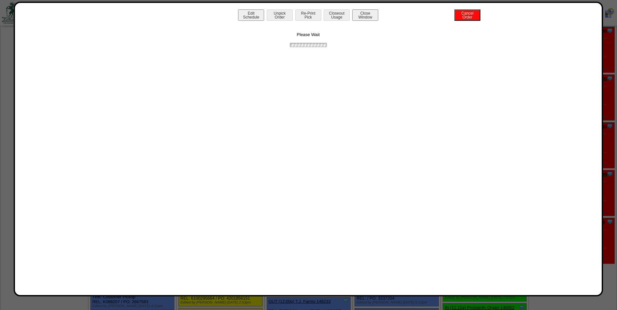
scroll to position [0, 0]
click at [306, 18] on button "Print BOL" at bounding box center [308, 14] width 26 height 11
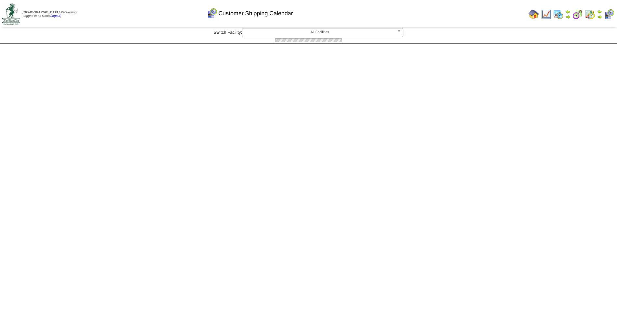
scroll to position [98, 0]
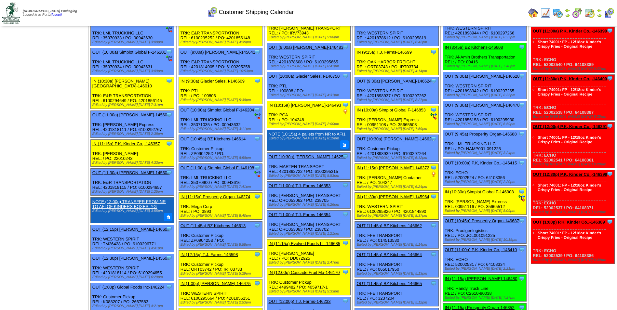
drag, startPoint x: 389, startPoint y: 14, endPoint x: 392, endPoint y: 10, distance: 4.4
click at [391, 13] on div "Customer Shipping Calendar" at bounding box center [250, 10] width 355 height 18
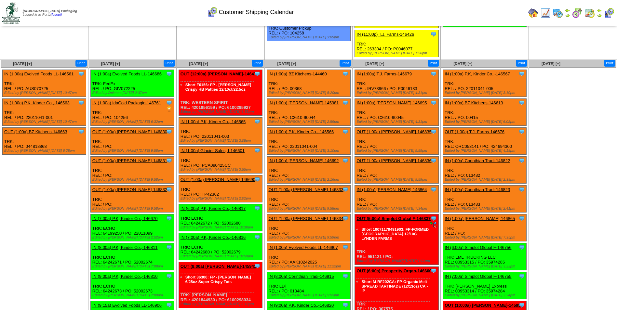
scroll to position [1007, 0]
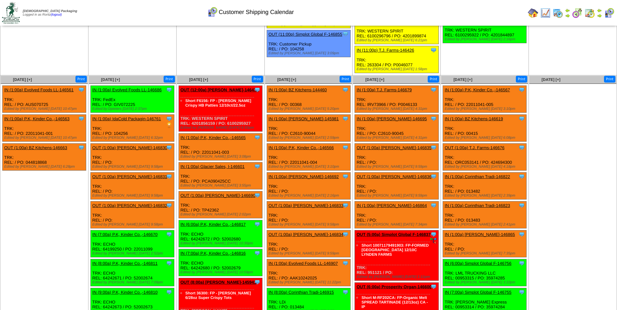
click at [149, 88] on link "IN (1:00a) Evolved Foods LL-146686" at bounding box center [126, 90] width 69 height 5
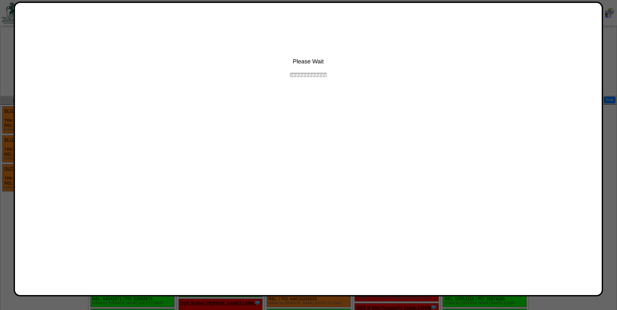
scroll to position [974, 0]
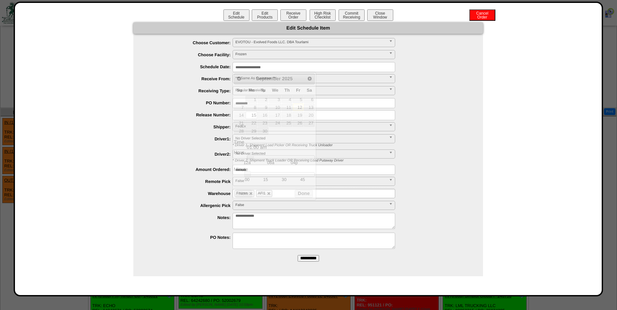
click at [305, 68] on input "**********" at bounding box center [314, 67] width 163 height 10
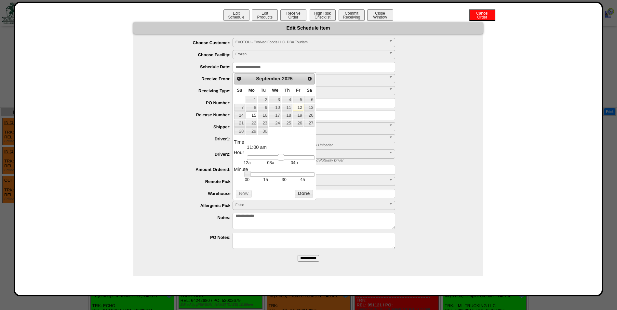
drag, startPoint x: 251, startPoint y: 157, endPoint x: 281, endPoint y: 162, distance: 30.9
click at [281, 161] on link at bounding box center [281, 157] width 7 height 7
click td "15"
type input "**********"
click button "Done"
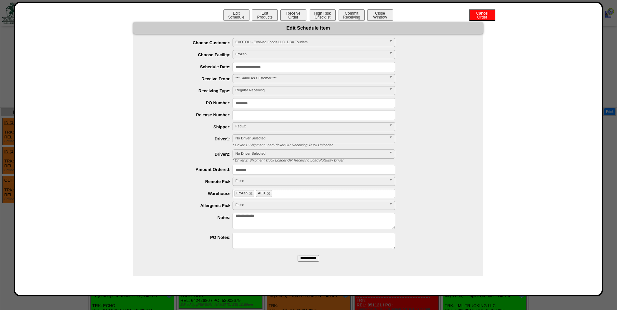
click input "**********"
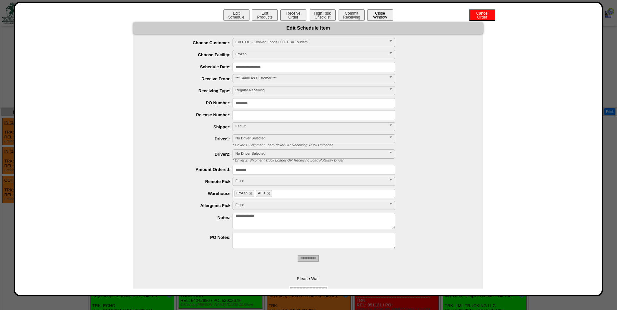
click button "Close Window"
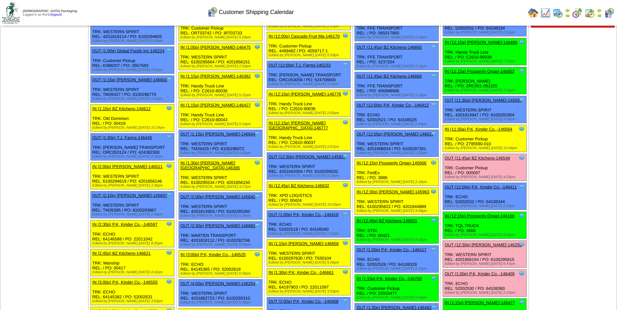
scroll to position [390, 0]
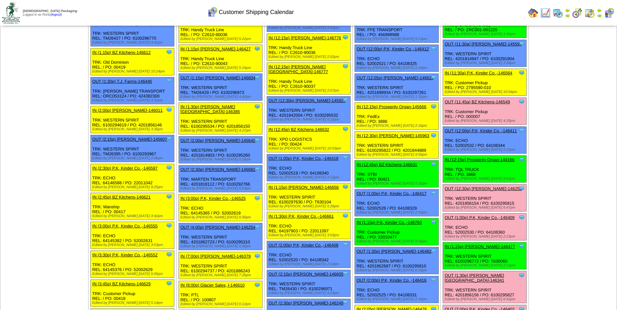
click at [483, 189] on link "OUT (12:30p) [PERSON_NAME]-146252" at bounding box center [483, 188] width 77 height 5
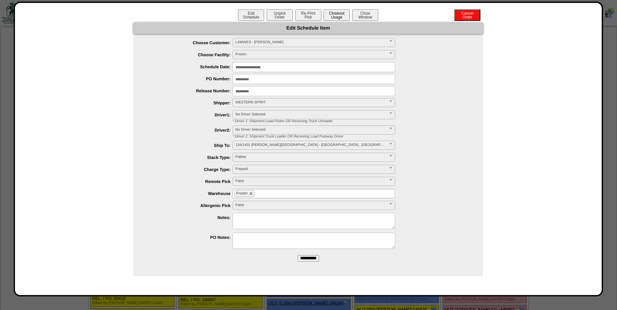
click at [332, 16] on button "Closeout Usage" at bounding box center [337, 14] width 26 height 11
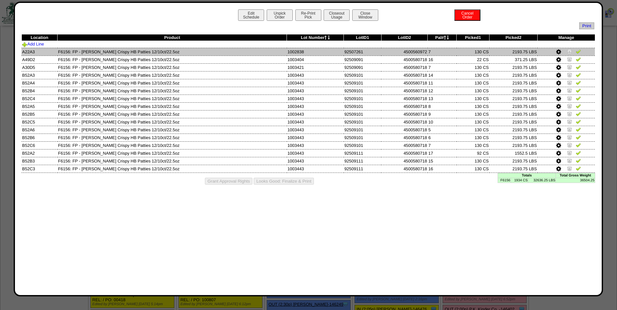
click at [569, 52] on img at bounding box center [569, 51] width 5 height 5
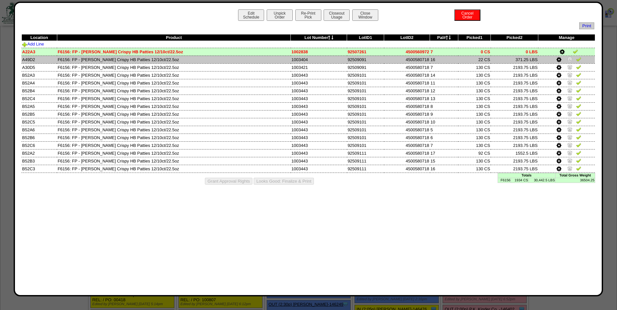
click at [569, 59] on img at bounding box center [569, 59] width 5 height 5
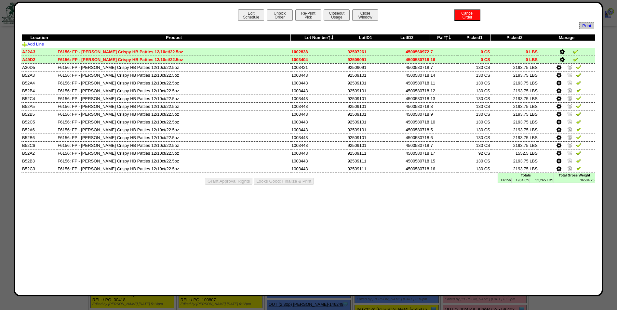
click at [562, 59] on icon at bounding box center [562, 60] width 5 height 6
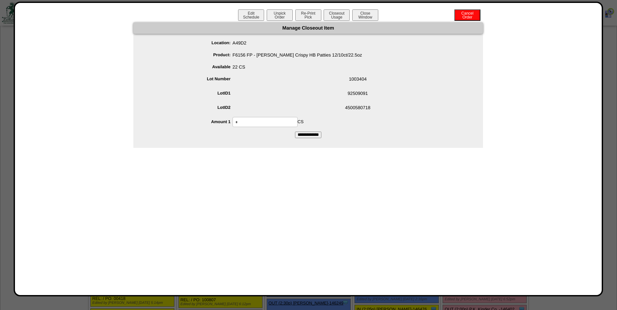
click at [253, 119] on input "*" at bounding box center [265, 122] width 65 height 10
type input "**"
click at [298, 105] on span "4500580718" at bounding box center [314, 109] width 337 height 12
click at [305, 137] on input "**********" at bounding box center [308, 135] width 26 height 7
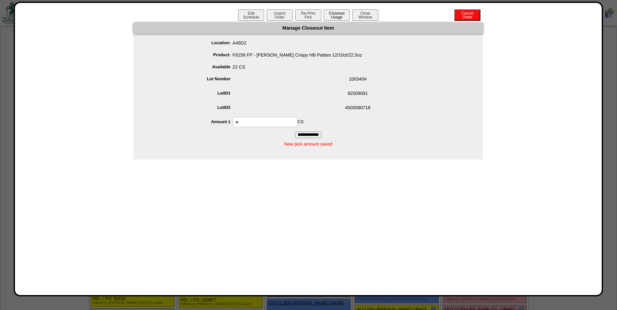
click at [339, 15] on button "Closeout Usage" at bounding box center [337, 14] width 26 height 11
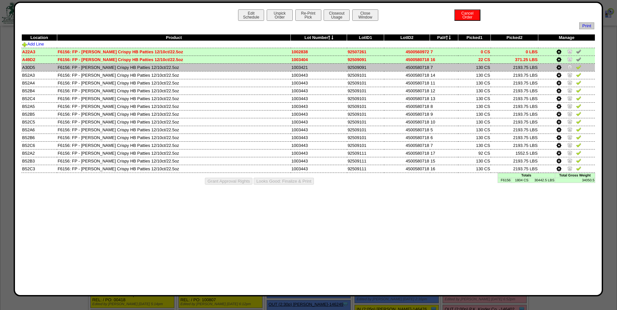
click at [578, 68] on img at bounding box center [578, 66] width 5 height 5
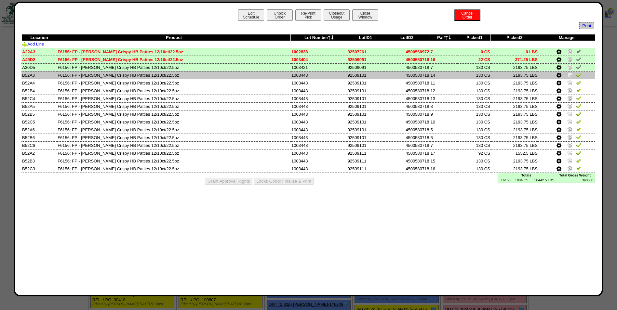
click at [578, 76] on img at bounding box center [578, 74] width 5 height 5
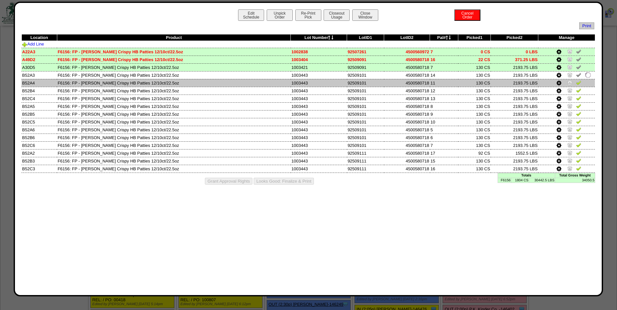
click at [578, 84] on img at bounding box center [578, 82] width 5 height 5
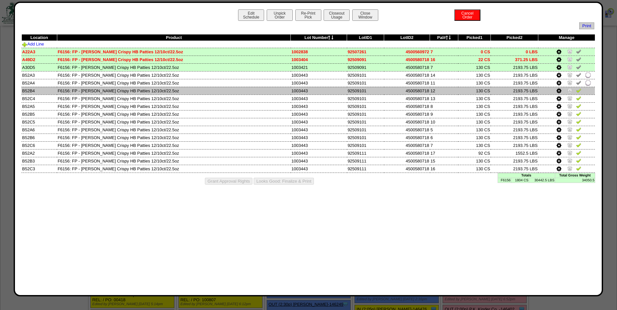
click at [579, 90] on img at bounding box center [578, 90] width 5 height 5
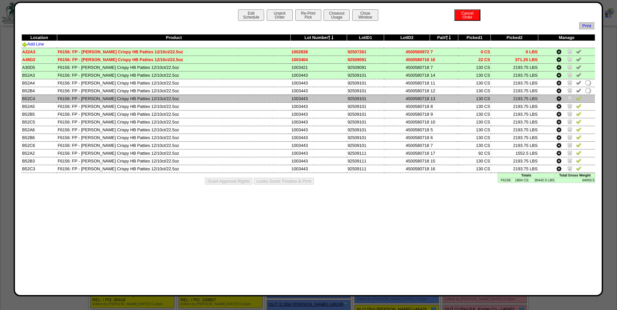
click at [580, 97] on img at bounding box center [578, 98] width 5 height 5
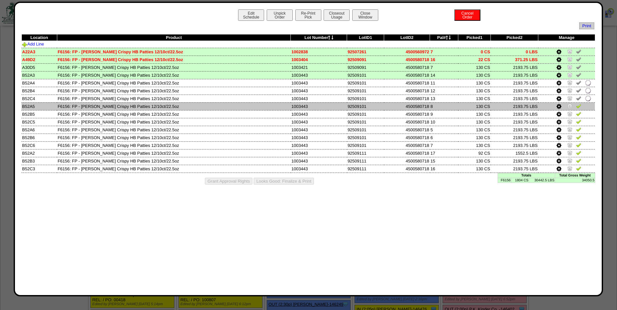
click at [579, 105] on img at bounding box center [578, 105] width 5 height 5
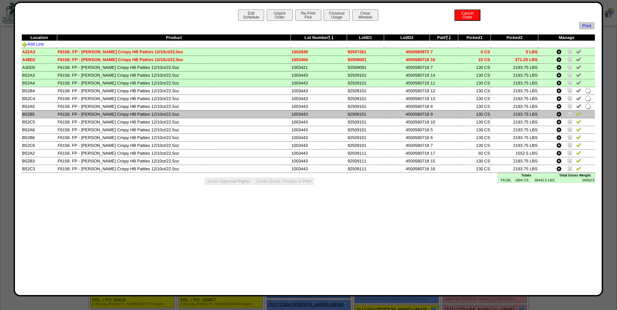
click at [579, 116] on img at bounding box center [578, 113] width 5 height 5
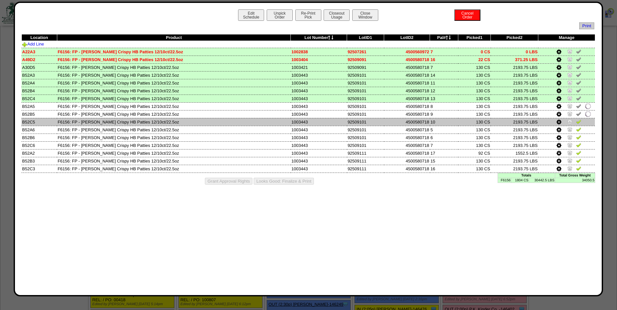
click at [579, 122] on img at bounding box center [578, 121] width 5 height 5
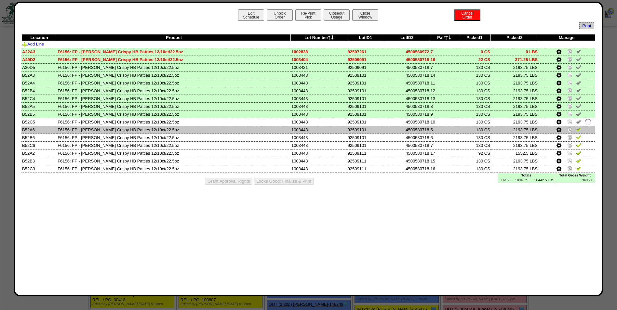
click at [580, 128] on img at bounding box center [578, 129] width 5 height 5
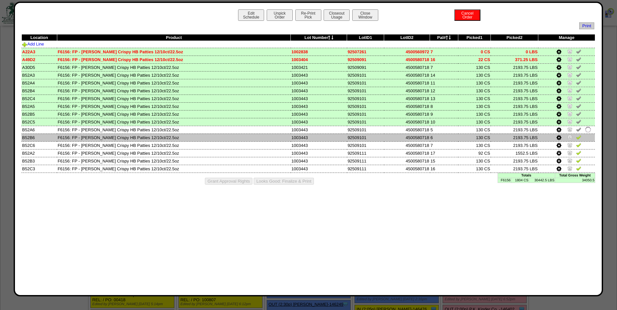
click at [580, 139] on img at bounding box center [578, 137] width 5 height 5
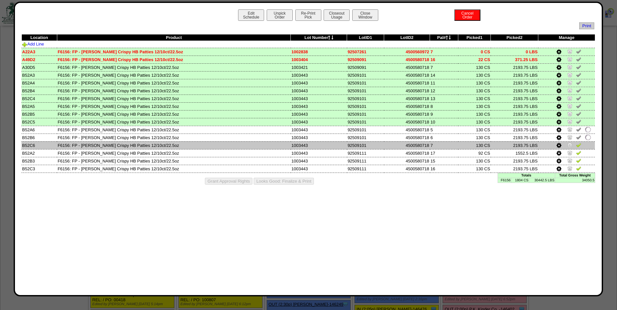
click at [579, 143] on img at bounding box center [578, 145] width 5 height 5
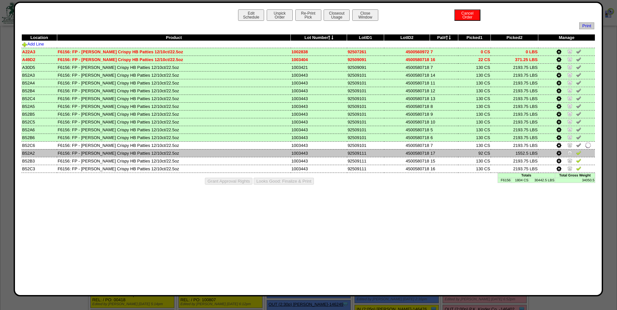
click at [579, 155] on img at bounding box center [578, 152] width 5 height 5
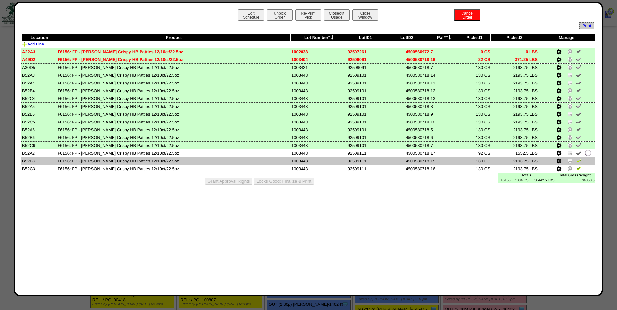
click at [579, 160] on img at bounding box center [578, 160] width 5 height 5
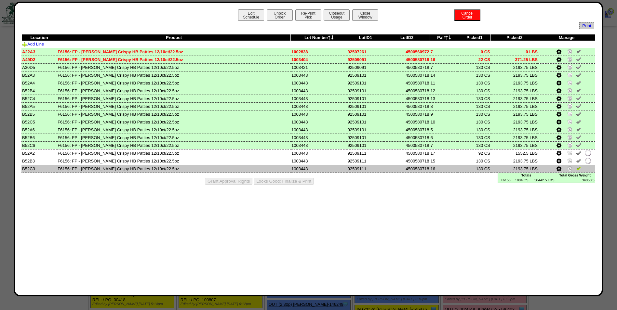
click at [579, 169] on img at bounding box center [578, 168] width 5 height 5
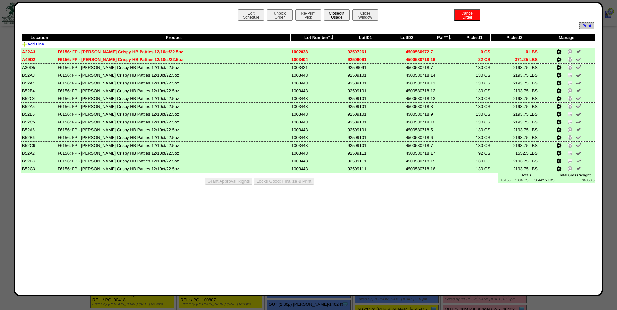
click at [334, 17] on button "Closeout Usage" at bounding box center [337, 14] width 26 height 11
click at [289, 183] on button "Looks Good: Finalize & Print" at bounding box center [284, 181] width 60 height 7
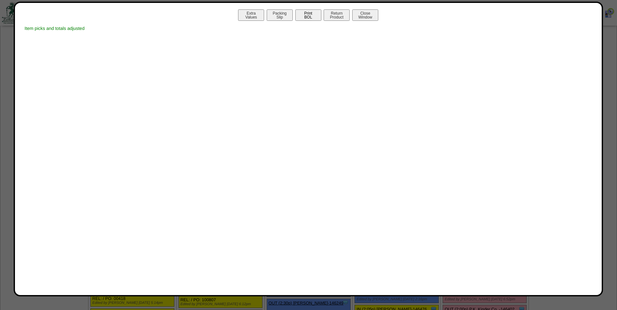
click at [311, 15] on button "Print BOL" at bounding box center [308, 14] width 26 height 11
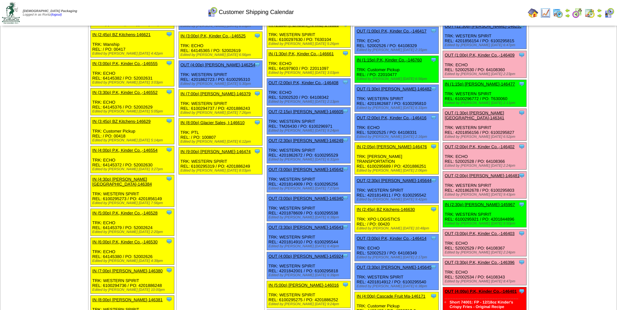
scroll to position [586, 0]
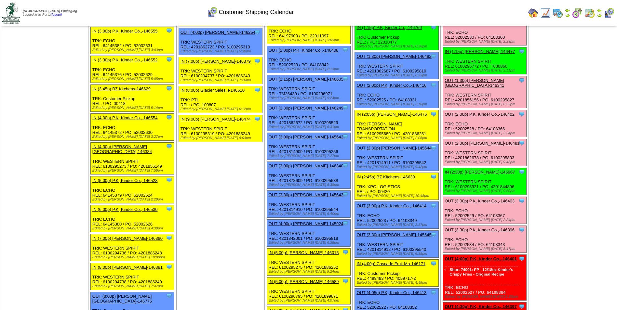
click at [465, 80] on link "OUT (1:30p) [PERSON_NAME][GEOGRAPHIC_DATA]-146341" at bounding box center [475, 83] width 60 height 10
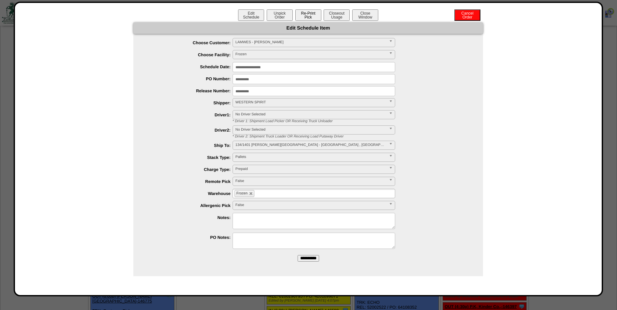
click at [310, 16] on button "Re-Print Pick" at bounding box center [308, 14] width 26 height 11
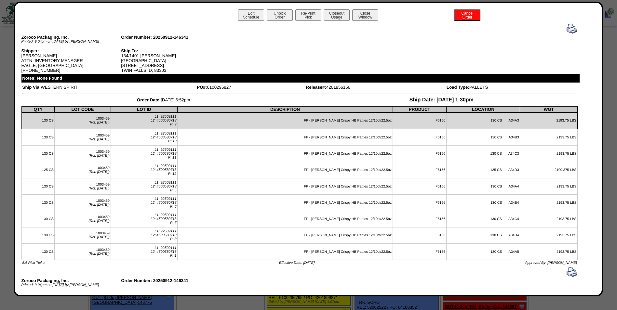
click at [567, 29] on img at bounding box center [572, 28] width 10 height 10
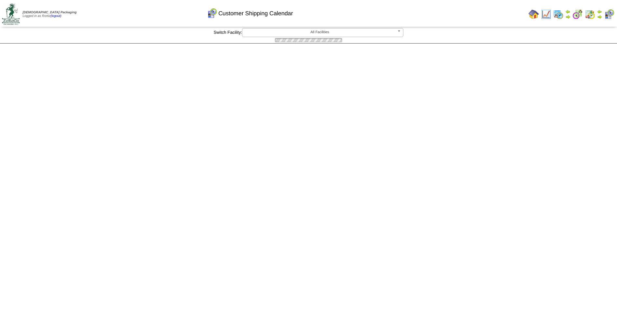
scroll to position [586, 0]
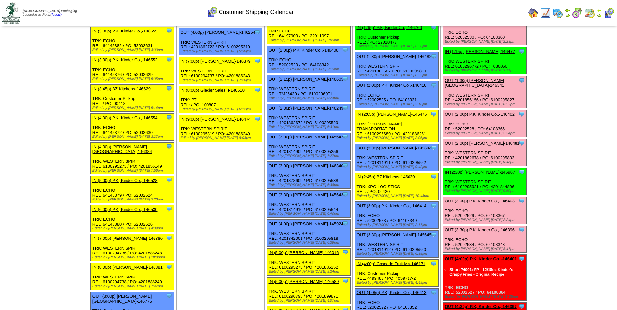
click at [404, 17] on div "Customer Shipping Calendar" at bounding box center [250, 10] width 355 height 18
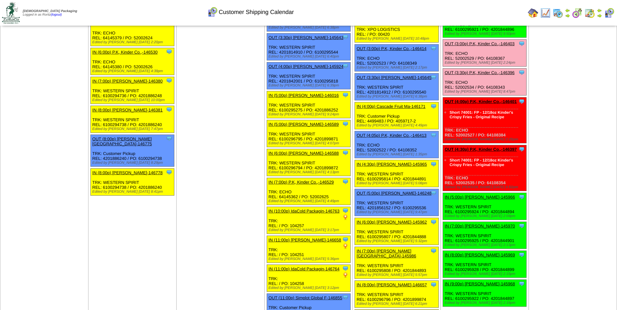
scroll to position [1000, 0]
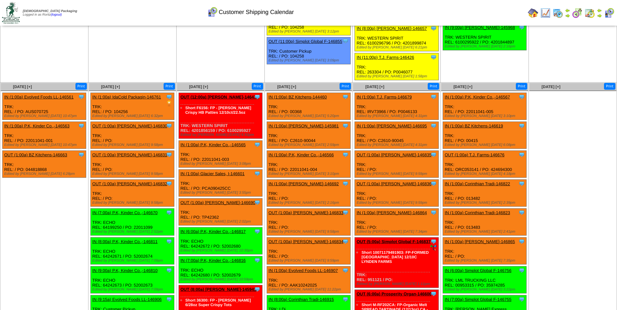
drag, startPoint x: 36, startPoint y: 154, endPoint x: 31, endPoint y: 154, distance: 5.2
click at [31, 154] on div "Clone Item OUT (1:00a) BZ Kitchens-146663 BZ Kitchens ScheduleID: 146663 75 CS:…" at bounding box center [45, 164] width 84 height 27
copy div "044818868"
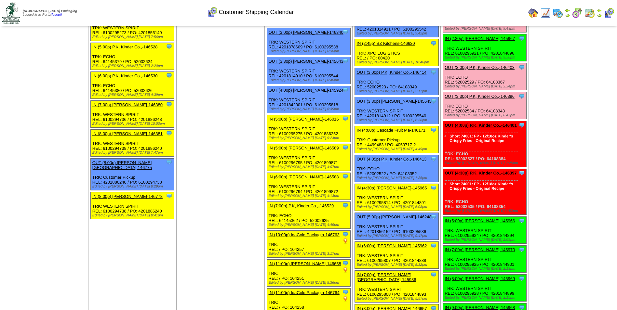
scroll to position [577, 0]
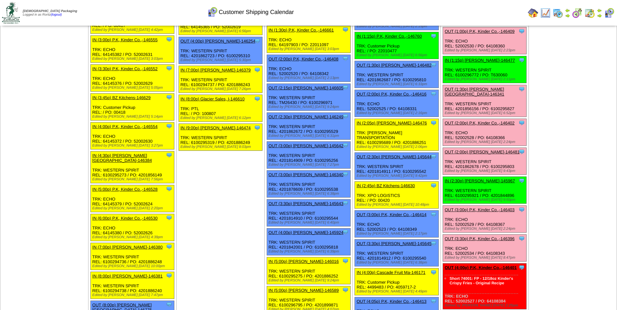
click at [459, 150] on link "OUT (2:00p) [PERSON_NAME]-146481" at bounding box center [482, 152] width 75 height 5
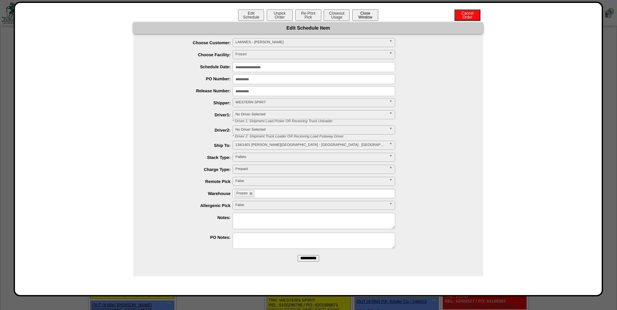
click at [367, 16] on button "Close Window" at bounding box center [365, 14] width 26 height 11
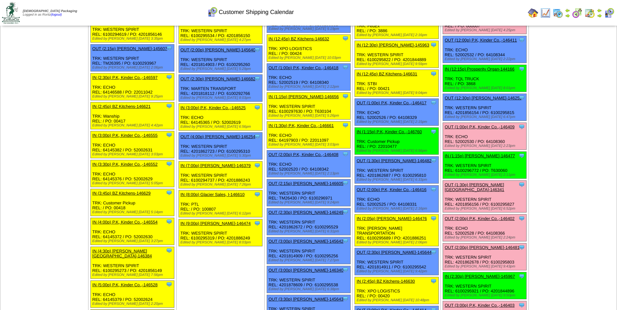
scroll to position [488, 0]
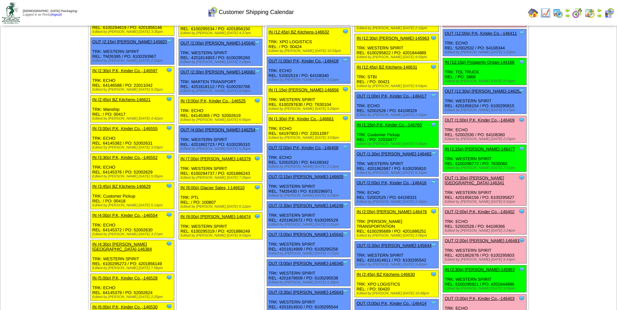
click at [466, 210] on div "Clone Item OUT (2:00p) P.K, Kinder Co.,-146402 P.K, Kinder Co., Inc. ScheduleID…" at bounding box center [485, 221] width 84 height 27
click at [469, 210] on link "OUT (2:00p) P.K, Kinder Co.,-146402" at bounding box center [480, 212] width 70 height 5
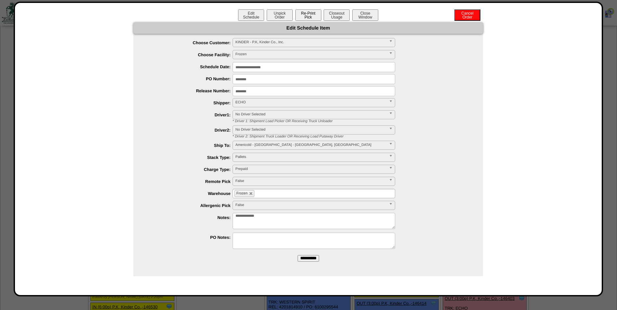
click at [306, 15] on button "Re-Print Pick" at bounding box center [308, 14] width 26 height 11
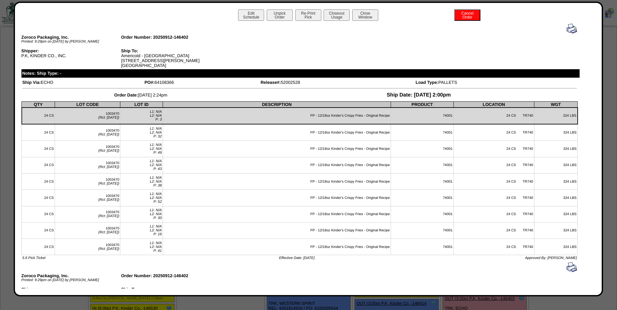
click at [567, 25] on img at bounding box center [572, 28] width 10 height 10
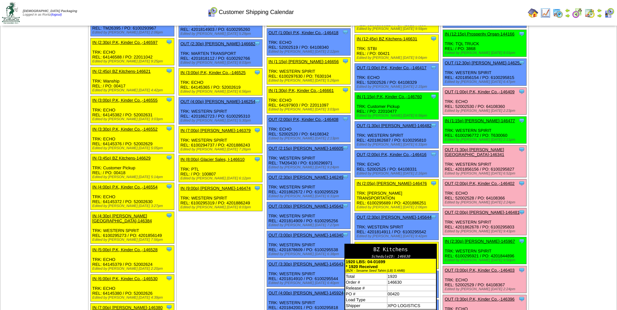
scroll to position [553, 0]
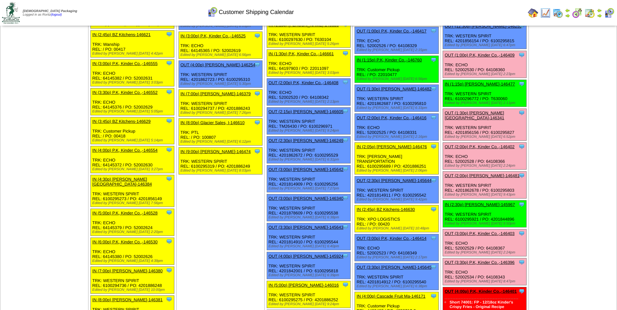
click at [477, 231] on link "OUT (3:00p) P.K, Kinder Co.,-146403" at bounding box center [480, 233] width 70 height 5
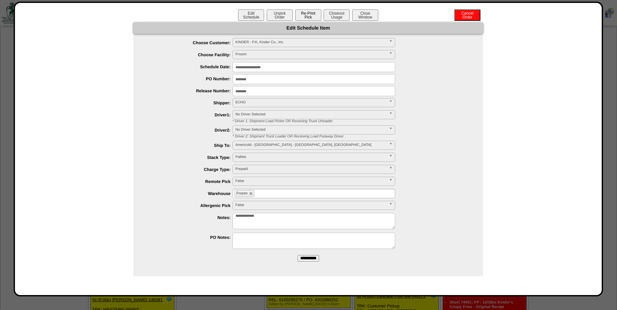
click at [315, 16] on button "Re-Print Pick" at bounding box center [308, 14] width 26 height 11
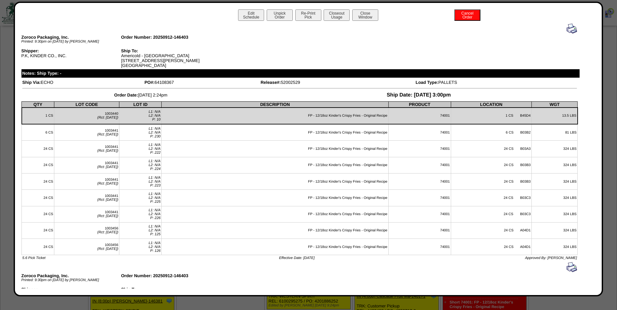
click at [567, 32] on img at bounding box center [572, 28] width 10 height 10
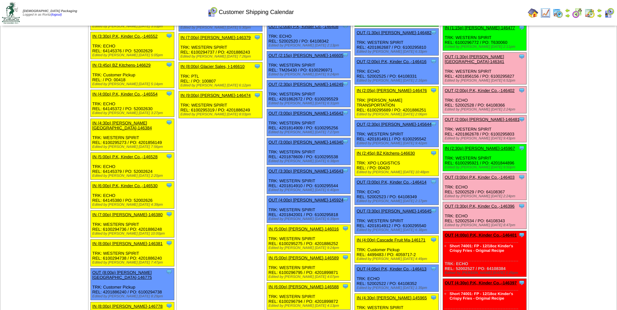
scroll to position [618, 0]
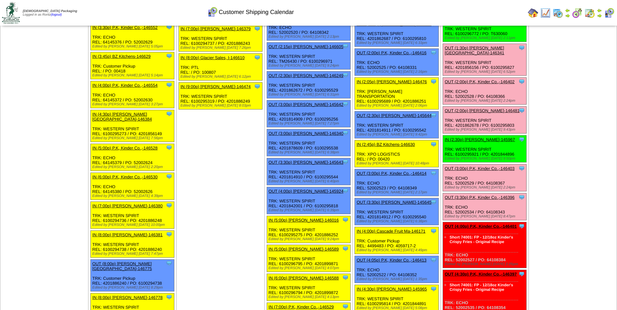
click at [468, 195] on link "OUT (3:30p) P.K, Kinder Co.,-146396" at bounding box center [480, 197] width 70 height 5
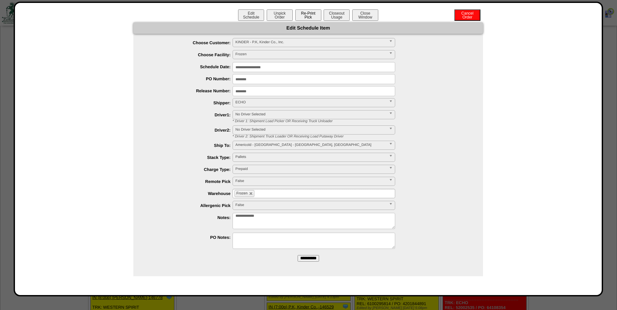
click at [307, 14] on button "Re-Print Pick" at bounding box center [308, 14] width 26 height 11
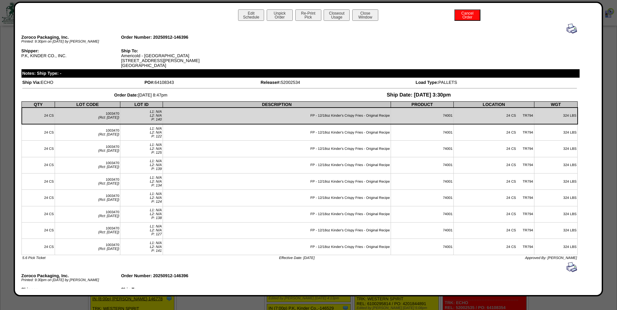
click at [567, 31] on img at bounding box center [572, 28] width 10 height 10
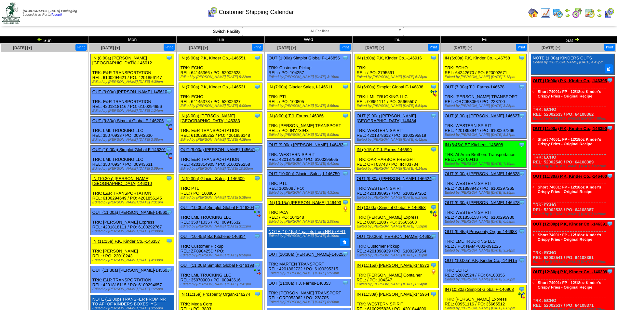
drag, startPoint x: 464, startPoint y: 13, endPoint x: 459, endPoint y: 15, distance: 5.0
click at [464, 13] on td "Print All" at bounding box center [341, 13] width 367 height 24
click at [573, 273] on link "OUT (12:30p) P.K, Kinder Co.,-146399" at bounding box center [570, 272] width 75 height 5
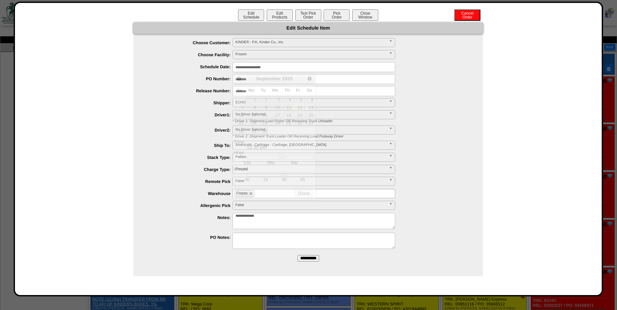
click at [286, 68] on input "**********" at bounding box center [314, 67] width 163 height 10
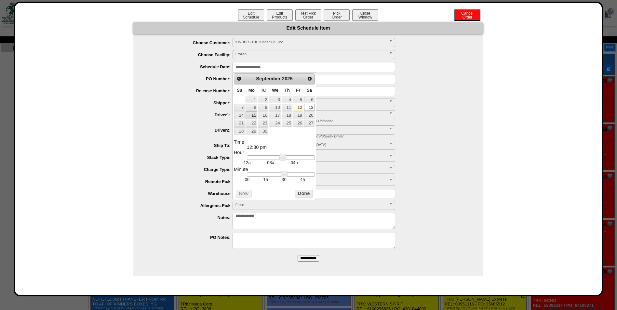
click at [252, 115] on link "15" at bounding box center [252, 115] width 12 height 7
type input "**********"
click at [299, 198] on button "Done" at bounding box center [304, 194] width 18 height 8
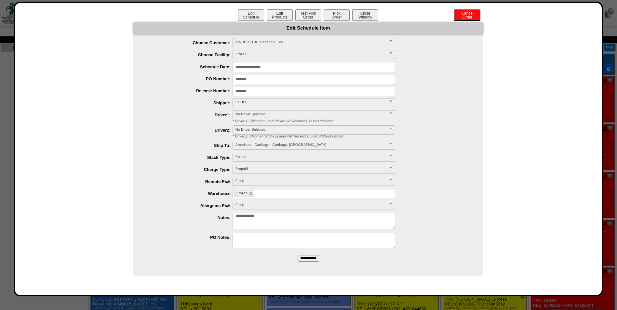
click at [314, 258] on input "**********" at bounding box center [308, 258] width 21 height 7
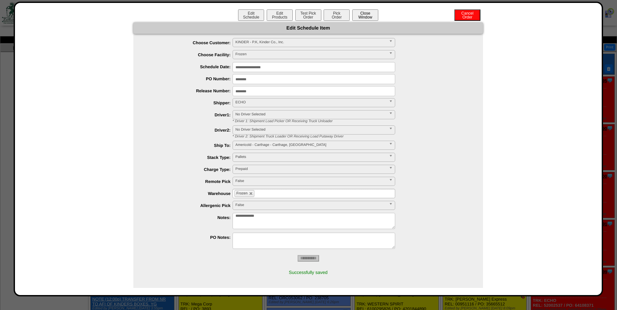
click at [372, 18] on button "Close Window" at bounding box center [365, 14] width 26 height 11
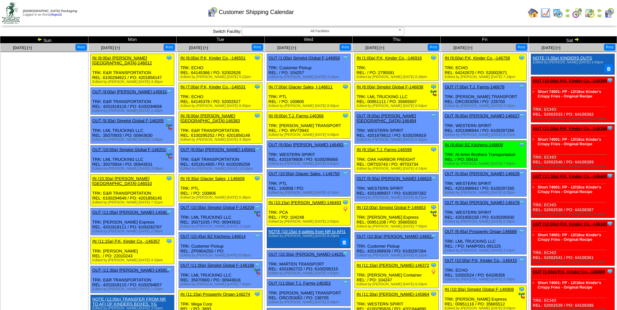
click at [397, 17] on div "Customer Shipping Calendar" at bounding box center [250, 10] width 355 height 18
click at [562, 273] on link "OUT (1:00p) P.K, Kinder Co.,-146389" at bounding box center [569, 272] width 72 height 5
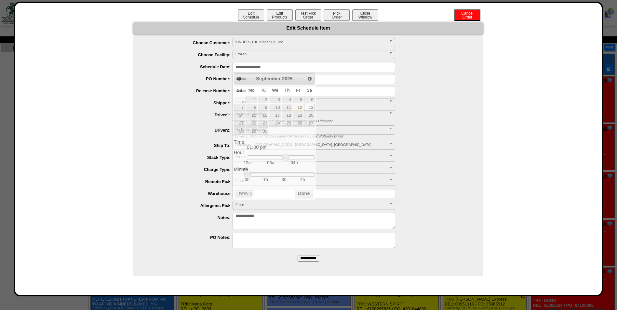
click at [279, 67] on input "**********" at bounding box center [314, 67] width 163 height 10
click at [253, 113] on link "15" at bounding box center [252, 115] width 12 height 7
type input "**********"
click at [298, 195] on button "Done" at bounding box center [304, 194] width 18 height 8
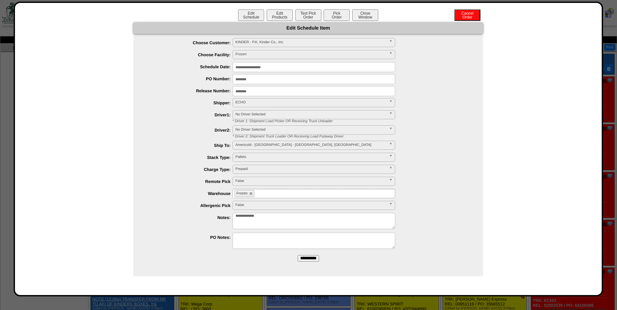
click at [307, 257] on input "**********" at bounding box center [308, 258] width 21 height 7
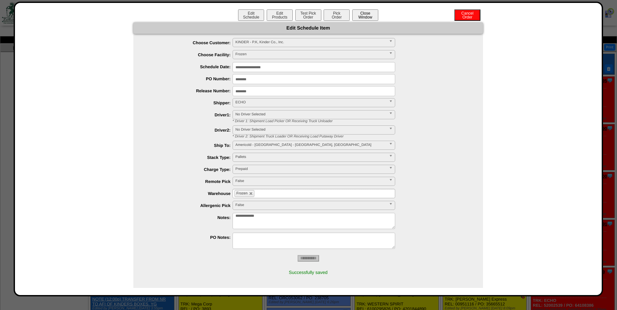
click at [366, 15] on button "Close Window" at bounding box center [365, 14] width 26 height 11
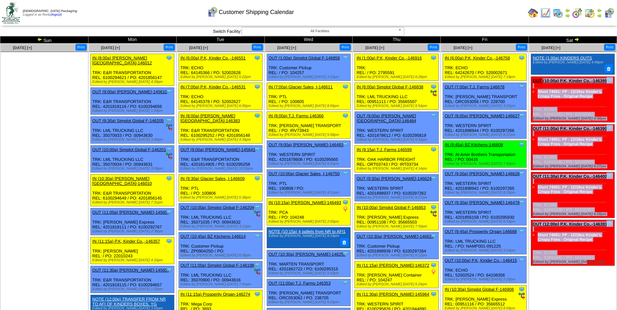
drag, startPoint x: 533, startPoint y: 78, endPoint x: 598, endPoint y: 262, distance: 195.1
click at [598, 262] on ul "Clone Item NOTE (1:00a) KINDERS OUTS Edited by [PERSON_NAME] [DATE] 4:49pm Clon…" at bounding box center [572, 160] width 87 height 212
copy ul "OUT (10:00a) P.K, Kinder Co.,-146395 P.K, Kinder Co., Inc. ScheduleID: 146395 1…"
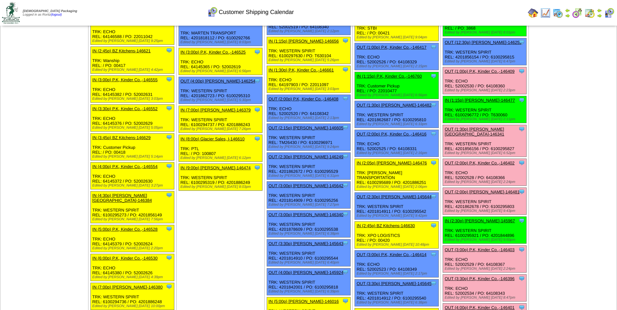
scroll to position [651, 0]
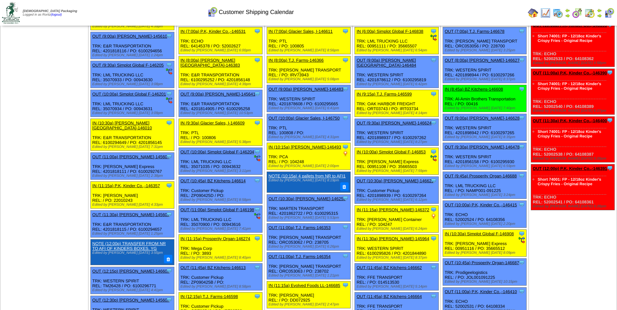
scroll to position [0, 0]
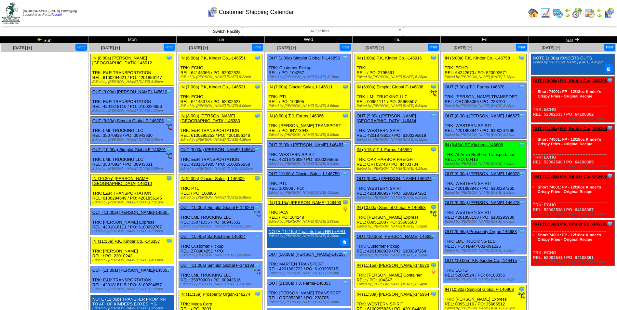
click at [577, 36] on td "Sat" at bounding box center [573, 39] width 88 height 7
click at [577, 40] on img at bounding box center [576, 39] width 5 height 5
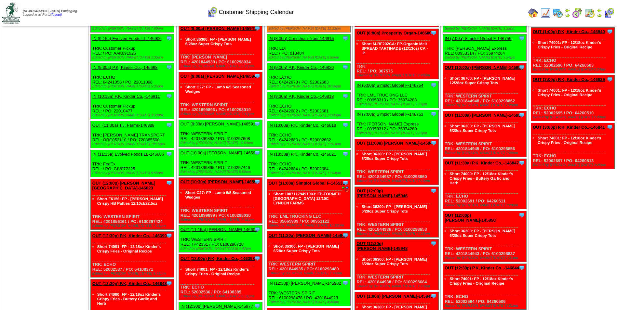
scroll to position [195, 0]
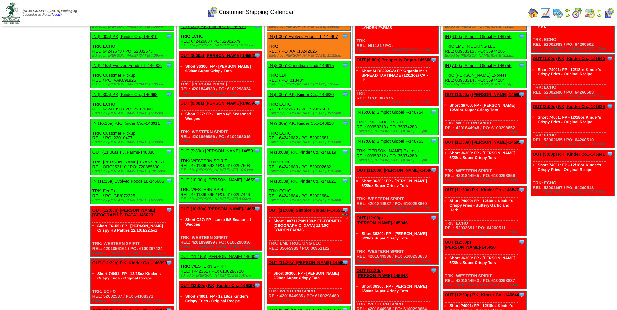
click at [434, 13] on td "Print All" at bounding box center [341, 13] width 367 height 24
click at [442, 10] on td "Print All" at bounding box center [341, 13] width 367 height 24
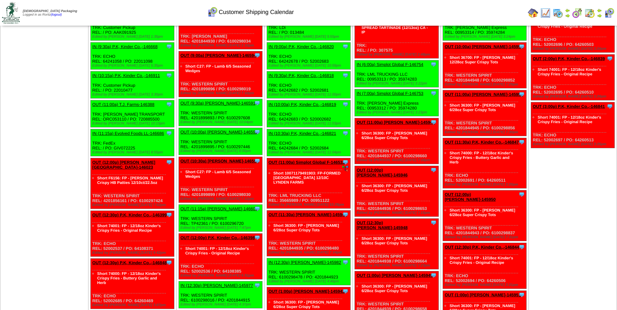
scroll to position [260, 0]
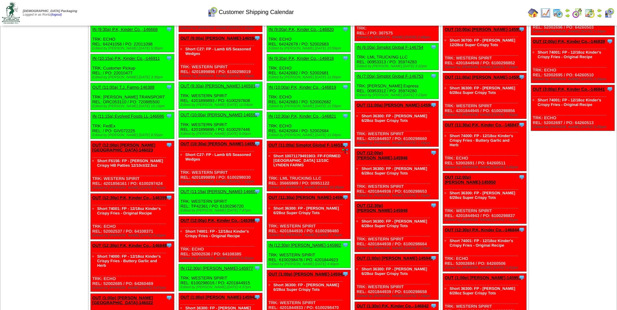
click at [149, 196] on link "OUT (12:30p) P.K, Kinder Co.,-146399" at bounding box center [129, 198] width 75 height 5
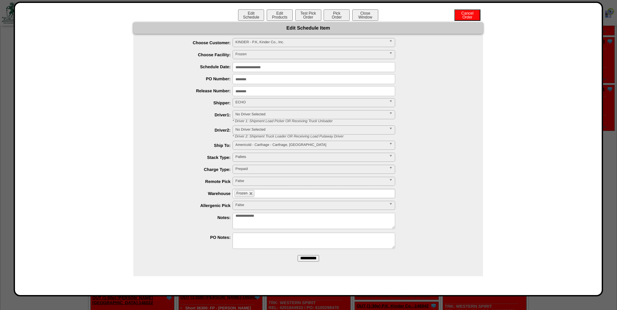
click at [289, 66] on input "**********" at bounding box center [314, 67] width 163 height 10
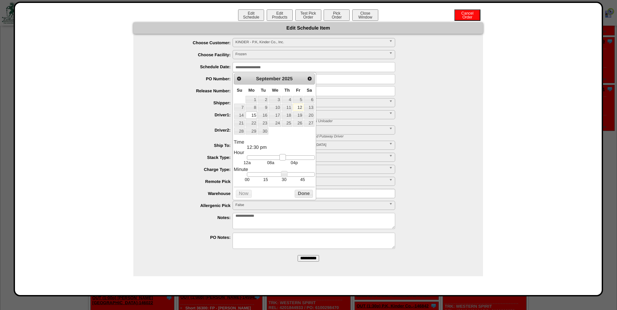
type input "**********"
click at [280, 159] on link at bounding box center [281, 157] width 7 height 7
click at [302, 198] on button "Done" at bounding box center [304, 194] width 18 height 8
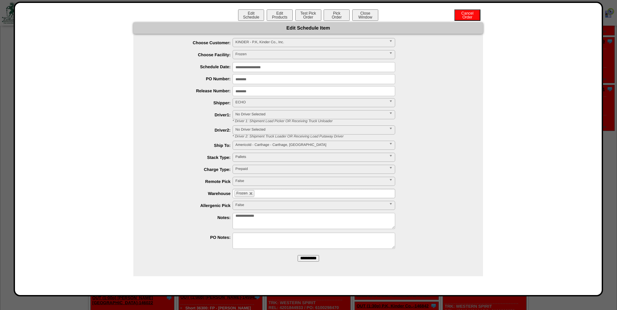
click at [304, 259] on input "**********" at bounding box center [308, 258] width 21 height 7
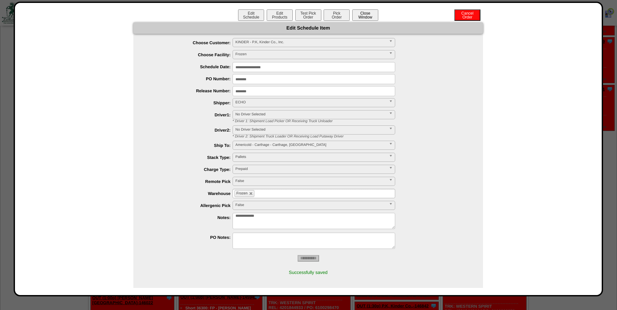
click at [361, 12] on button "Close Window" at bounding box center [365, 14] width 26 height 11
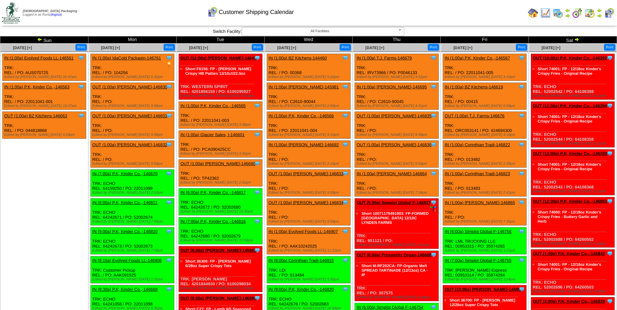
click at [479, 18] on td "Print All" at bounding box center [341, 13] width 367 height 24
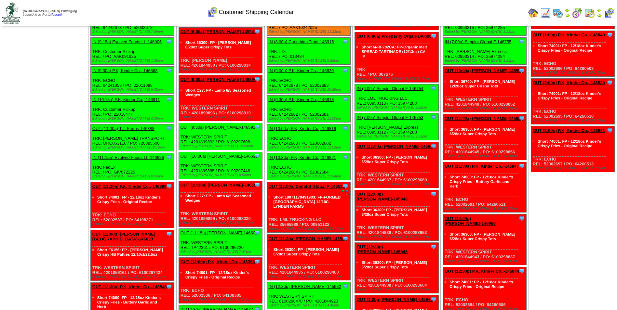
scroll to position [252, 0]
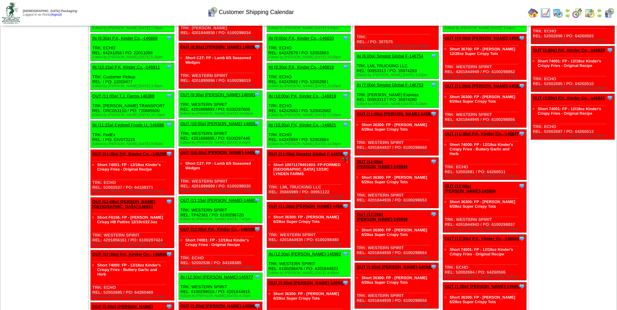
click at [124, 153] on link "OUT (11:30a) P.K, Kinder Co.,-146399" at bounding box center [129, 154] width 74 height 5
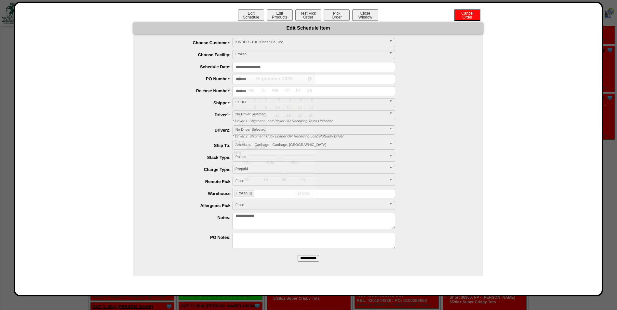
click at [279, 69] on input "**********" at bounding box center [314, 67] width 163 height 10
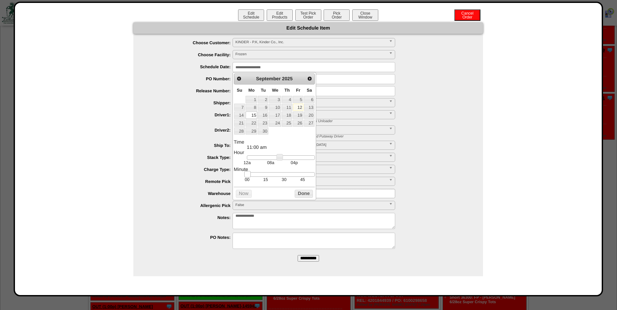
drag, startPoint x: 284, startPoint y: 177, endPoint x: 240, endPoint y: 176, distance: 43.9
click at [240, 176] on dl "Time 11:00 am Hour 12a 08a 04p Minute 00 15 30 45 Second Time Zone ***** ***** …" at bounding box center [274, 161] width 81 height 43
type input "**********"
click at [276, 158] on link at bounding box center [279, 157] width 7 height 7
click at [296, 196] on button "Done" at bounding box center [304, 194] width 18 height 8
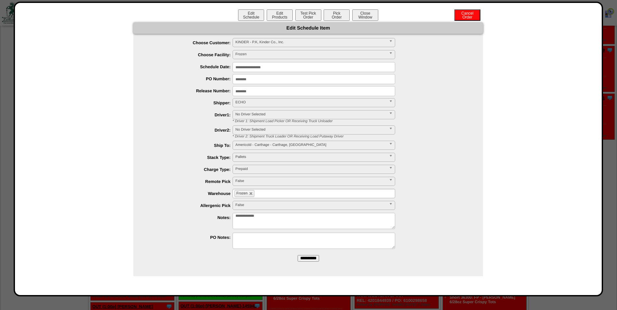
click at [301, 258] on input "**********" at bounding box center [308, 258] width 21 height 7
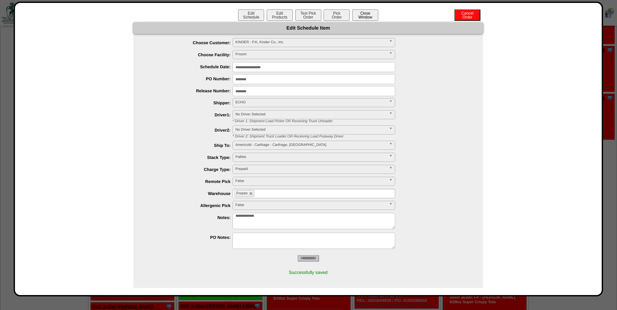
click at [362, 17] on button "Close Window" at bounding box center [365, 14] width 26 height 11
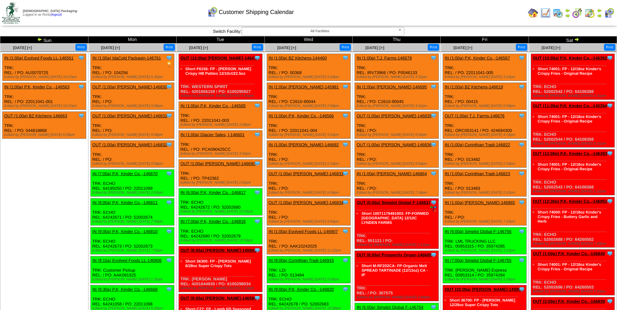
click at [40, 40] on img at bounding box center [39, 39] width 5 height 5
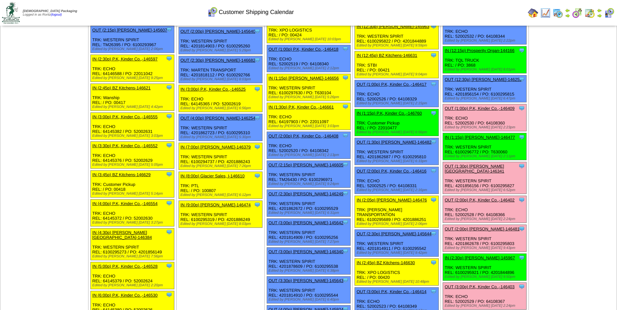
scroll to position [521, 0]
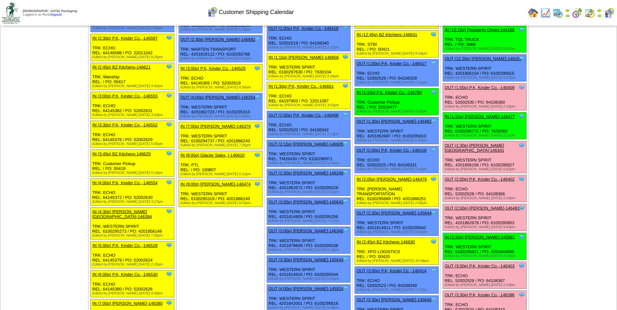
click at [470, 146] on link "OUT (1:30p) [PERSON_NAME][GEOGRAPHIC_DATA]-146341" at bounding box center [475, 148] width 60 height 10
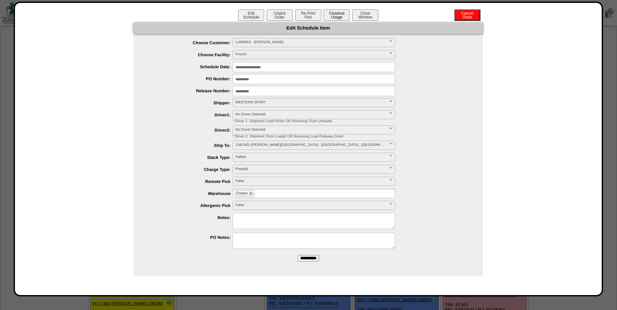
click at [341, 19] on button "Closeout Usage" at bounding box center [337, 14] width 26 height 11
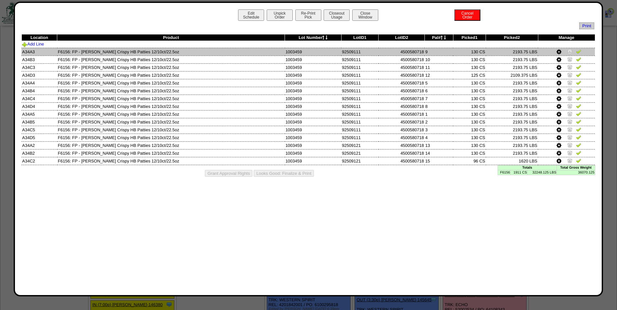
click at [579, 51] on img at bounding box center [578, 51] width 5 height 5
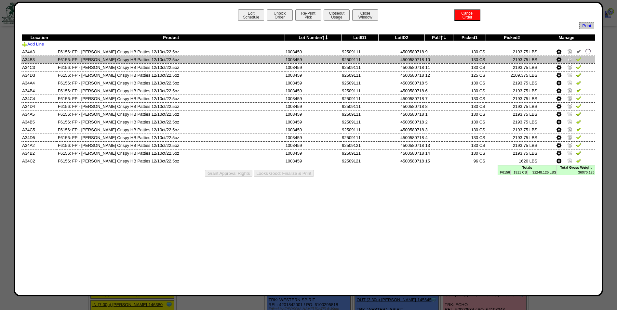
click at [579, 58] on img at bounding box center [578, 59] width 5 height 5
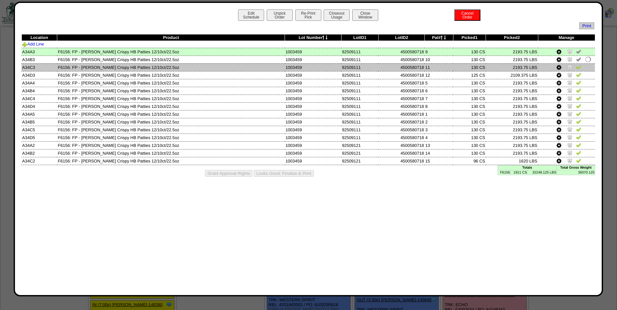
click at [579, 67] on img at bounding box center [578, 66] width 5 height 5
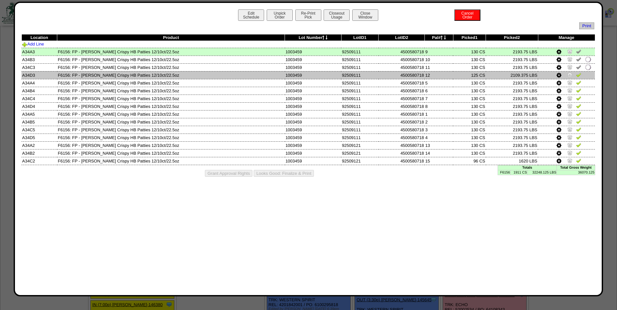
click at [579, 74] on img at bounding box center [578, 74] width 5 height 5
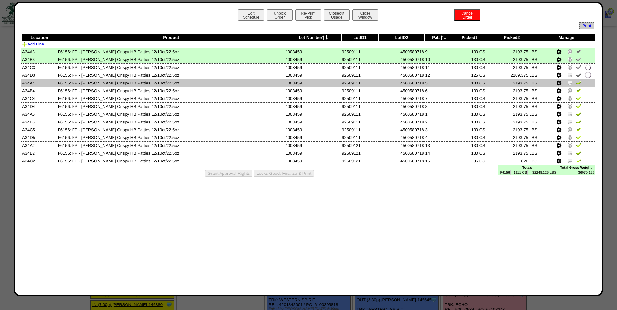
click at [577, 83] on img at bounding box center [578, 82] width 5 height 5
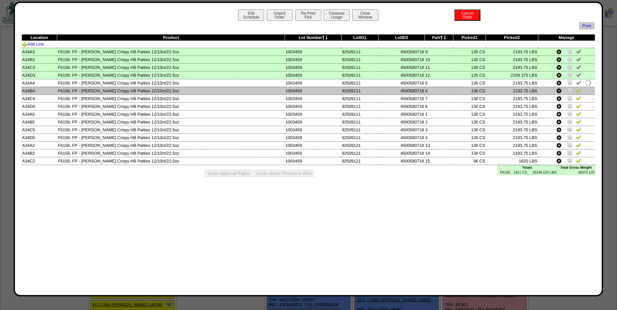
click at [579, 89] on img at bounding box center [578, 90] width 5 height 5
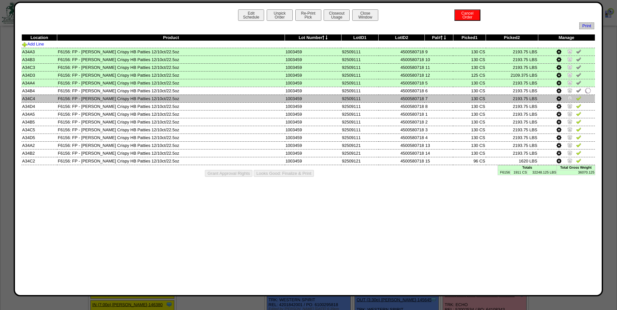
click at [579, 99] on img at bounding box center [578, 98] width 5 height 5
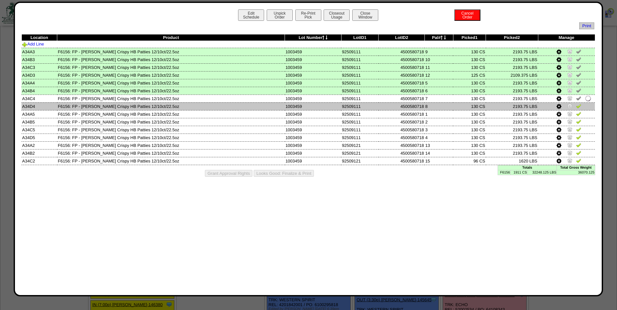
click at [576, 105] on img at bounding box center [578, 105] width 5 height 5
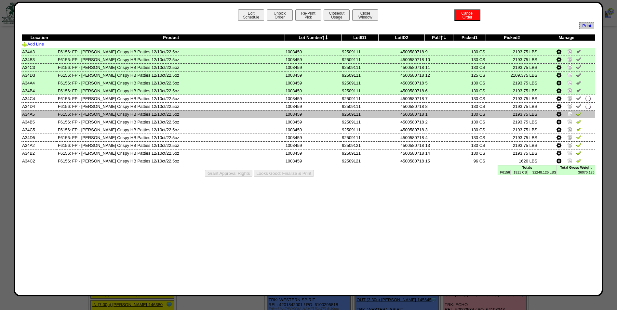
click at [578, 115] on img at bounding box center [578, 113] width 5 height 5
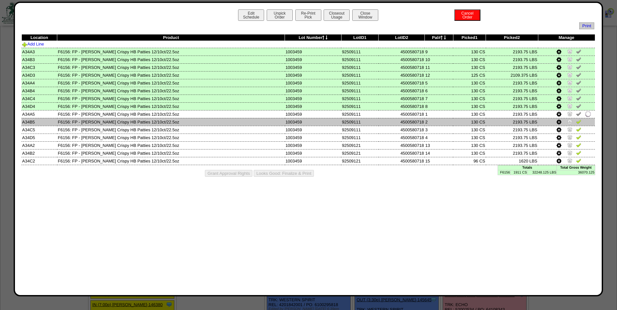
click at [577, 122] on img at bounding box center [578, 121] width 5 height 5
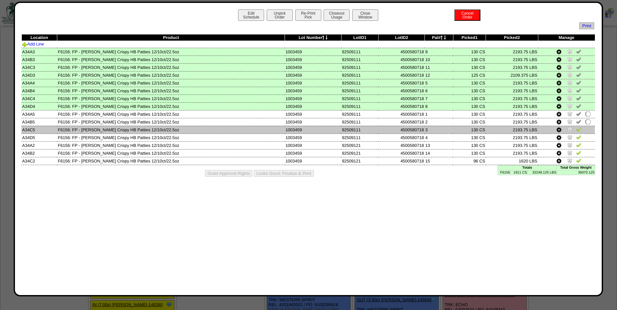
click at [578, 129] on img at bounding box center [578, 129] width 5 height 5
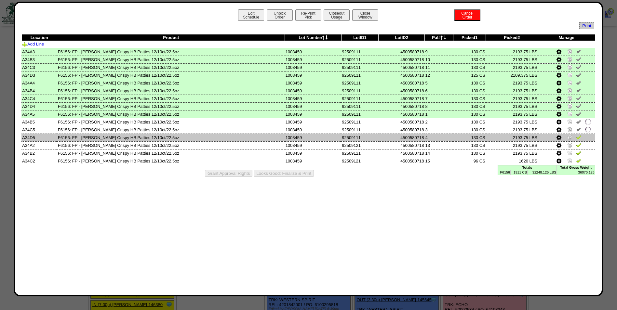
click at [580, 138] on img at bounding box center [578, 137] width 5 height 5
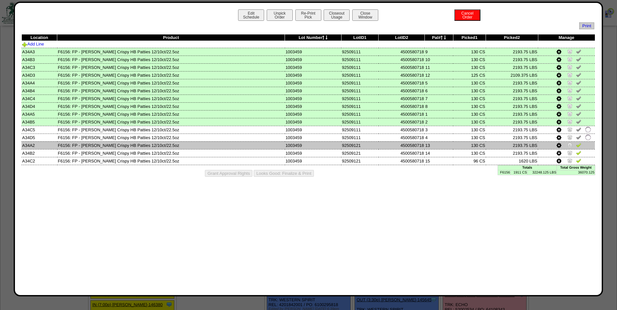
click at [579, 144] on img at bounding box center [578, 145] width 5 height 5
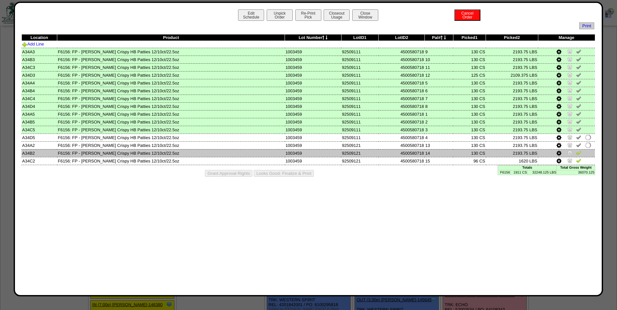
click at [577, 151] on img at bounding box center [578, 152] width 5 height 5
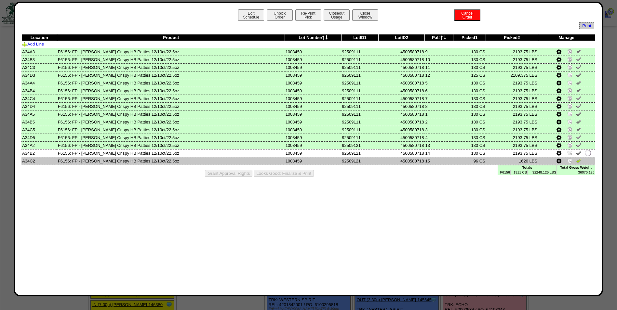
click at [578, 163] on img at bounding box center [578, 160] width 5 height 5
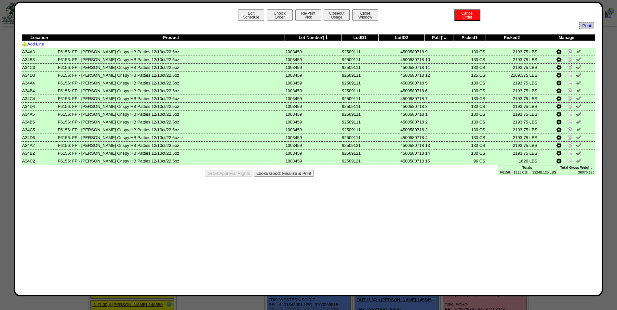
click at [303, 175] on button "Looks Good: Finalize & Print" at bounding box center [284, 173] width 60 height 7
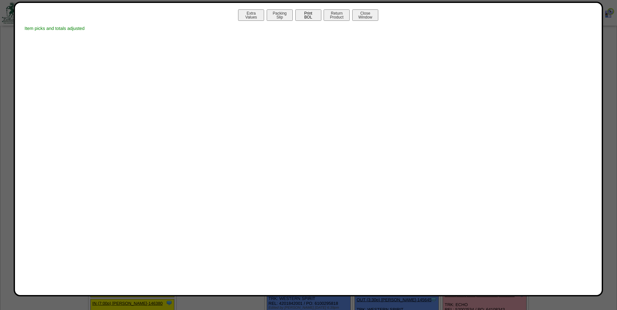
click at [318, 17] on button "Print BOL" at bounding box center [308, 14] width 26 height 11
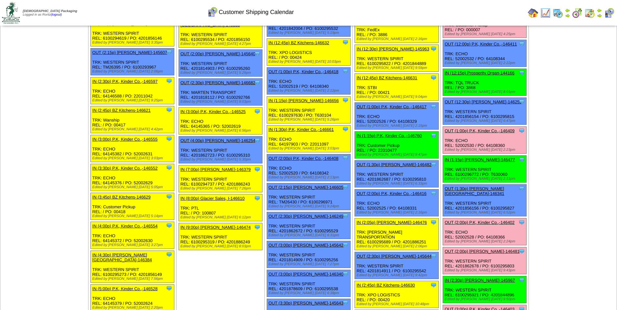
scroll to position [488, 0]
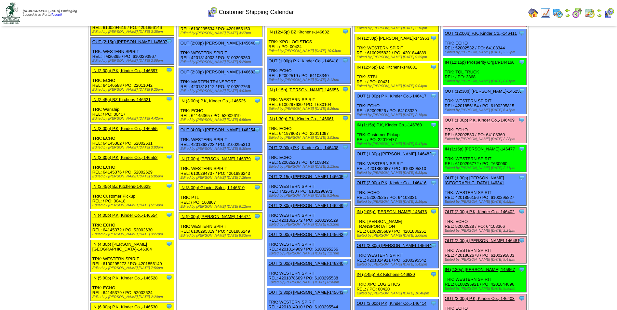
click at [488, 210] on link "OUT (2:00p) P.K, Kinder Co.,-146402" at bounding box center [480, 212] width 70 height 5
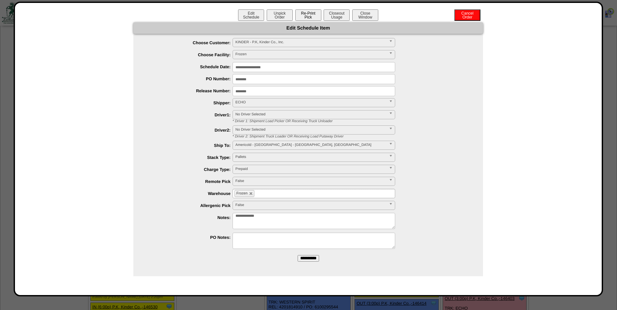
click at [311, 18] on button "Re-Print Pick" at bounding box center [308, 14] width 26 height 11
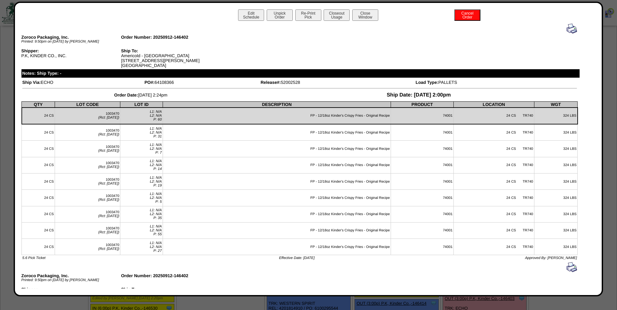
click at [523, 131] on td "24 CS TR740" at bounding box center [494, 132] width 81 height 17
drag, startPoint x: 518, startPoint y: 132, endPoint x: 529, endPoint y: 132, distance: 10.4
click at [529, 132] on td "24 CS TR740" at bounding box center [494, 132] width 81 height 17
click at [363, 14] on button "Close Window" at bounding box center [365, 14] width 26 height 11
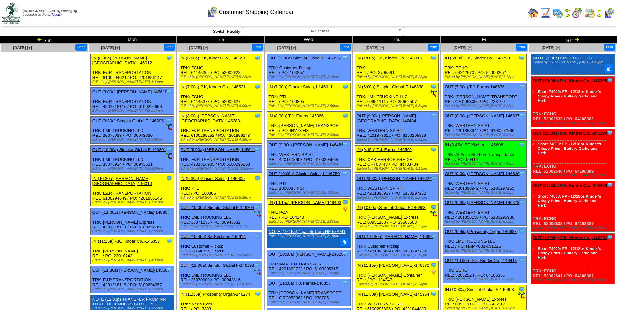
click at [413, 19] on div "Customer Shipping Calendar" at bounding box center [250, 10] width 355 height 18
click at [577, 41] on img at bounding box center [576, 39] width 5 height 5
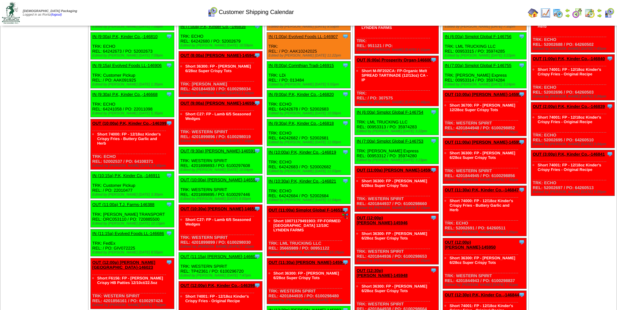
scroll to position [228, 0]
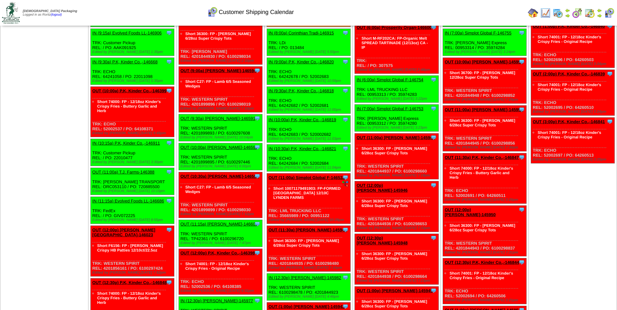
click at [464, 16] on td "Print All" at bounding box center [341, 13] width 367 height 24
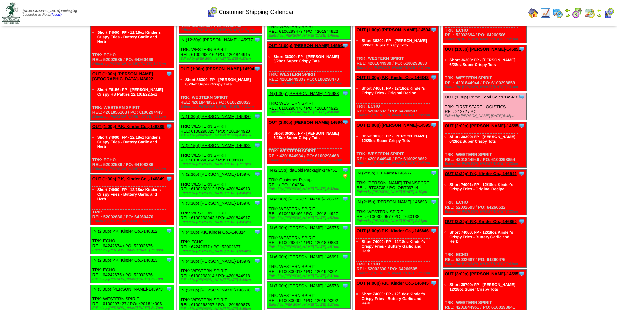
click at [108, 124] on link "OUT (1:00p) P.K, Kinder Co.,-146389" at bounding box center [128, 126] width 72 height 5
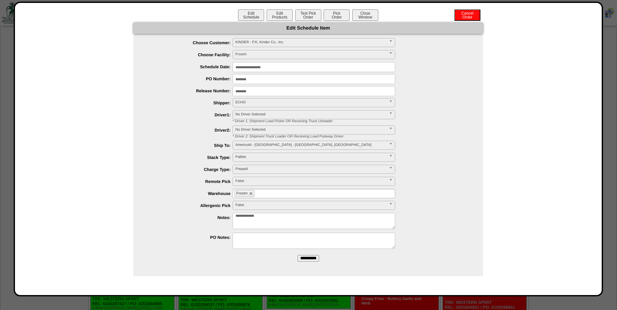
click at [309, 65] on input "**********" at bounding box center [314, 67] width 163 height 10
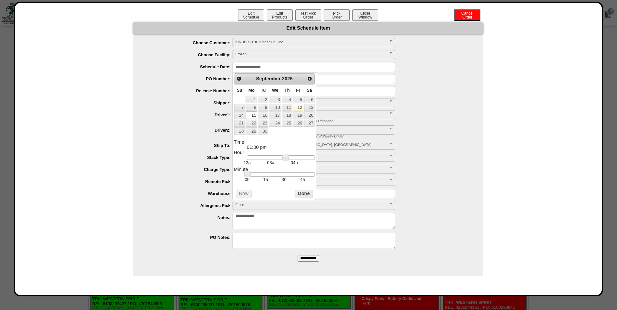
click at [284, 180] on td "30" at bounding box center [284, 180] width 19 height 6
click at [283, 158] on link at bounding box center [283, 157] width 7 height 7
type input "**********"
click at [281, 158] on link at bounding box center [282, 157] width 7 height 7
drag, startPoint x: 300, startPoint y: 198, endPoint x: 307, endPoint y: 210, distance: 13.4
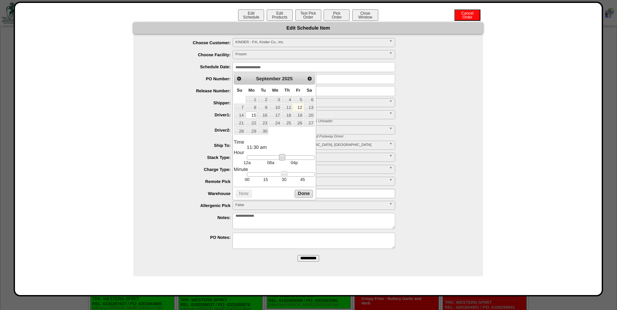
click at [300, 198] on button "Done" at bounding box center [304, 194] width 18 height 8
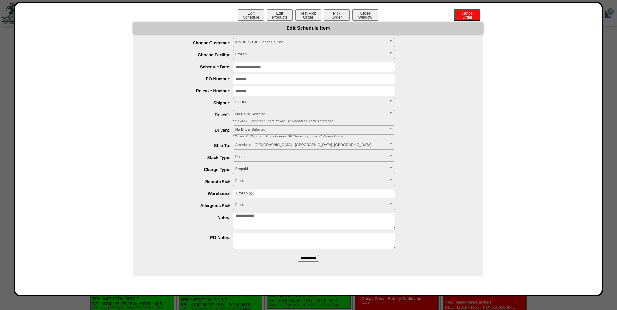
click at [310, 259] on input "**********" at bounding box center [308, 258] width 21 height 7
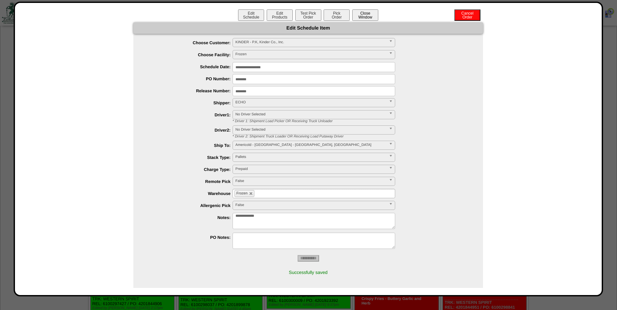
click at [366, 18] on button "Close Window" at bounding box center [365, 14] width 26 height 11
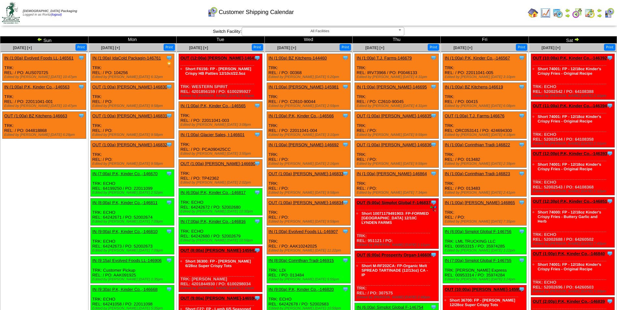
click at [41, 40] on img at bounding box center [39, 39] width 5 height 5
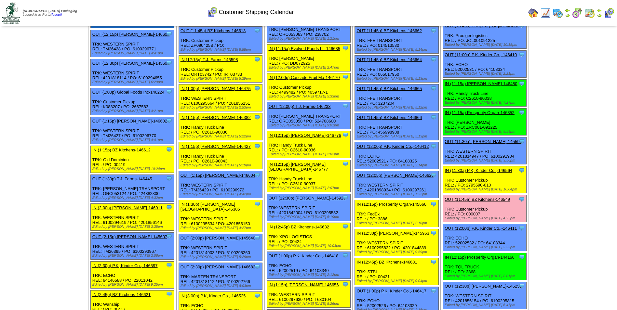
scroll to position [488, 0]
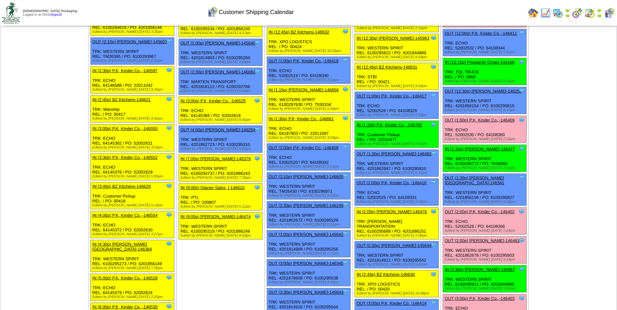
click at [482, 120] on link "OUT (1:00p) P.K, Kinder Co.,-146409" at bounding box center [480, 120] width 70 height 5
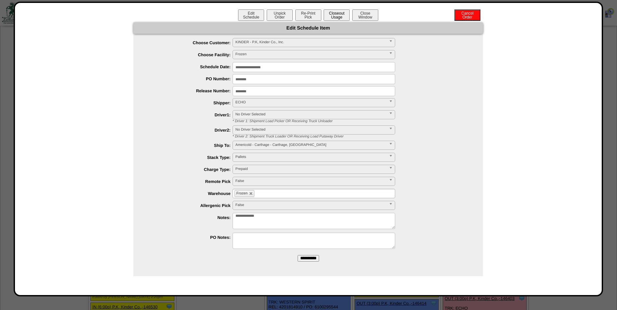
click at [332, 16] on button "Closeout Usage" at bounding box center [337, 14] width 26 height 11
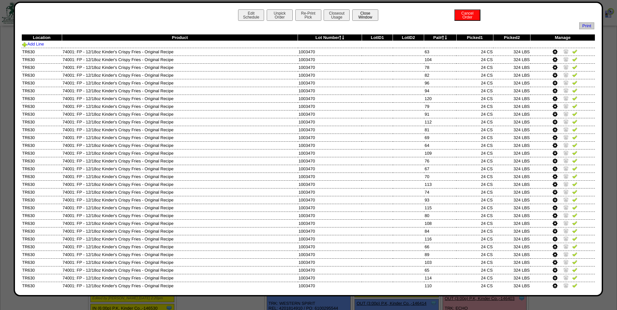
click at [365, 13] on button "Close Window" at bounding box center [365, 14] width 26 height 11
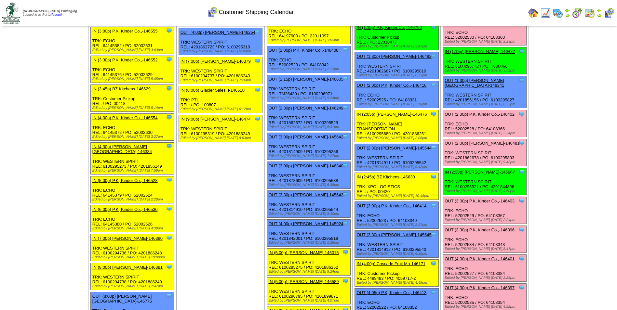
scroll to position [488, 0]
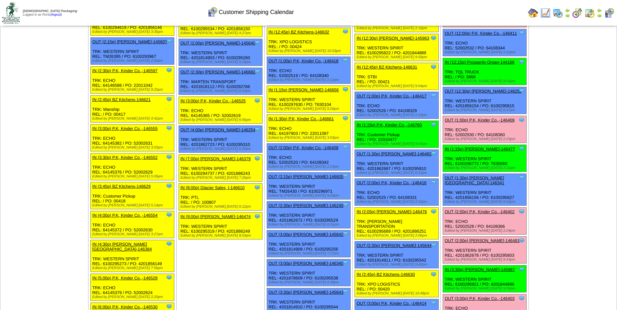
click at [491, 120] on link "OUT (1:00p) P.K, Kinder Co.,-146409" at bounding box center [480, 120] width 70 height 5
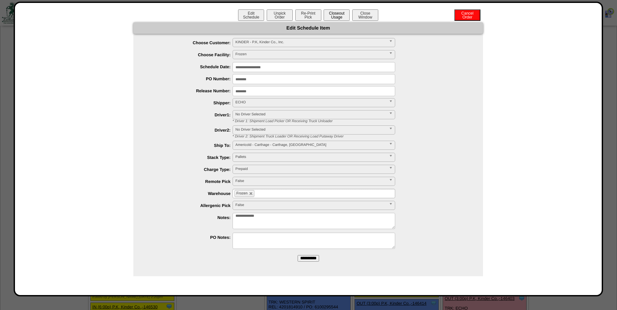
click at [334, 15] on button "Closeout Usage" at bounding box center [337, 14] width 26 height 11
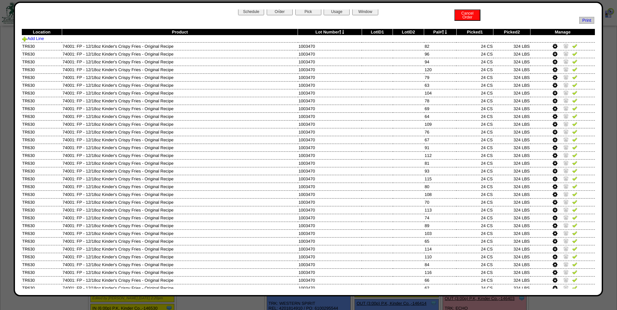
scroll to position [0, 0]
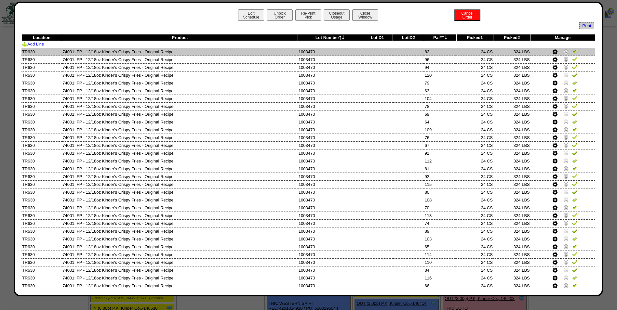
click at [572, 52] on img at bounding box center [574, 51] width 5 height 5
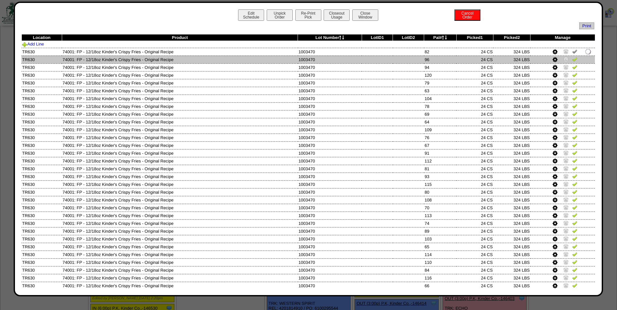
click at [572, 59] on img at bounding box center [574, 59] width 5 height 5
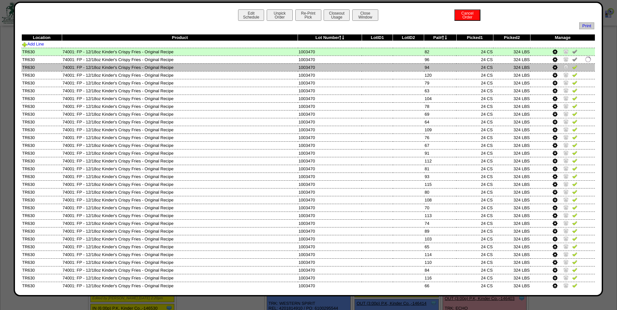
click at [573, 66] on img at bounding box center [574, 66] width 5 height 5
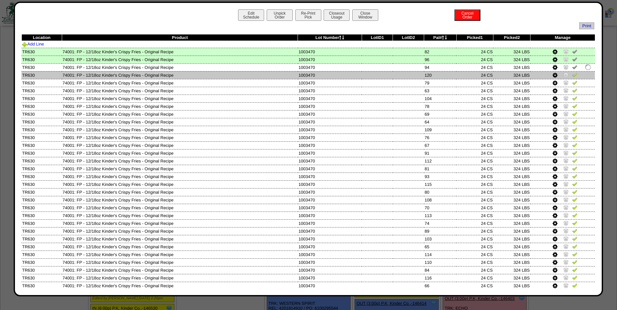
click at [573, 73] on td at bounding box center [563, 75] width 64 height 8
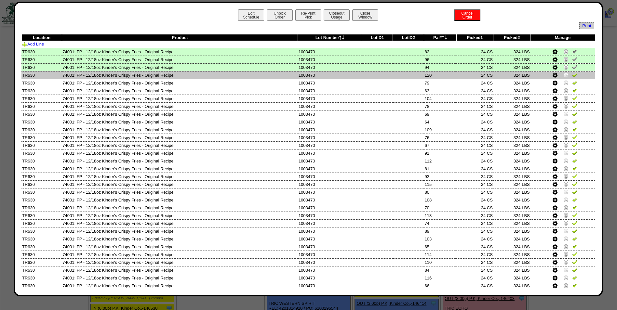
click at [572, 75] on img at bounding box center [574, 74] width 5 height 5
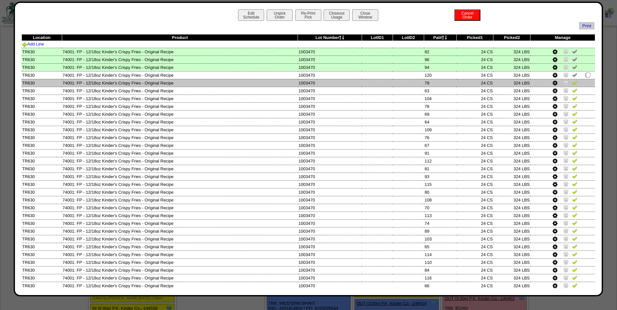
click at [572, 79] on td at bounding box center [563, 83] width 64 height 8
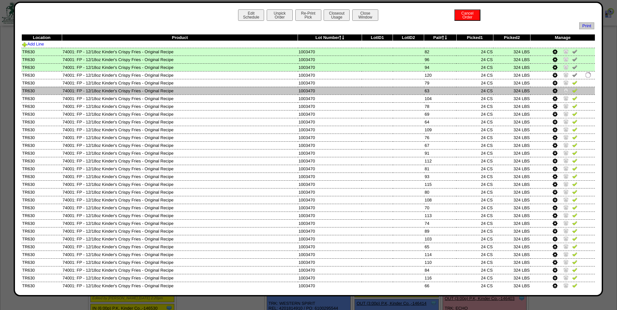
click at [572, 89] on img at bounding box center [574, 90] width 5 height 5
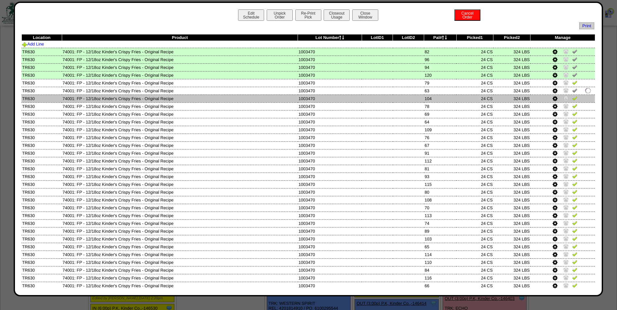
click at [572, 99] on img at bounding box center [574, 98] width 5 height 5
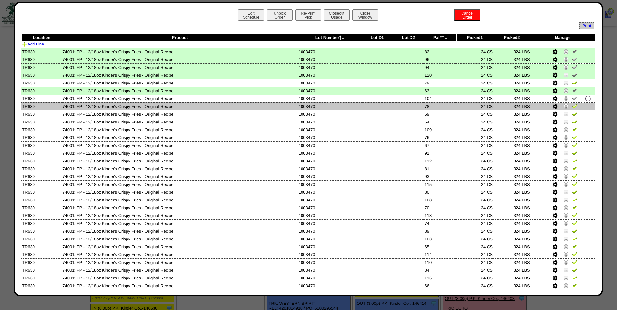
click at [572, 105] on img at bounding box center [574, 105] width 5 height 5
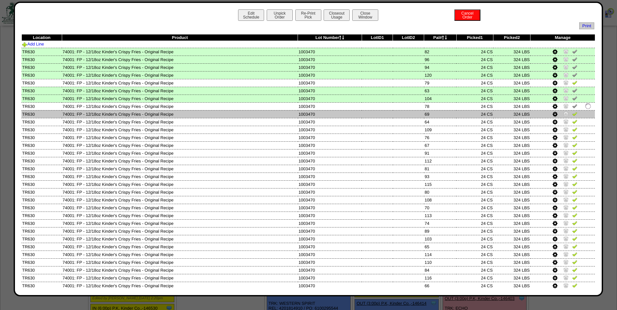
click at [572, 116] on img at bounding box center [574, 113] width 5 height 5
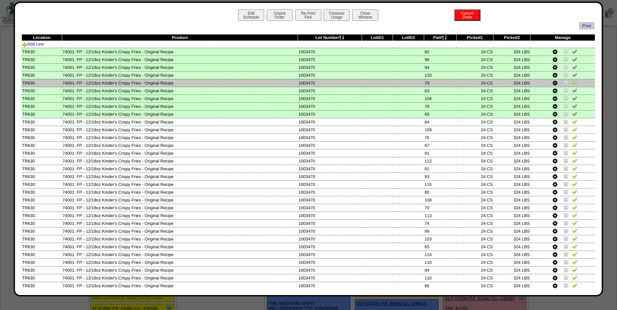
click at [572, 84] on img at bounding box center [574, 82] width 5 height 5
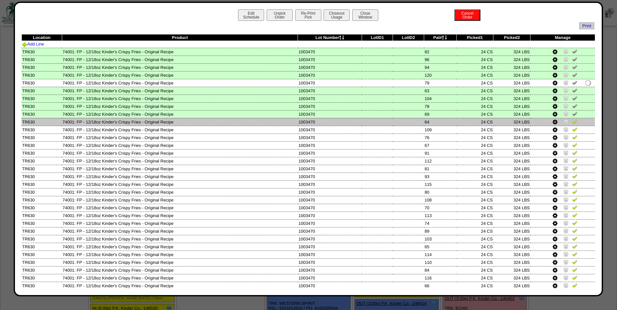
click at [572, 120] on img at bounding box center [574, 121] width 5 height 5
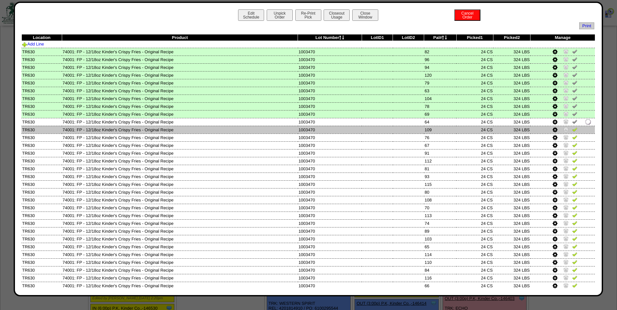
click at [572, 128] on img at bounding box center [574, 129] width 5 height 5
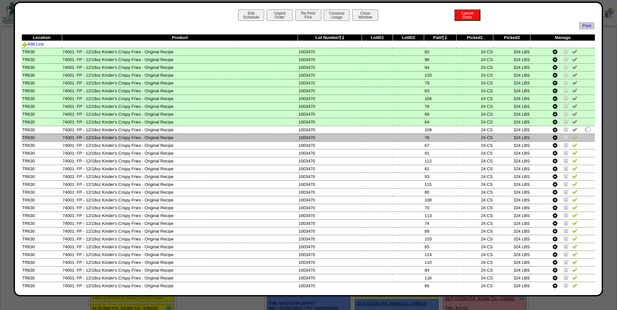
click at [572, 137] on img at bounding box center [574, 137] width 5 height 5
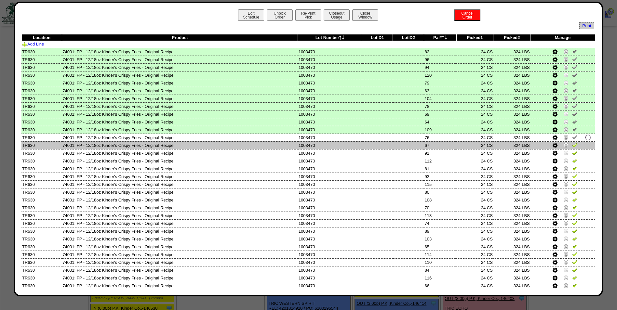
click at [572, 144] on img at bounding box center [574, 145] width 5 height 5
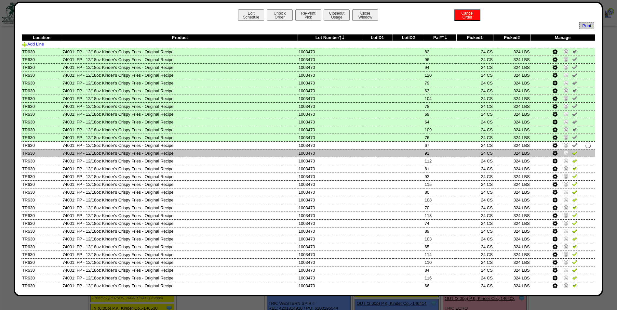
click at [572, 155] on img at bounding box center [574, 152] width 5 height 5
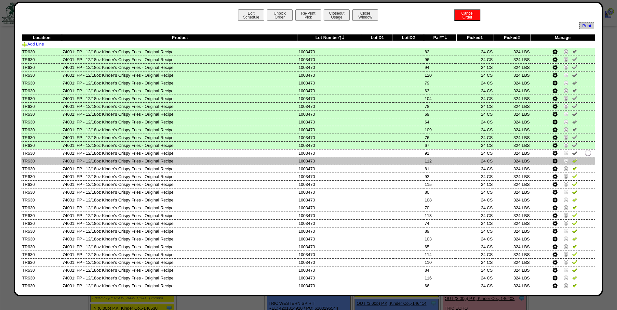
click at [572, 160] on img at bounding box center [574, 160] width 5 height 5
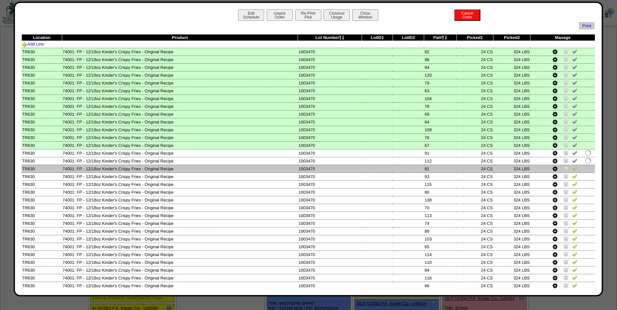
click at [572, 167] on img at bounding box center [574, 168] width 5 height 5
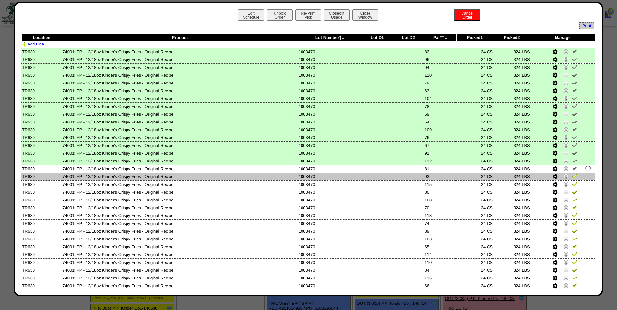
click at [572, 176] on img at bounding box center [574, 176] width 5 height 5
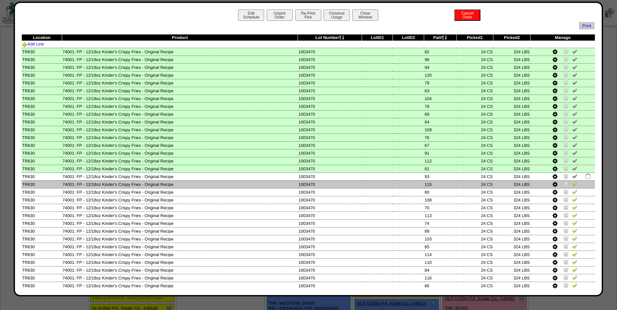
click at [572, 186] on img at bounding box center [574, 184] width 5 height 5
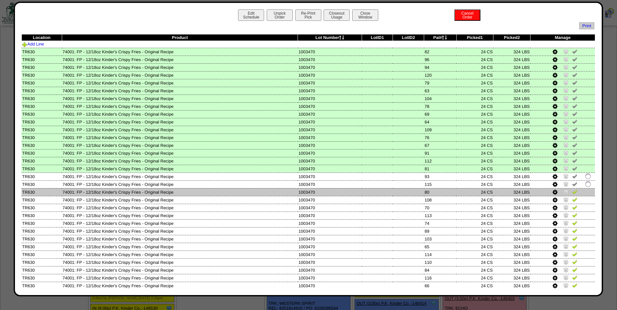
click at [572, 192] on img at bounding box center [574, 191] width 5 height 5
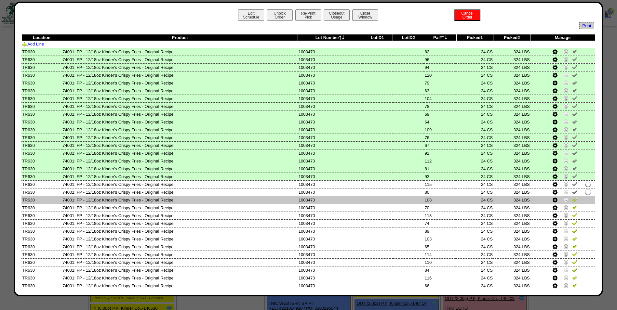
click at [572, 199] on img at bounding box center [574, 199] width 5 height 5
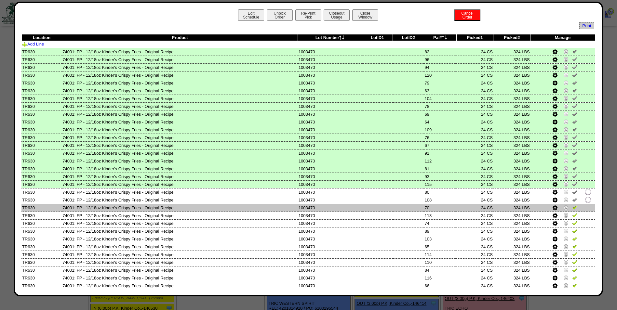
click at [572, 209] on img at bounding box center [574, 207] width 5 height 5
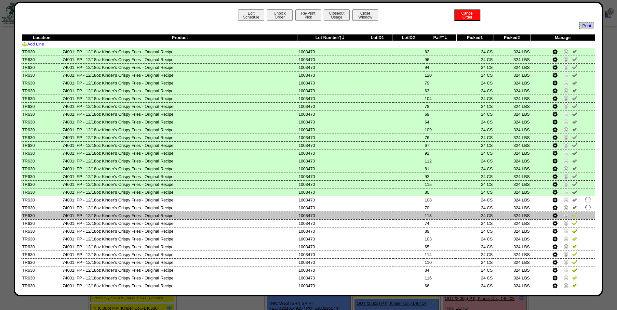
click at [572, 215] on img at bounding box center [574, 215] width 5 height 5
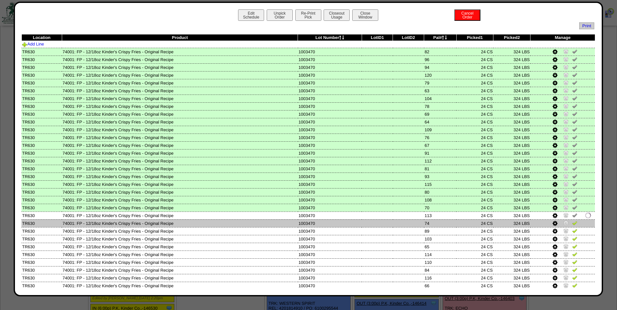
click at [572, 223] on img at bounding box center [574, 223] width 5 height 5
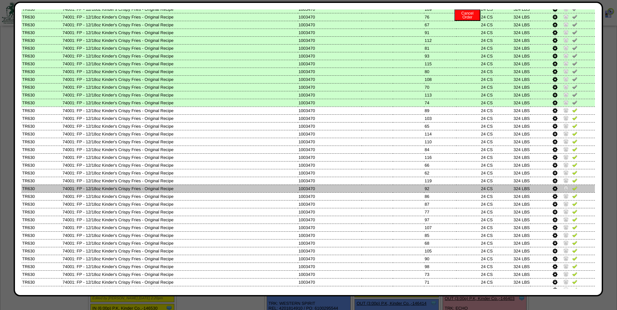
scroll to position [130, 0]
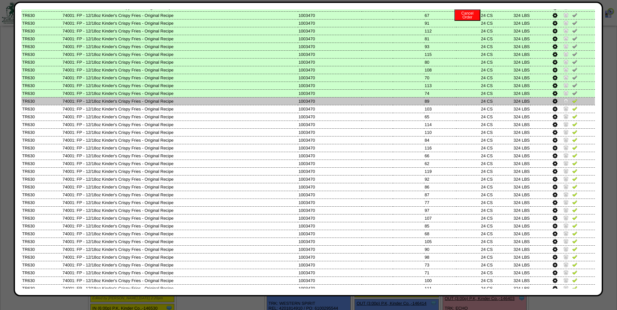
click at [572, 100] on img at bounding box center [574, 100] width 5 height 5
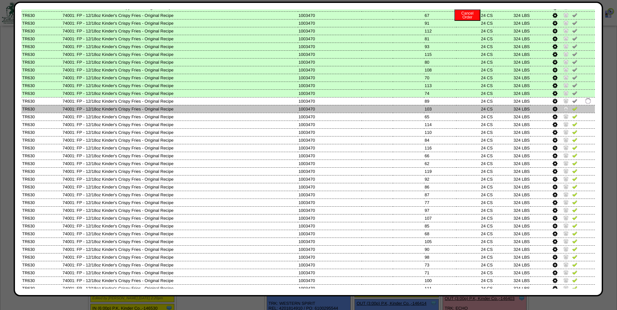
click at [572, 107] on img at bounding box center [574, 108] width 5 height 5
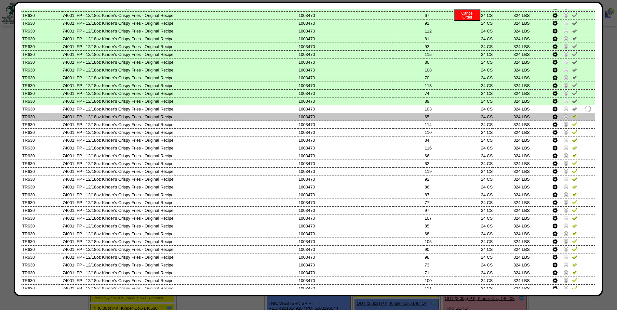
click at [572, 116] on img at bounding box center [574, 116] width 5 height 5
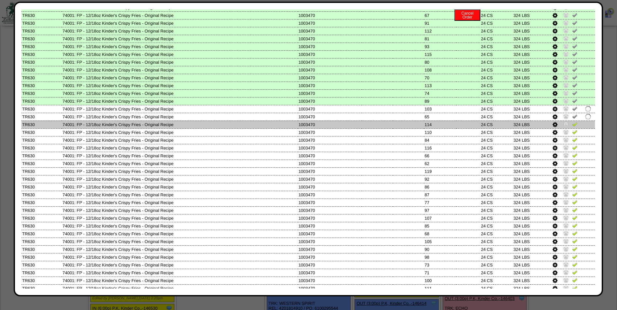
click at [572, 123] on img at bounding box center [574, 124] width 5 height 5
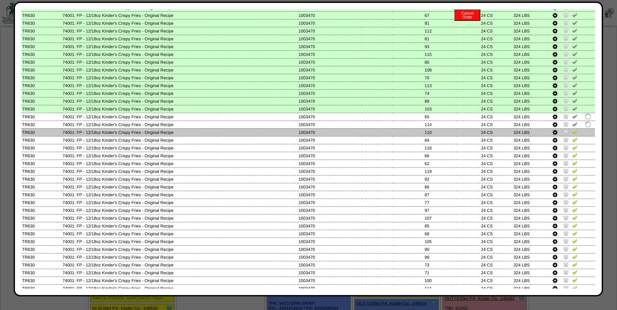
click at [572, 131] on img at bounding box center [574, 131] width 5 height 5
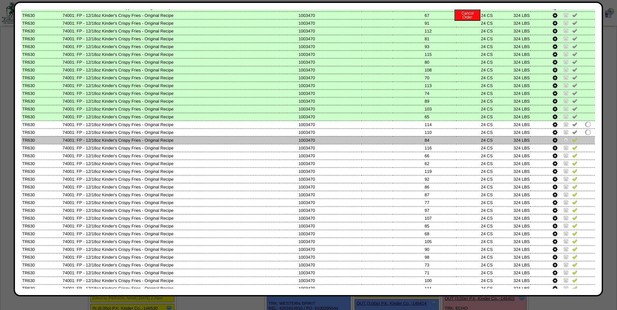
click at [572, 138] on img at bounding box center [574, 139] width 5 height 5
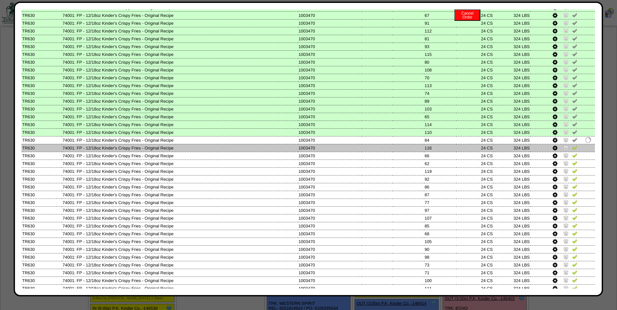
click at [572, 145] on img at bounding box center [574, 147] width 5 height 5
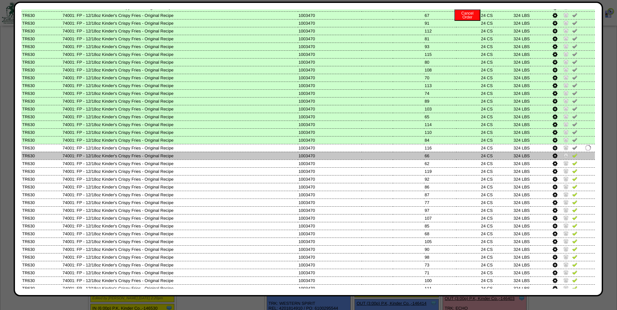
click at [572, 153] on img at bounding box center [574, 155] width 5 height 5
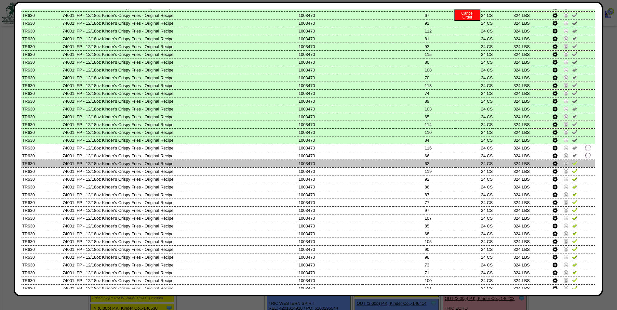
click at [572, 161] on img at bounding box center [574, 163] width 5 height 5
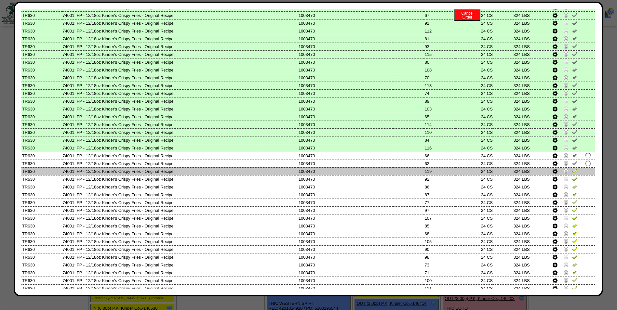
click at [572, 172] on img at bounding box center [574, 171] width 5 height 5
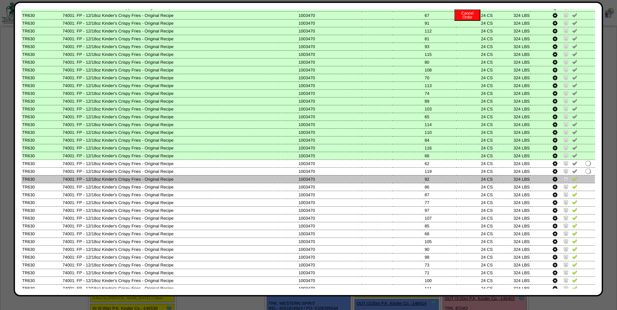
click at [572, 178] on img at bounding box center [574, 178] width 5 height 5
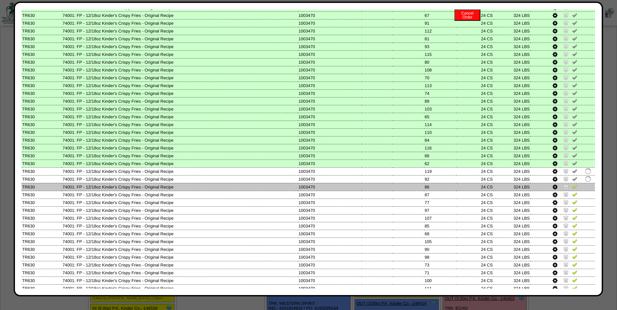
click at [572, 184] on img at bounding box center [574, 186] width 5 height 5
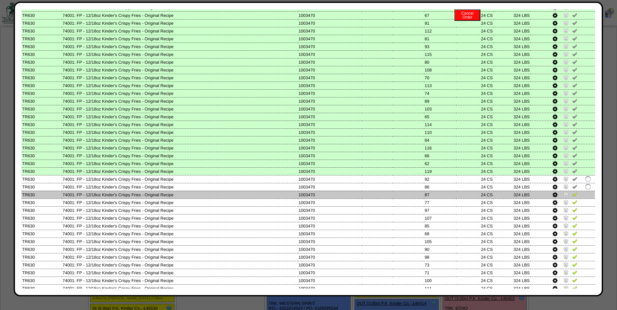
click at [572, 196] on img at bounding box center [574, 194] width 5 height 5
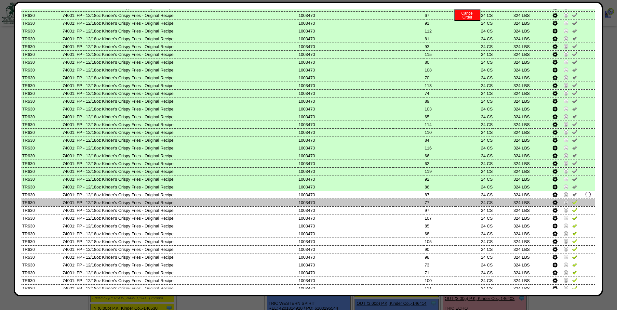
click at [572, 201] on img at bounding box center [574, 202] width 5 height 5
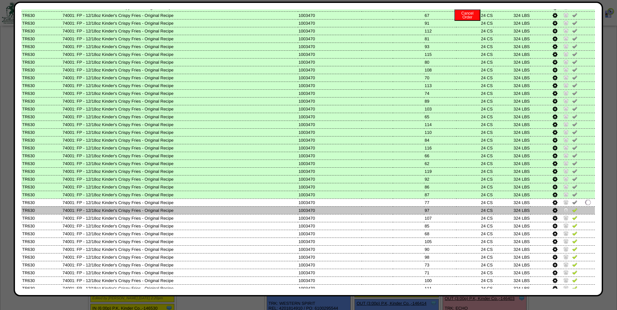
click at [572, 209] on img at bounding box center [574, 210] width 5 height 5
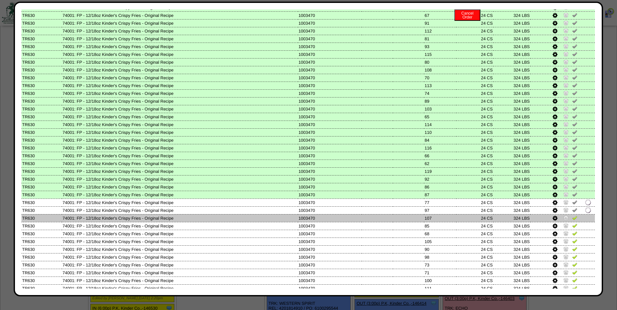
click at [572, 216] on img at bounding box center [574, 217] width 5 height 5
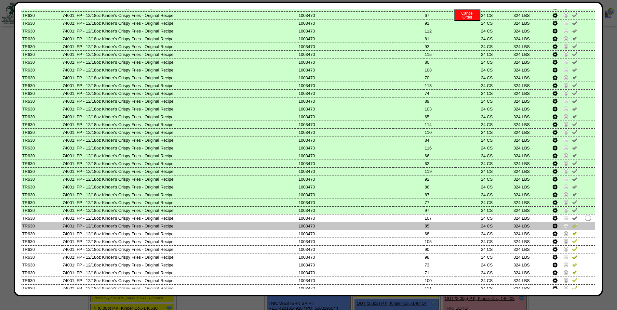
click at [572, 224] on img at bounding box center [574, 225] width 5 height 5
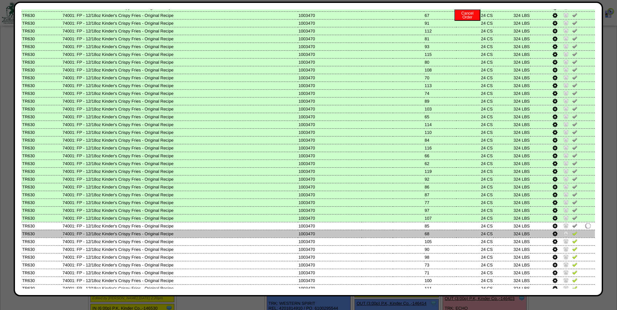
click at [572, 232] on img at bounding box center [574, 233] width 5 height 5
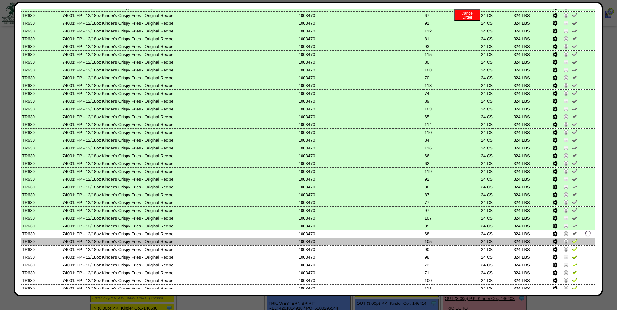
click at [571, 238] on td at bounding box center [563, 242] width 64 height 8
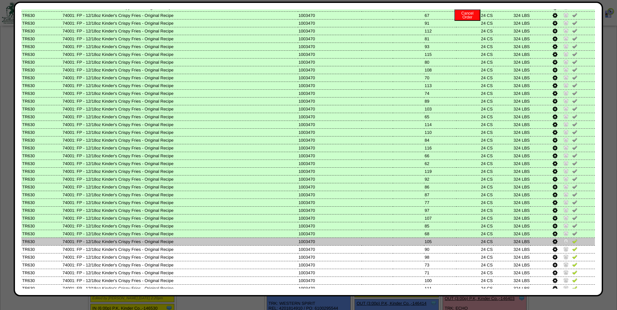
click at [572, 241] on img at bounding box center [574, 241] width 5 height 5
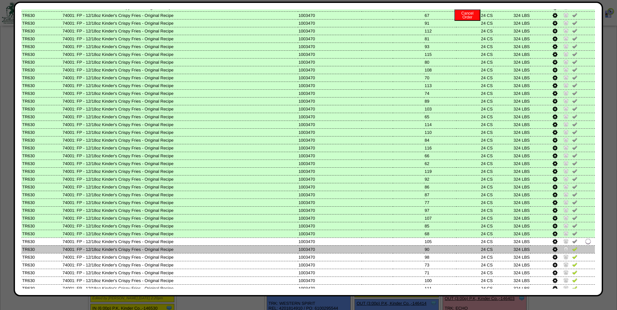
click at [572, 248] on img at bounding box center [574, 249] width 5 height 5
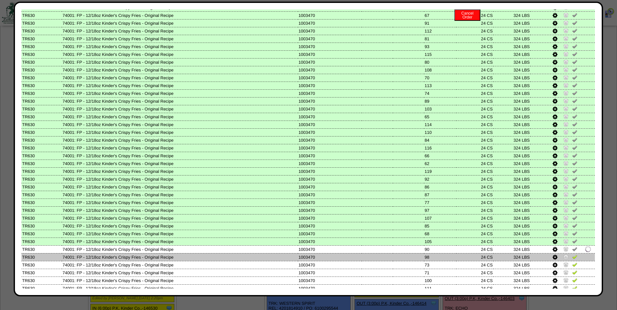
click at [572, 257] on img at bounding box center [574, 256] width 5 height 5
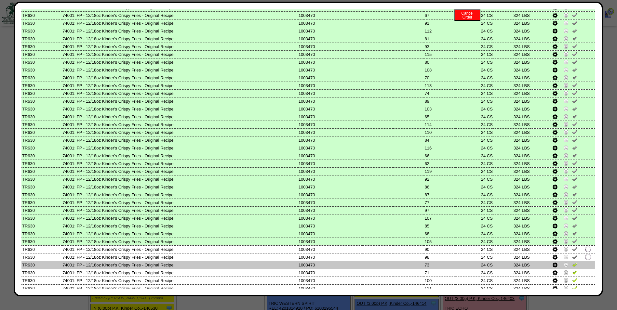
click at [572, 265] on img at bounding box center [574, 264] width 5 height 5
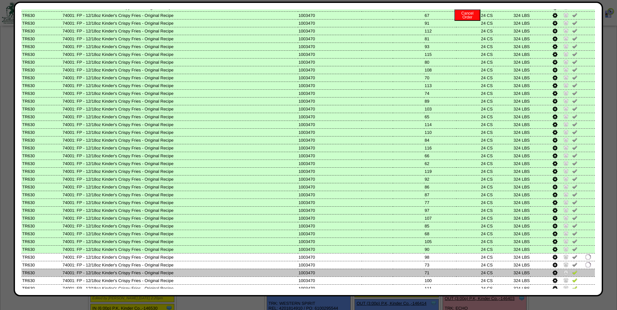
click at [572, 272] on img at bounding box center [574, 272] width 5 height 5
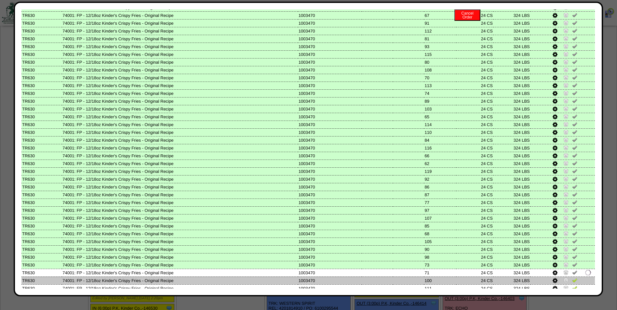
click at [572, 279] on img at bounding box center [574, 280] width 5 height 5
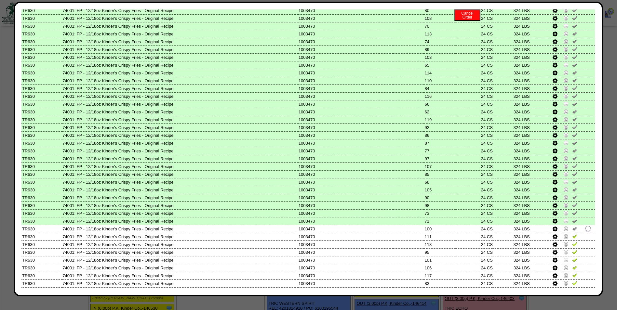
scroll to position [244, 0]
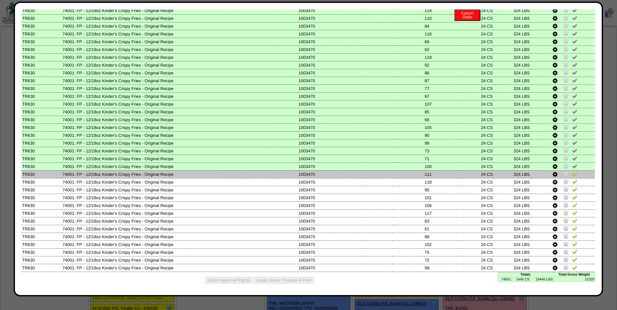
click at [572, 175] on img at bounding box center [574, 173] width 5 height 5
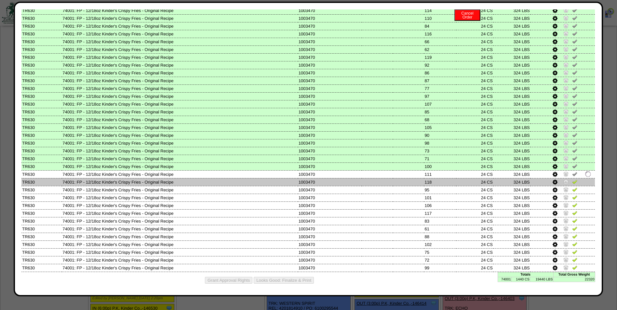
click at [572, 183] on img at bounding box center [574, 181] width 5 height 5
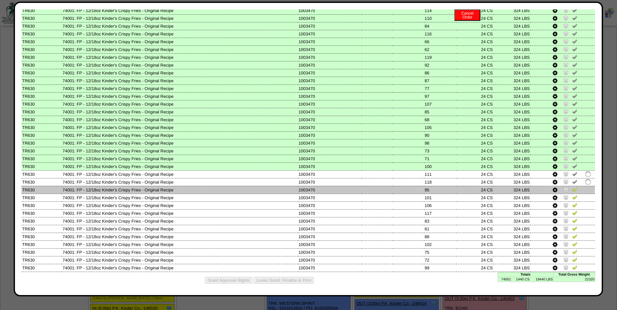
click at [572, 190] on img at bounding box center [574, 189] width 5 height 5
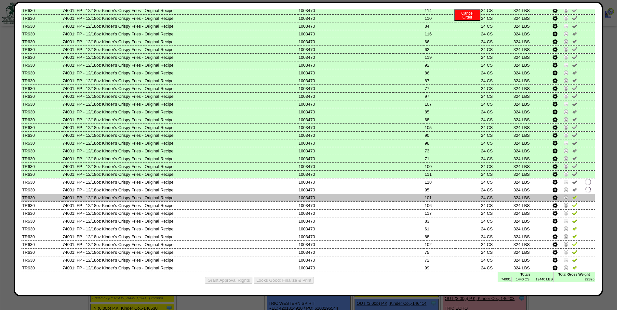
click at [572, 197] on img at bounding box center [574, 197] width 5 height 5
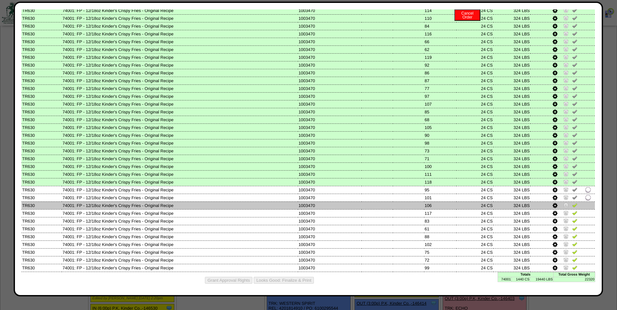
click at [572, 205] on img at bounding box center [574, 205] width 5 height 5
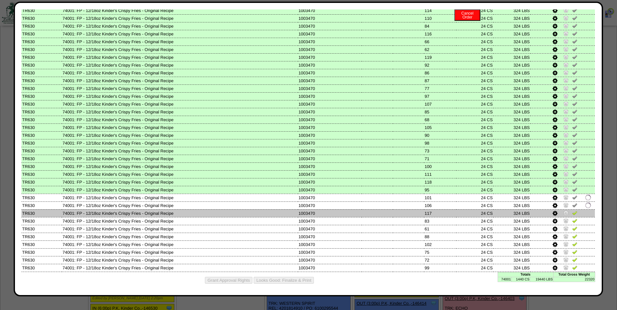
click at [572, 211] on img at bounding box center [574, 213] width 5 height 5
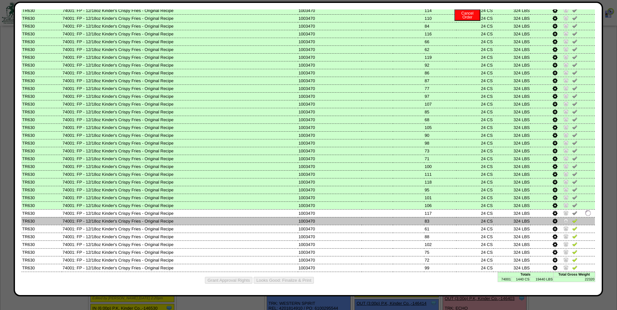
click at [572, 220] on img at bounding box center [574, 220] width 5 height 5
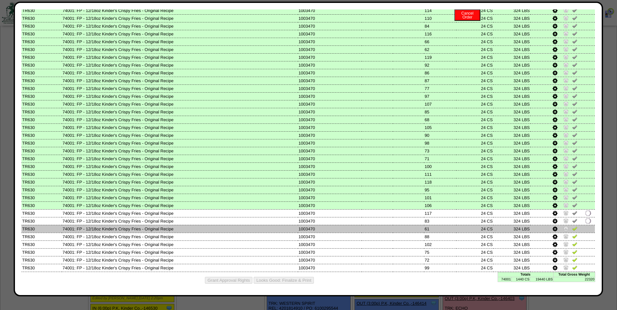
click at [572, 227] on img at bounding box center [574, 228] width 5 height 5
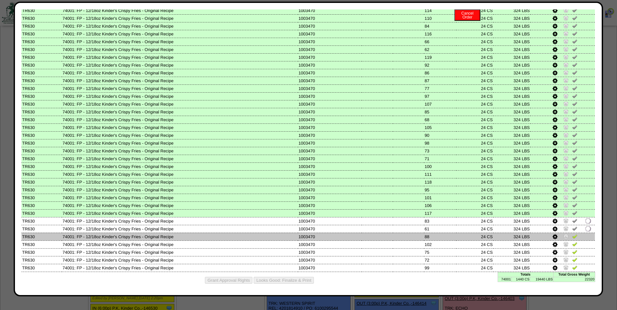
click at [572, 235] on img at bounding box center [574, 236] width 5 height 5
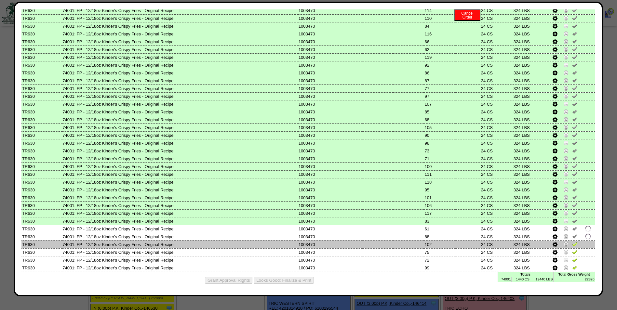
click at [572, 243] on img at bounding box center [574, 244] width 5 height 5
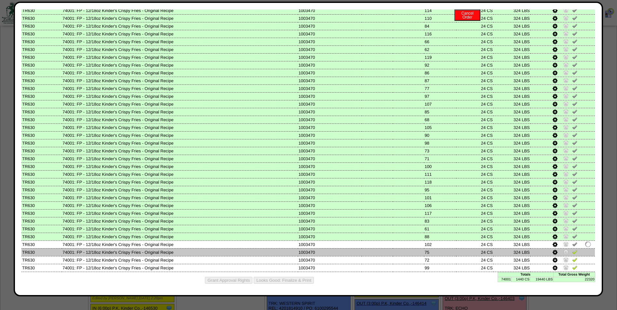
click at [572, 252] on img at bounding box center [574, 252] width 5 height 5
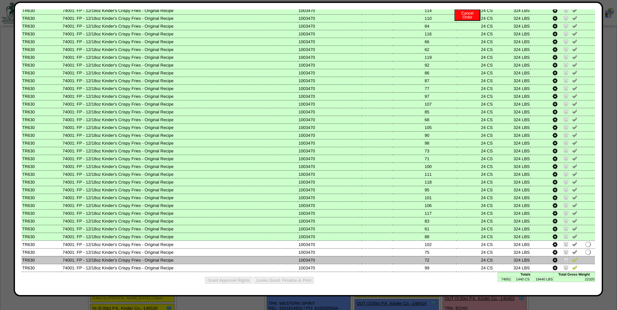
click at [572, 259] on img at bounding box center [574, 259] width 5 height 5
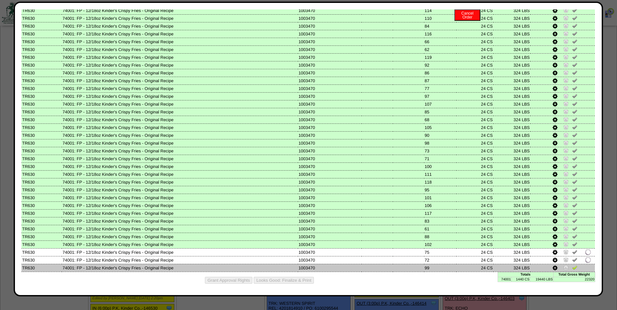
click at [572, 266] on img at bounding box center [574, 267] width 5 height 5
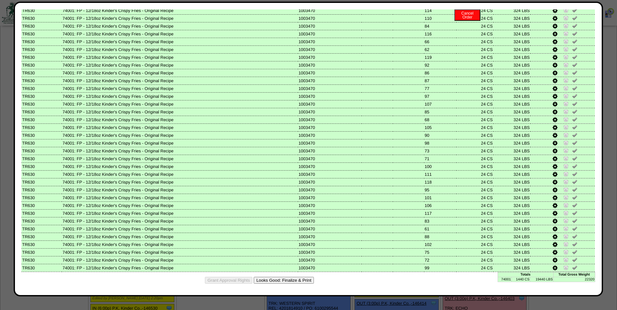
click at [291, 278] on button "Looks Good: Finalize & Print" at bounding box center [284, 280] width 60 height 7
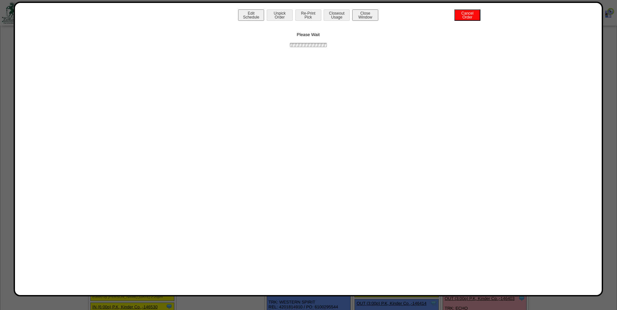
scroll to position [0, 0]
click at [312, 17] on button "Print BOL" at bounding box center [308, 14] width 26 height 11
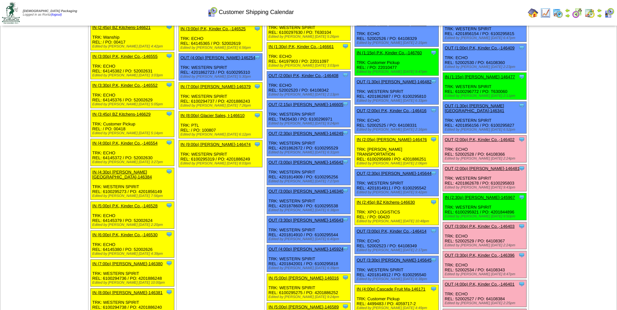
scroll to position [553, 0]
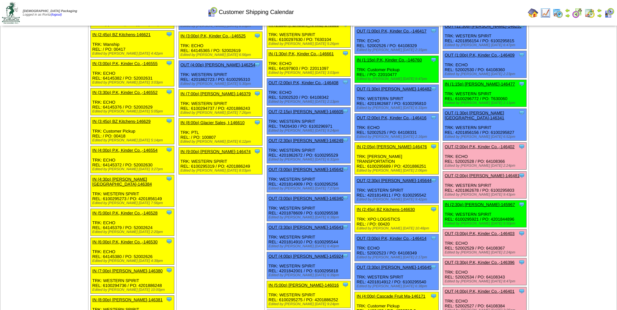
click at [495, 144] on link "OUT (2:00p) P.K, Kinder Co.,-146402" at bounding box center [480, 146] width 70 height 5
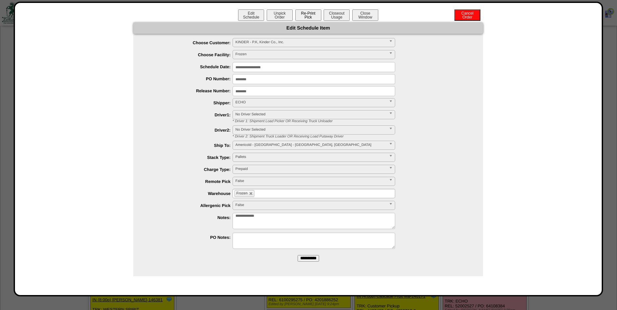
click at [306, 17] on button "Re-Print Pick" at bounding box center [308, 14] width 26 height 11
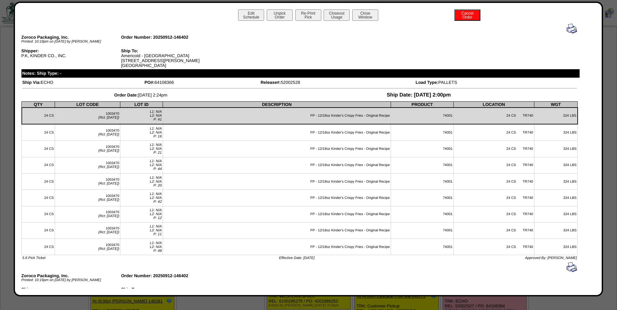
click at [568, 27] on img at bounding box center [572, 28] width 10 height 10
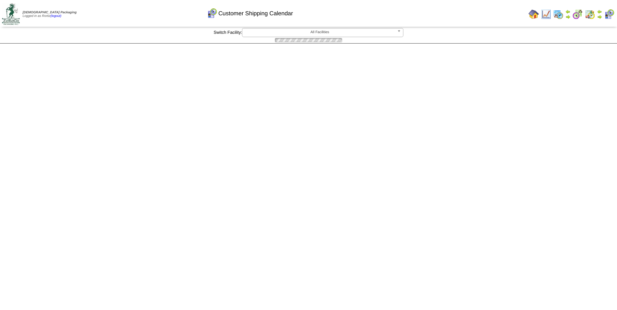
scroll to position [553, 0]
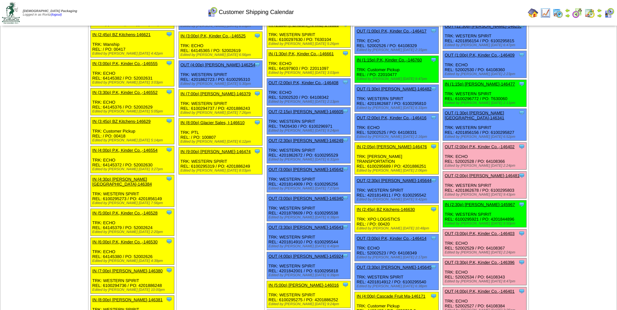
click at [407, 11] on div "Customer Shipping Calendar" at bounding box center [250, 10] width 355 height 18
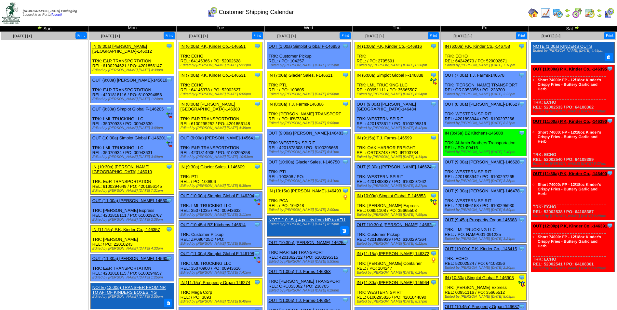
scroll to position [0, 0]
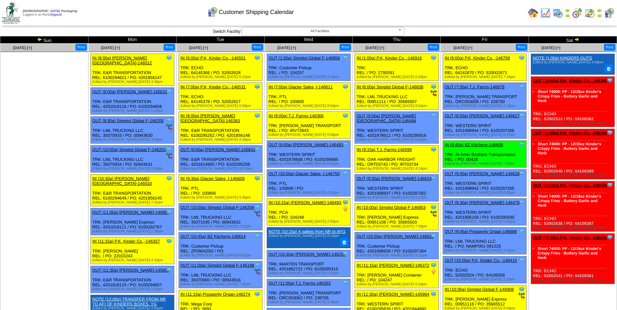
click at [39, 39] on img at bounding box center [39, 39] width 5 height 5
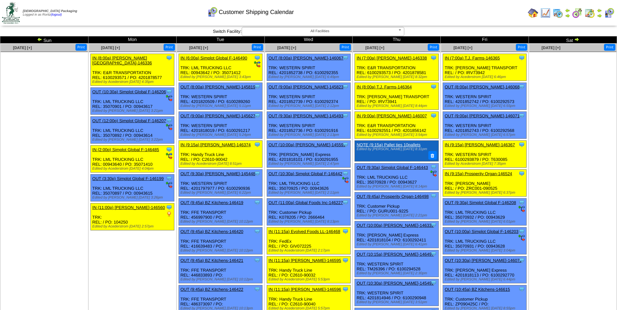
click at [425, 11] on div "Customer Shipping Calendar" at bounding box center [250, 10] width 355 height 18
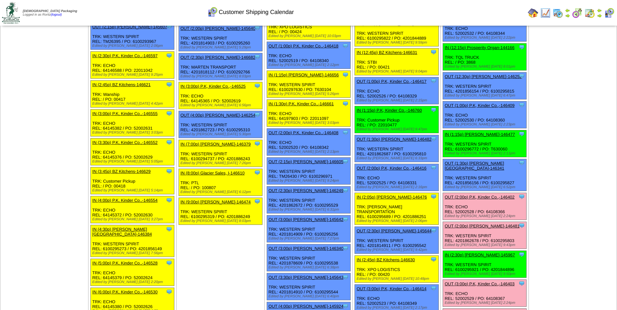
scroll to position [1724, 0]
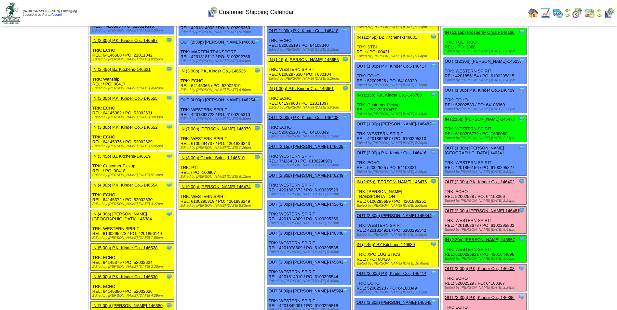
click at [470, 180] on link "OUT (2:00p) P.K, Kinder Co.,-146402" at bounding box center [480, 182] width 70 height 5
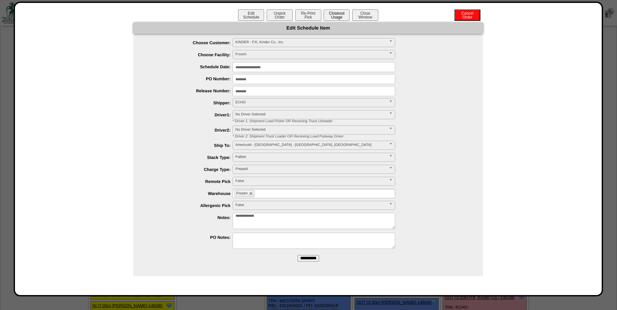
click at [331, 15] on button "Closeout Usage" at bounding box center [337, 14] width 26 height 11
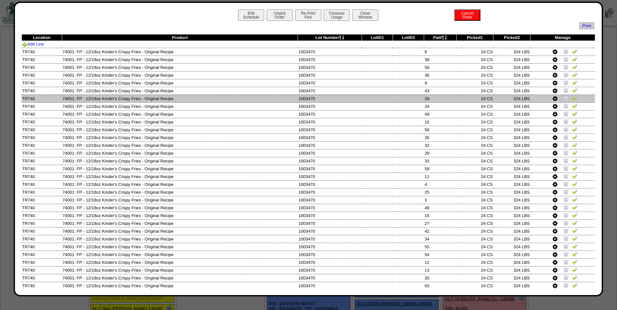
scroll to position [1594, 0]
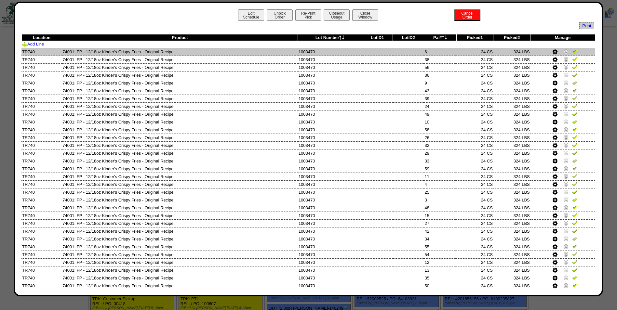
click at [572, 52] on img at bounding box center [574, 51] width 5 height 5
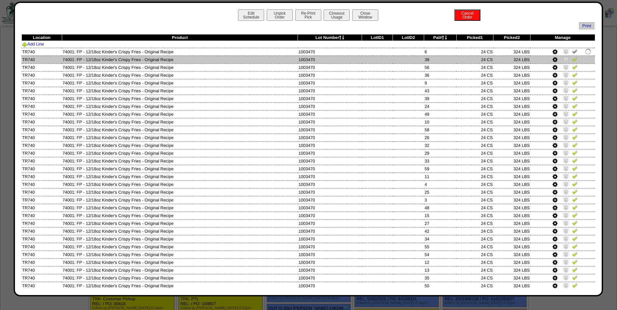
click at [572, 59] on img at bounding box center [574, 59] width 5 height 5
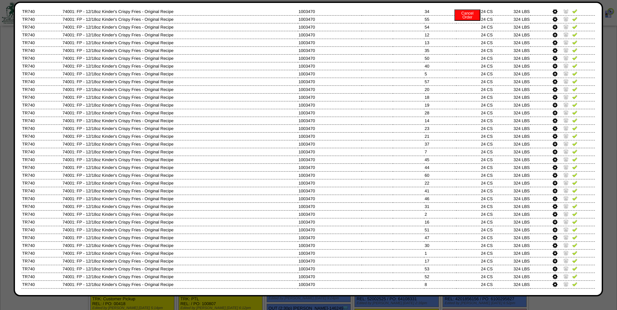
scroll to position [244, 0]
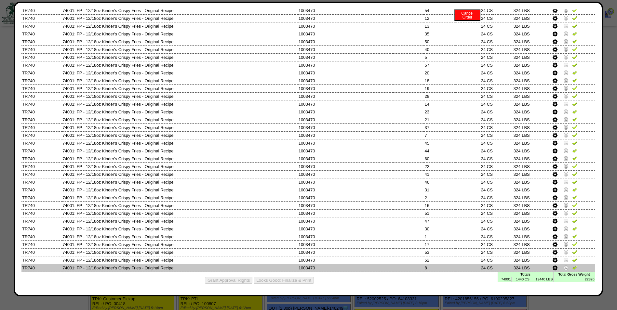
click at [572, 266] on img at bounding box center [574, 267] width 5 height 5
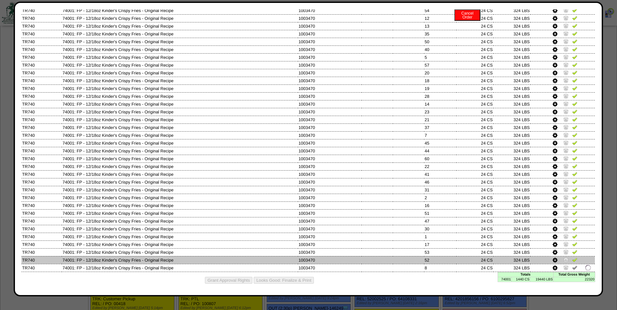
click at [572, 257] on img at bounding box center [574, 259] width 5 height 5
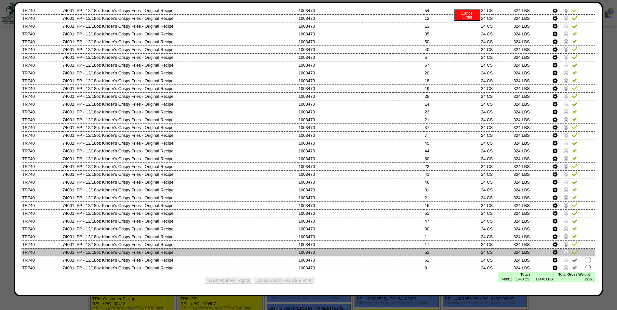
click at [571, 249] on td at bounding box center [563, 253] width 64 height 8
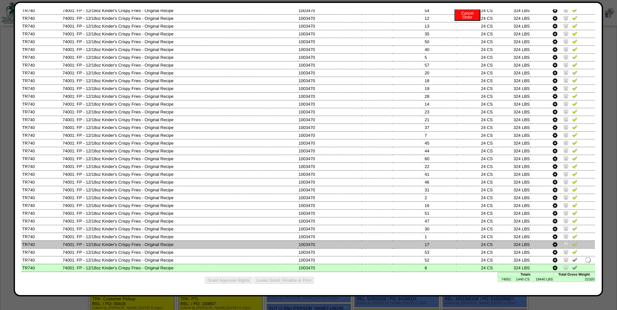
click at [572, 246] on img at bounding box center [574, 244] width 5 height 5
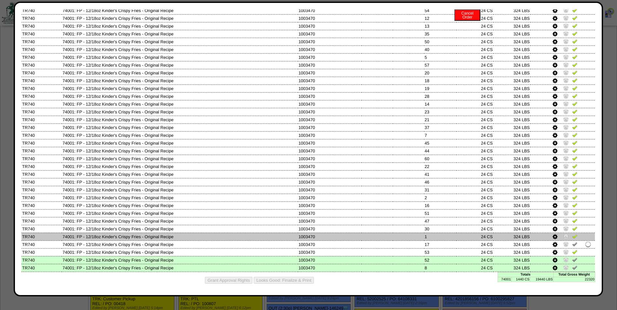
click at [572, 238] on img at bounding box center [574, 236] width 5 height 5
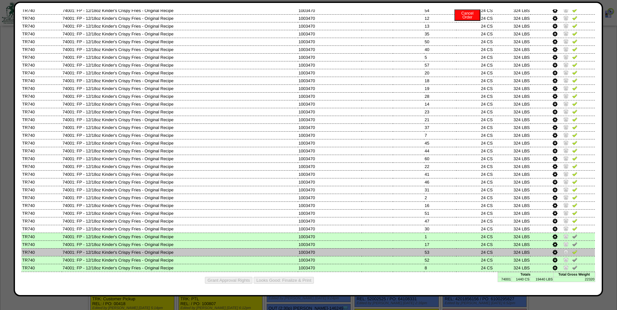
click at [572, 251] on img at bounding box center [574, 252] width 5 height 5
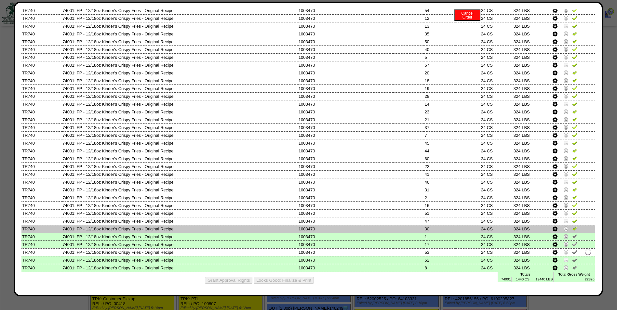
click at [572, 228] on img at bounding box center [574, 228] width 5 height 5
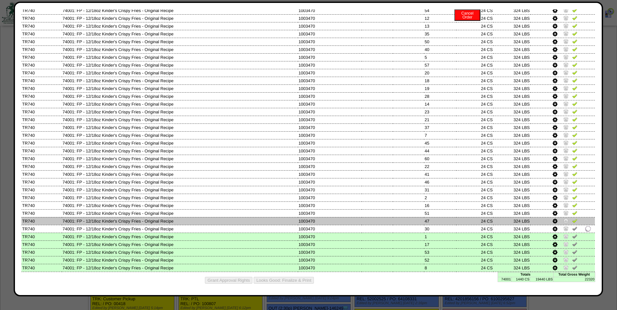
click at [572, 220] on img at bounding box center [574, 220] width 5 height 5
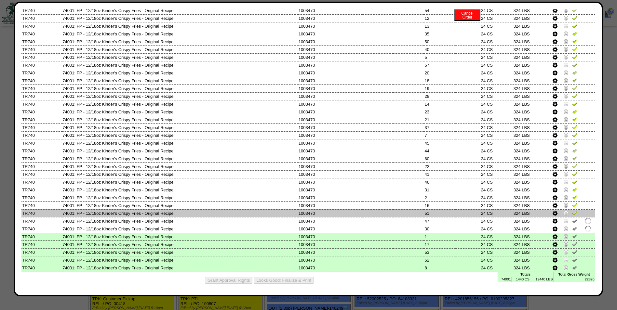
click at [572, 215] on img at bounding box center [574, 213] width 5 height 5
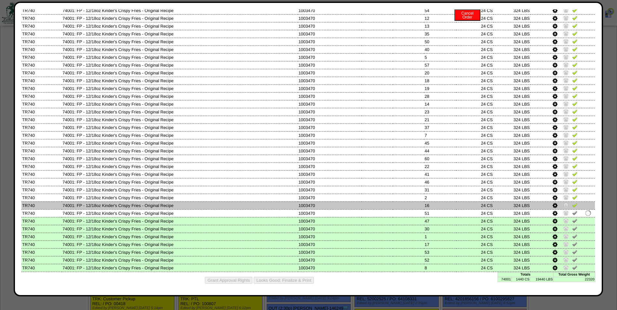
click at [572, 206] on img at bounding box center [574, 205] width 5 height 5
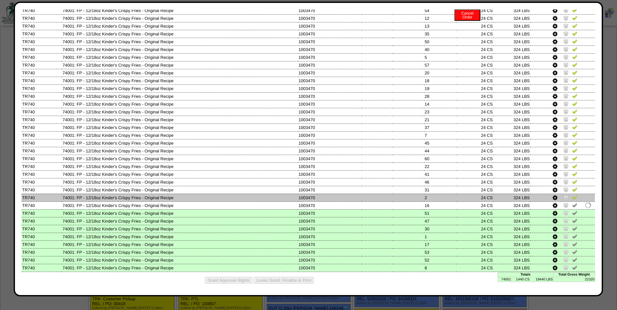
click at [572, 198] on img at bounding box center [574, 197] width 5 height 5
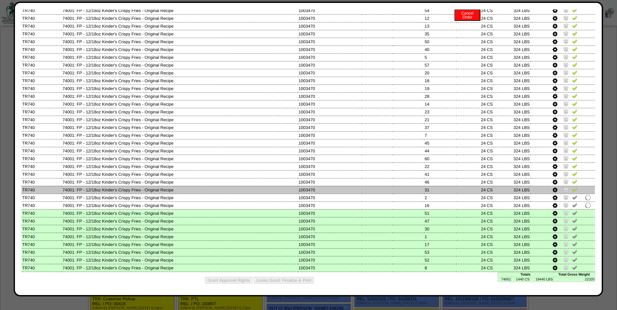
click at [572, 191] on img at bounding box center [574, 189] width 5 height 5
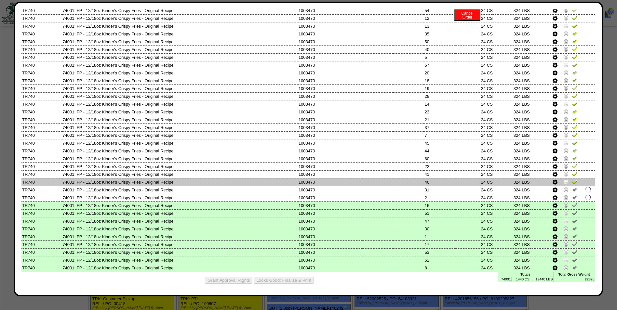
click at [572, 184] on img at bounding box center [574, 181] width 5 height 5
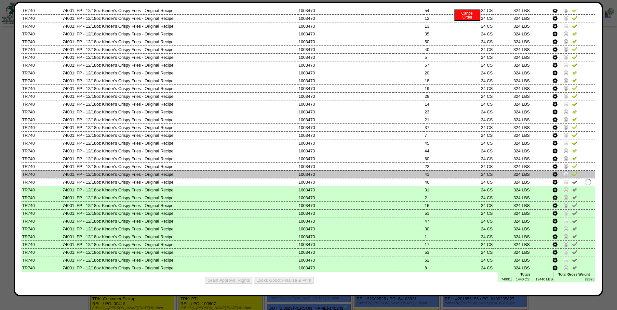
click at [572, 175] on img at bounding box center [574, 173] width 5 height 5
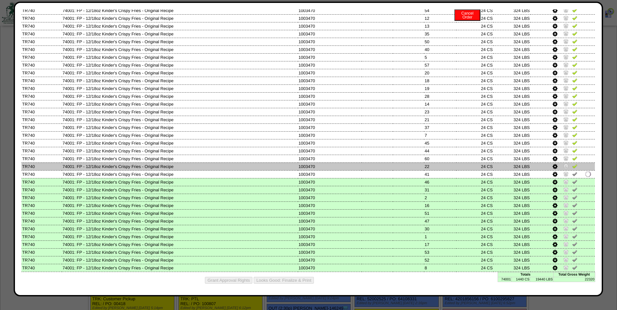
click at [572, 167] on img at bounding box center [574, 166] width 5 height 5
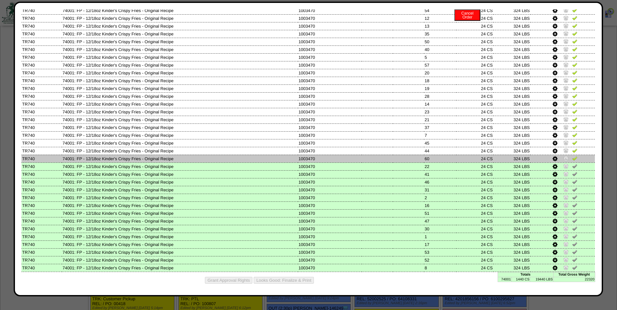
click at [573, 158] on img at bounding box center [574, 158] width 5 height 5
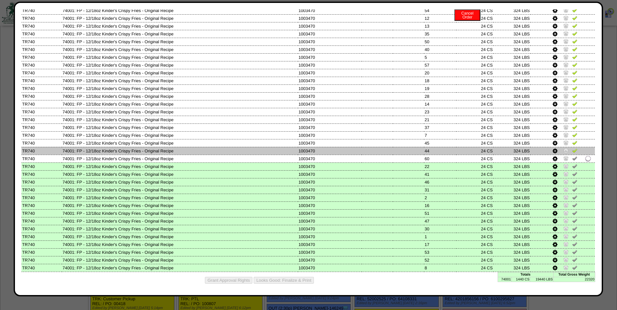
click at [572, 151] on img at bounding box center [574, 150] width 5 height 5
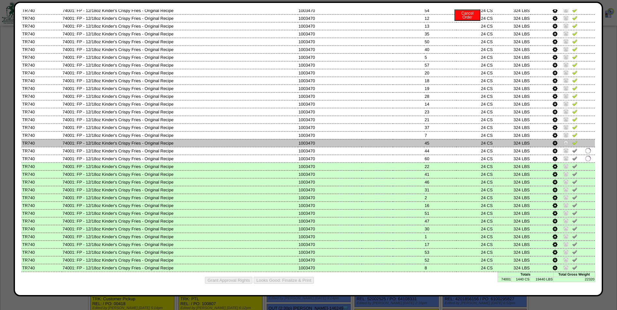
click at [572, 143] on img at bounding box center [574, 142] width 5 height 5
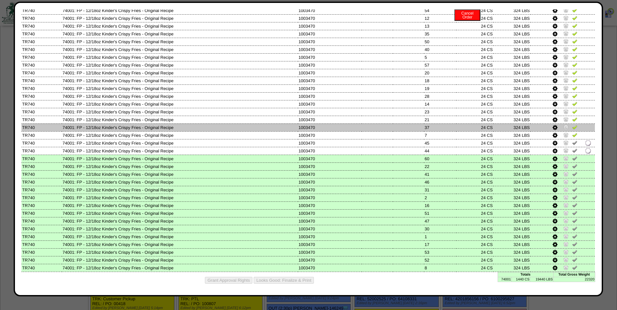
click at [571, 131] on td at bounding box center [563, 128] width 64 height 8
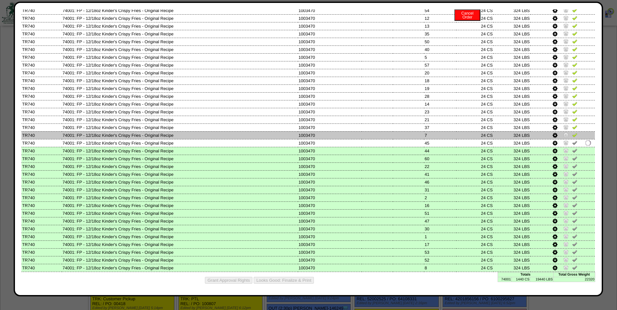
click at [572, 136] on img at bounding box center [574, 134] width 5 height 5
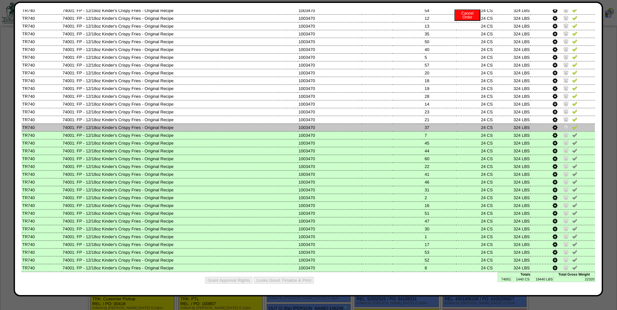
click at [572, 126] on img at bounding box center [574, 127] width 5 height 5
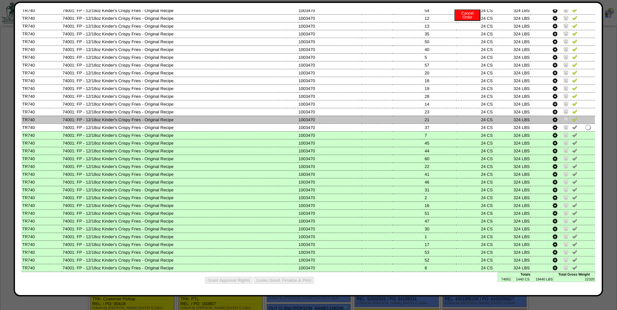
click at [572, 119] on img at bounding box center [574, 119] width 5 height 5
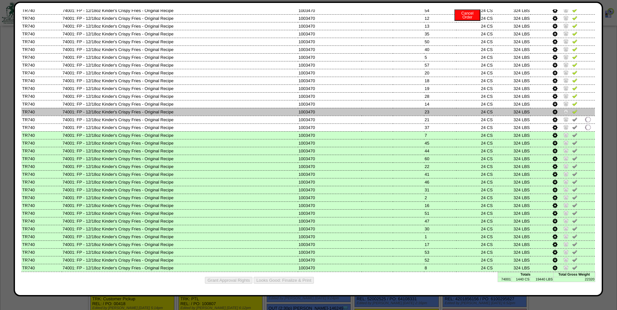
click at [572, 113] on img at bounding box center [574, 111] width 5 height 5
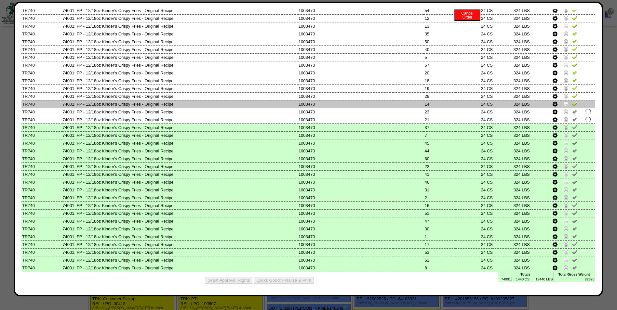
click at [572, 105] on img at bounding box center [574, 103] width 5 height 5
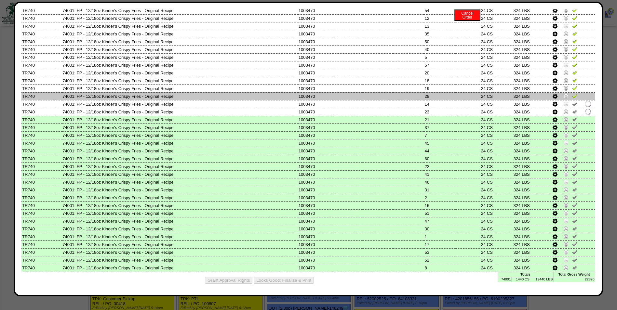
click at [572, 99] on link at bounding box center [574, 97] width 5 height 5
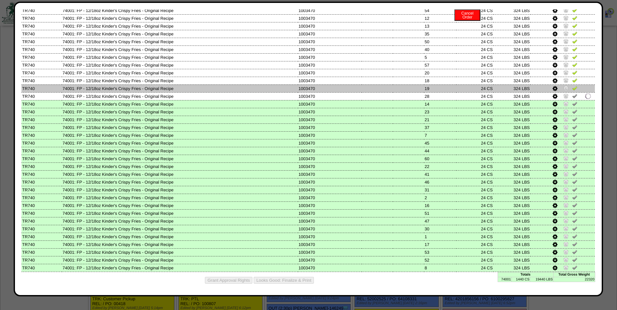
click at [572, 89] on img at bounding box center [574, 88] width 5 height 5
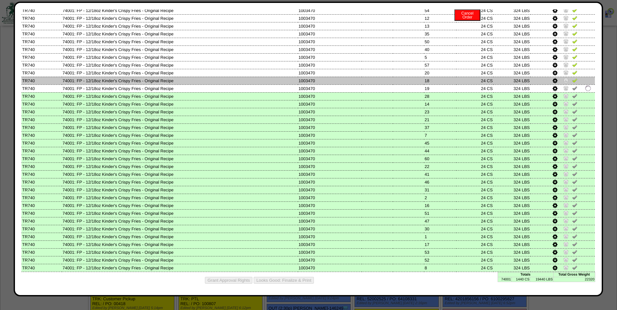
click at [572, 80] on img at bounding box center [574, 80] width 5 height 5
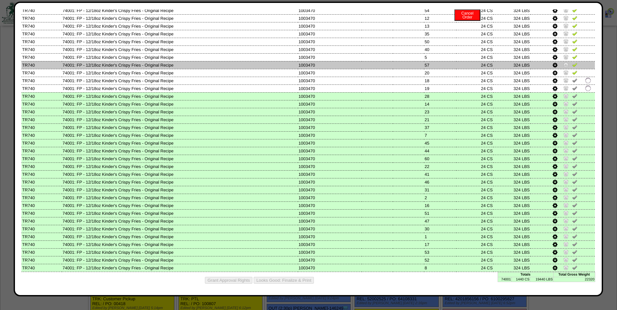
click at [571, 69] on td at bounding box center [563, 65] width 64 height 8
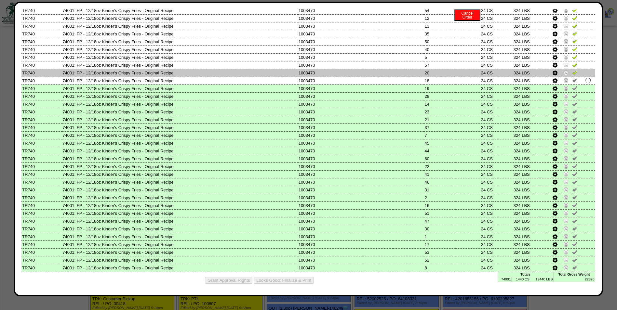
click at [572, 72] on img at bounding box center [574, 72] width 5 height 5
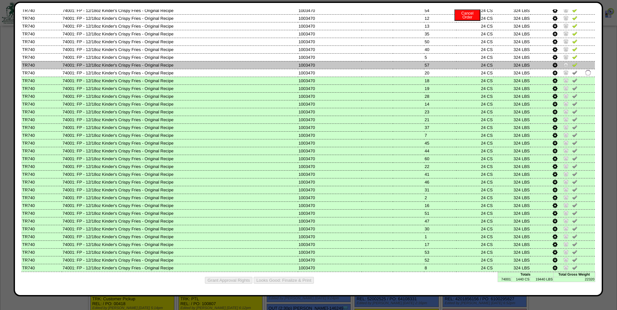
click at [572, 65] on img at bounding box center [574, 64] width 5 height 5
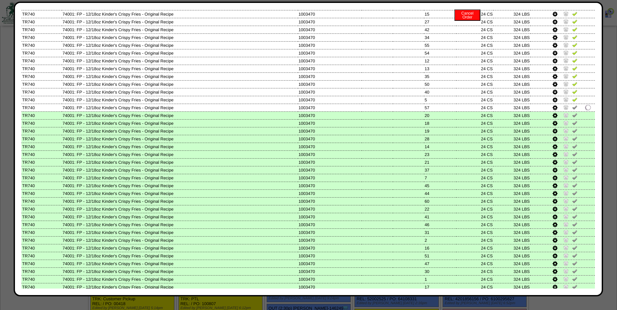
scroll to position [114, 0]
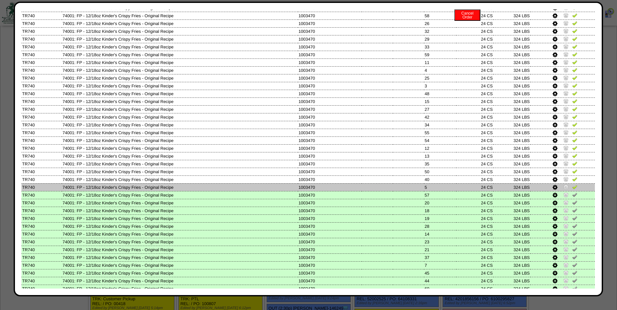
click at [572, 186] on img at bounding box center [574, 186] width 5 height 5
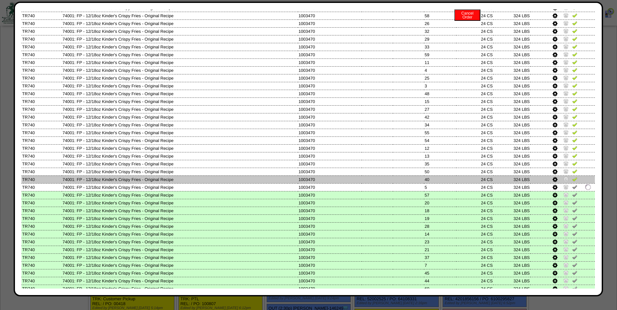
click at [572, 180] on img at bounding box center [574, 179] width 5 height 5
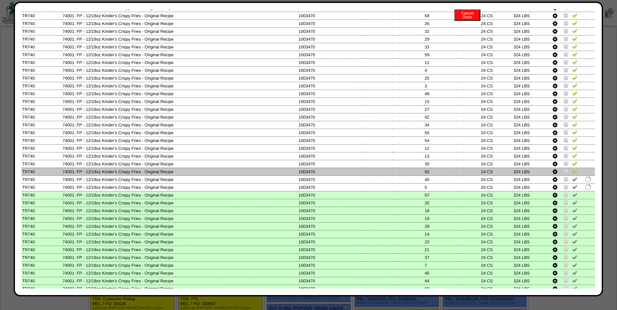
click at [572, 169] on img at bounding box center [574, 171] width 5 height 5
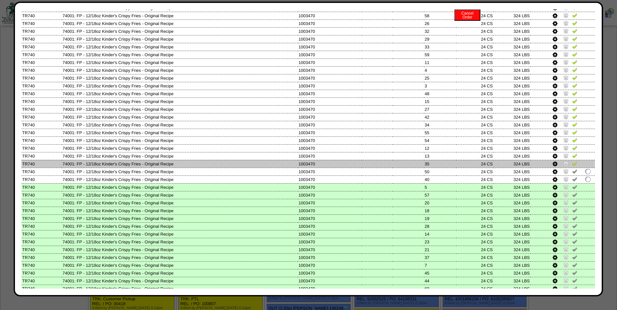
click at [572, 162] on img at bounding box center [574, 163] width 5 height 5
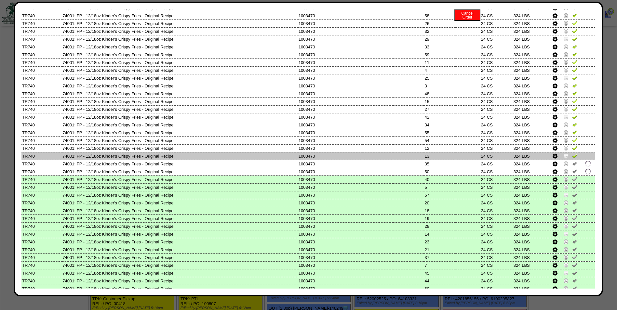
click at [572, 157] on img at bounding box center [574, 155] width 5 height 5
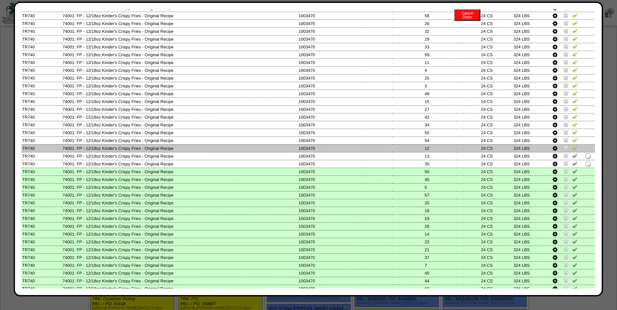
click at [572, 148] on img at bounding box center [574, 147] width 5 height 5
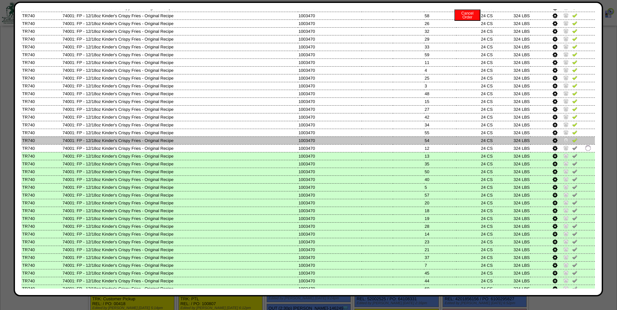
click at [572, 141] on img at bounding box center [574, 140] width 5 height 5
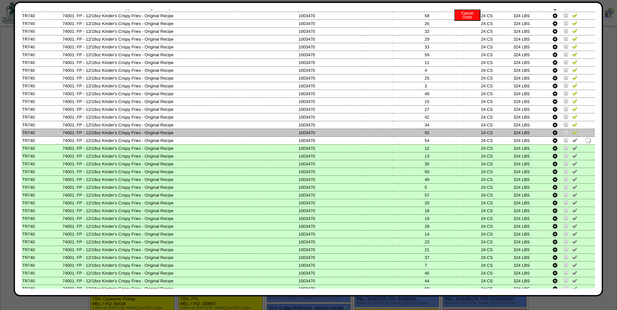
click at [572, 133] on img at bounding box center [574, 132] width 5 height 5
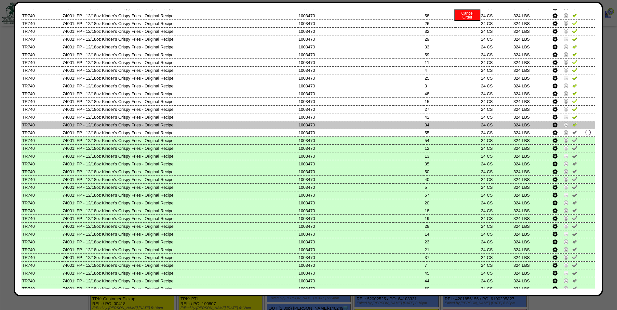
click at [572, 123] on img at bounding box center [574, 124] width 5 height 5
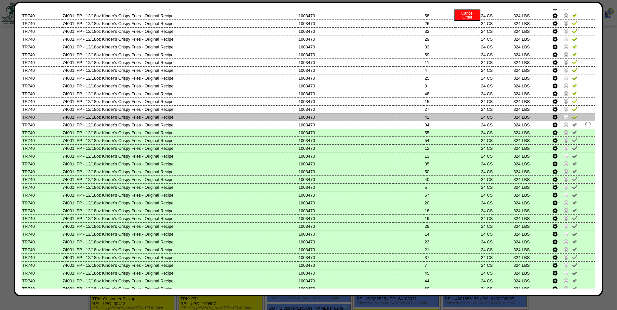
click at [572, 118] on img at bounding box center [574, 116] width 5 height 5
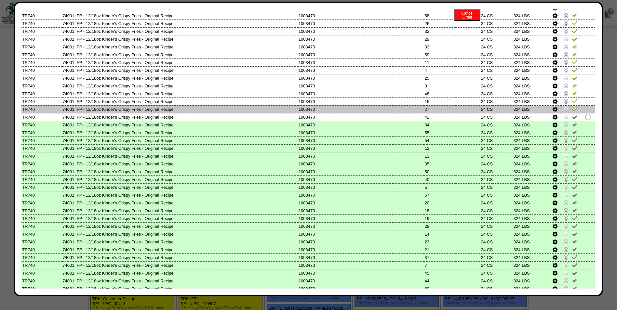
click at [572, 110] on img at bounding box center [574, 108] width 5 height 5
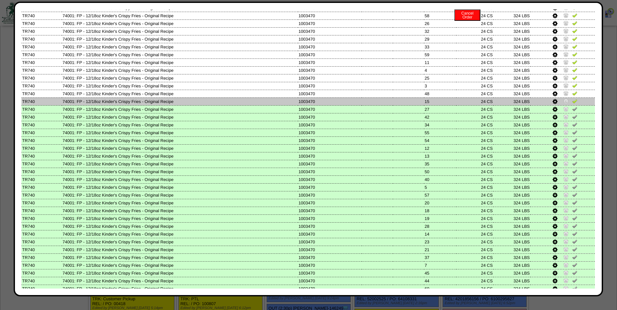
click at [572, 100] on img at bounding box center [574, 101] width 5 height 5
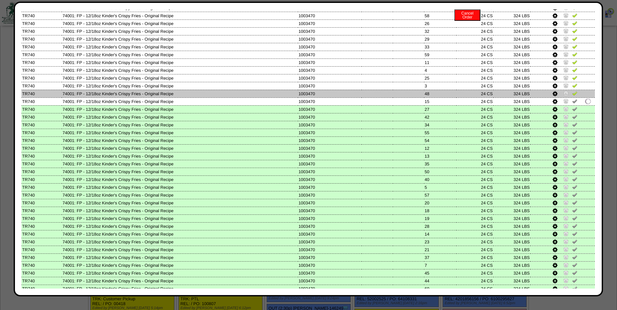
click at [572, 92] on img at bounding box center [574, 93] width 5 height 5
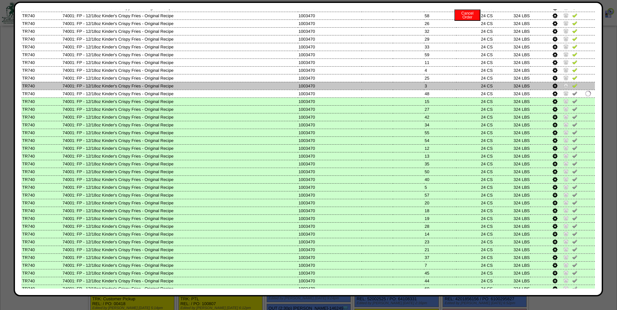
click at [573, 86] on img at bounding box center [574, 85] width 5 height 5
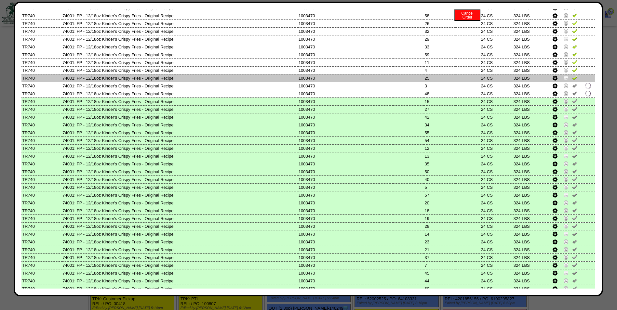
click at [572, 76] on img at bounding box center [574, 77] width 5 height 5
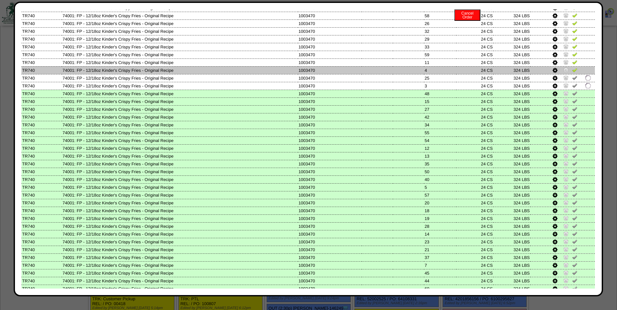
click at [572, 70] on img at bounding box center [574, 69] width 5 height 5
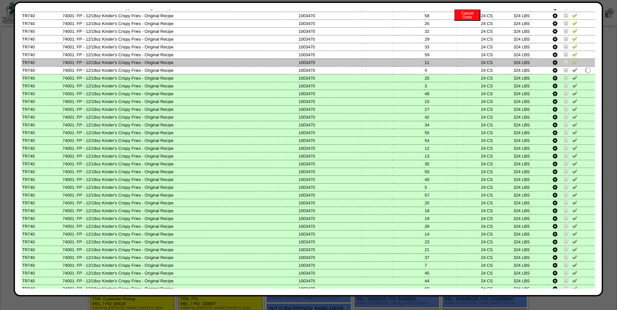
click at [572, 62] on img at bounding box center [574, 62] width 5 height 5
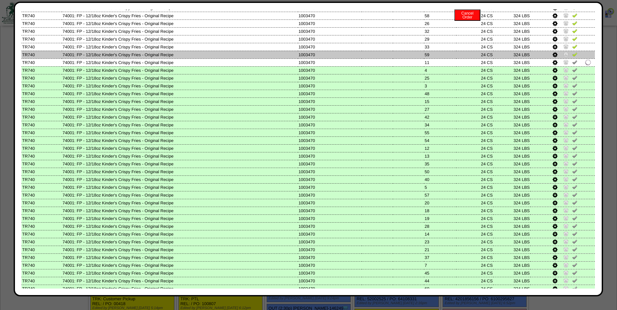
click at [572, 52] on img at bounding box center [574, 54] width 5 height 5
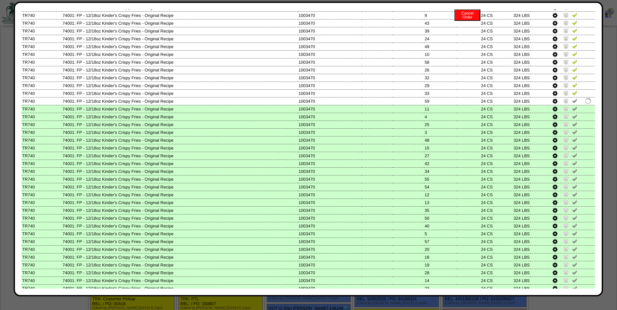
scroll to position [0, 0]
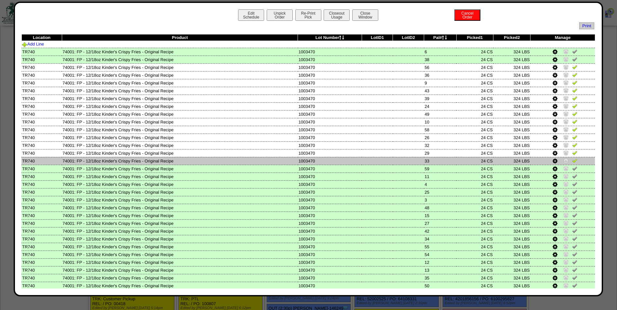
click at [572, 160] on img at bounding box center [574, 160] width 5 height 5
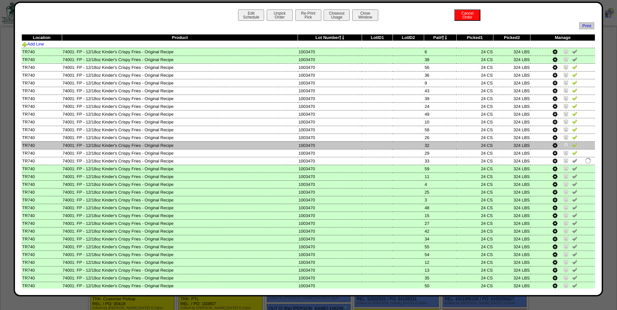
click at [570, 149] on td at bounding box center [563, 146] width 64 height 8
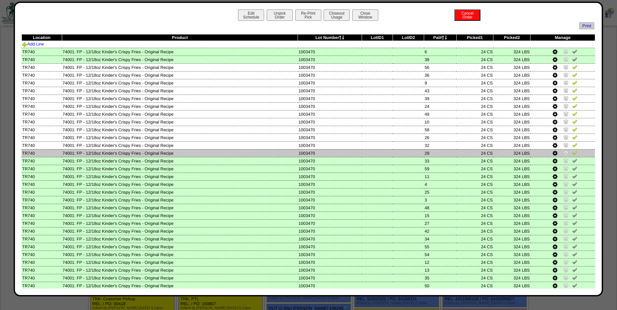
click at [572, 152] on img at bounding box center [574, 152] width 5 height 5
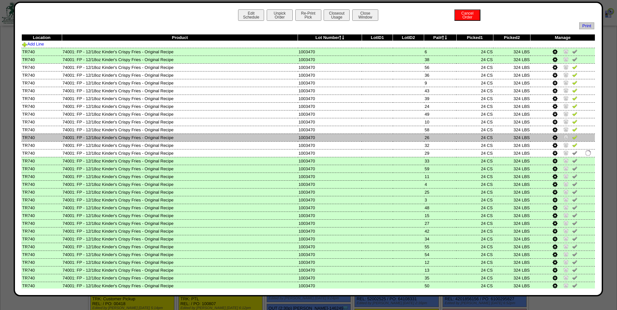
click at [572, 138] on img at bounding box center [574, 137] width 5 height 5
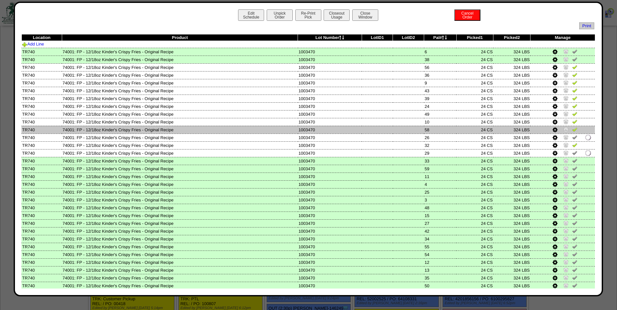
click at [572, 126] on td at bounding box center [563, 130] width 64 height 8
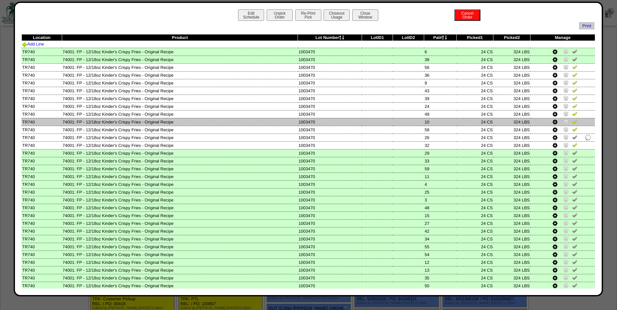
click at [572, 122] on img at bounding box center [574, 121] width 5 height 5
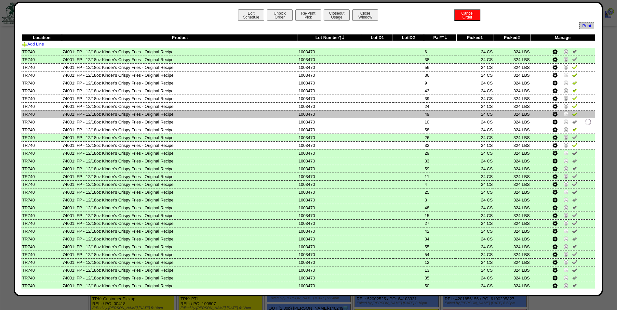
click at [572, 114] on img at bounding box center [574, 113] width 5 height 5
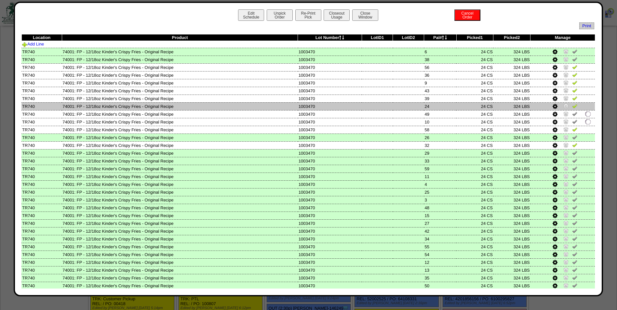
click at [572, 106] on img at bounding box center [574, 105] width 5 height 5
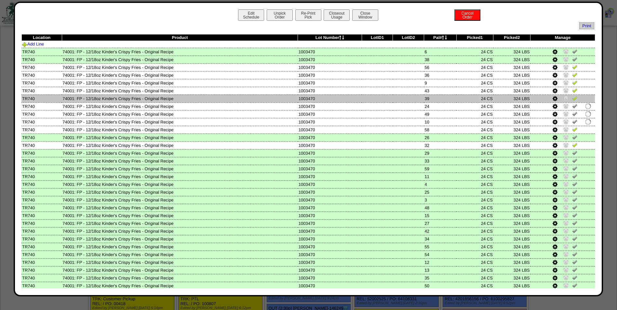
click at [573, 97] on img at bounding box center [574, 98] width 5 height 5
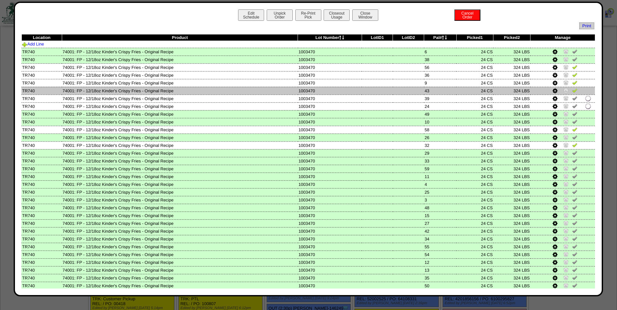
click at [572, 89] on img at bounding box center [574, 90] width 5 height 5
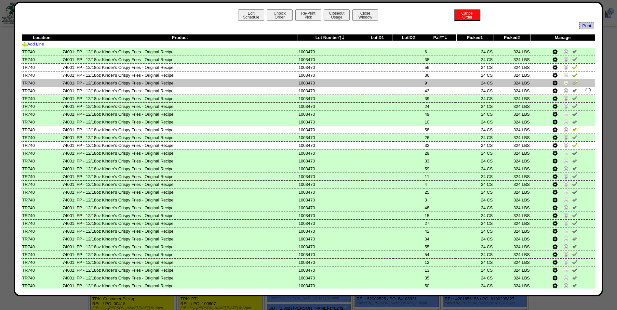
click at [572, 85] on img at bounding box center [574, 82] width 5 height 5
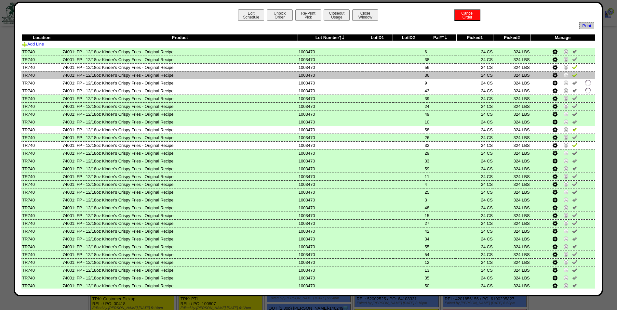
click at [572, 74] on img at bounding box center [574, 74] width 5 height 5
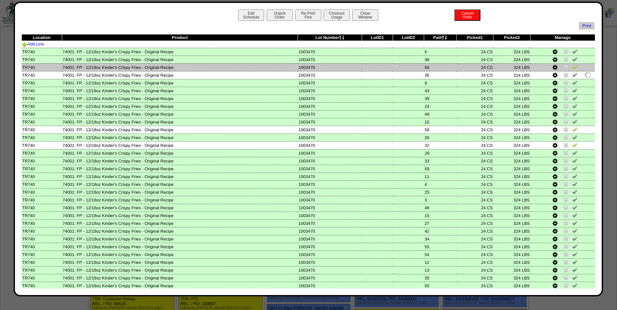
click at [572, 70] on link at bounding box center [574, 68] width 5 height 5
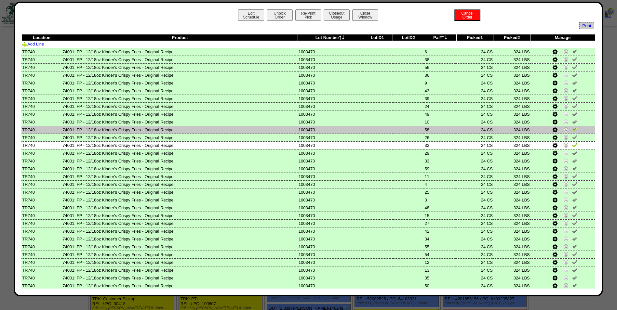
click at [572, 129] on img at bounding box center [574, 129] width 5 height 5
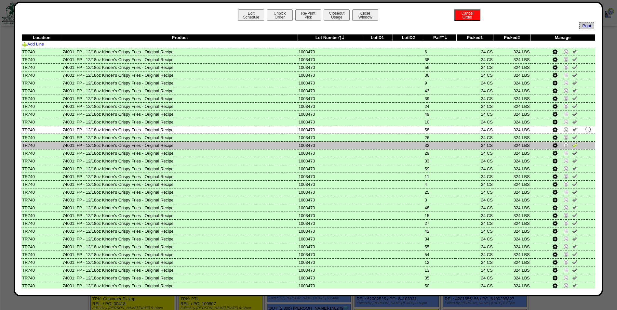
click at [572, 144] on img at bounding box center [574, 145] width 5 height 5
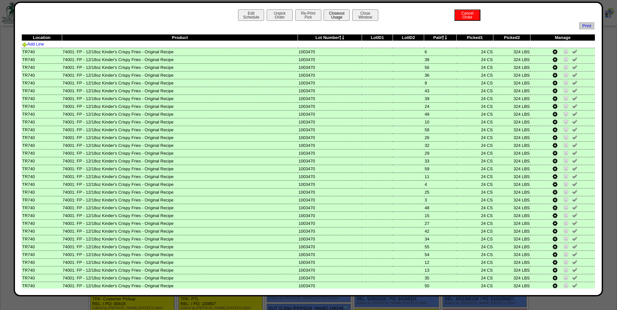
click at [340, 15] on button "Closeout Usage" at bounding box center [337, 14] width 26 height 11
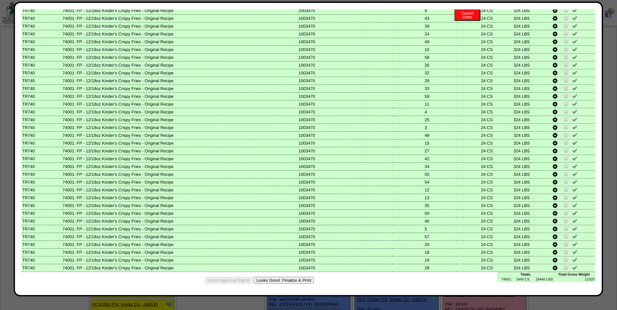
scroll to position [1757, 0]
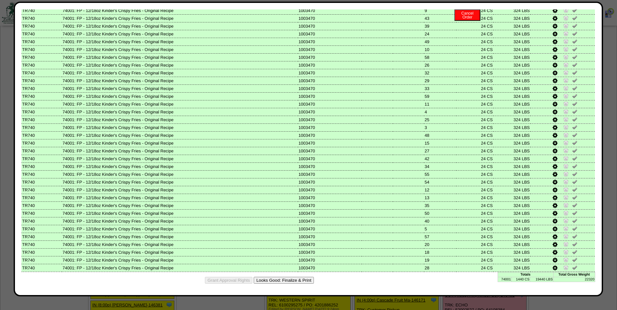
click at [278, 280] on button "Looks Good: Finalize & Print" at bounding box center [284, 280] width 60 height 7
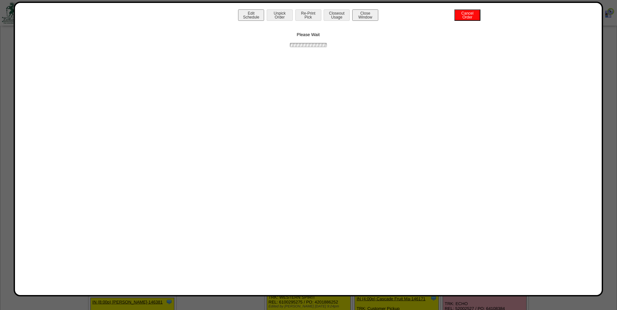
scroll to position [0, 0]
click at [309, 13] on button "Print BOL" at bounding box center [308, 14] width 26 height 11
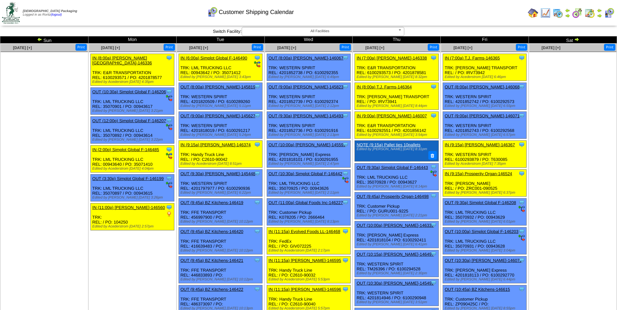
scroll to position [1757, 0]
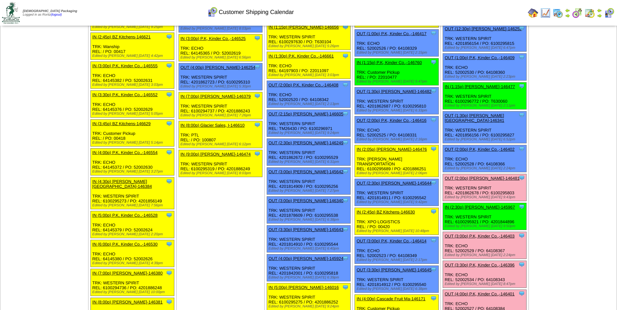
click at [467, 263] on link "OUT (3:30p) P.K, Kinder Co.,-146396" at bounding box center [480, 265] width 70 height 5
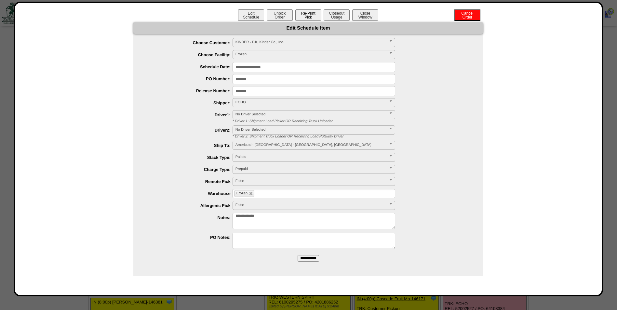
click at [306, 12] on button "Re-Print Pick" at bounding box center [308, 14] width 26 height 11
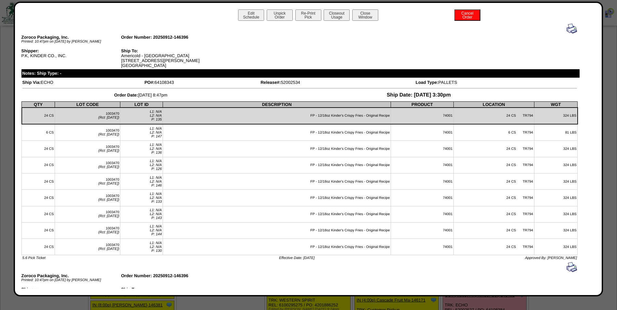
click at [567, 30] on img at bounding box center [572, 28] width 10 height 10
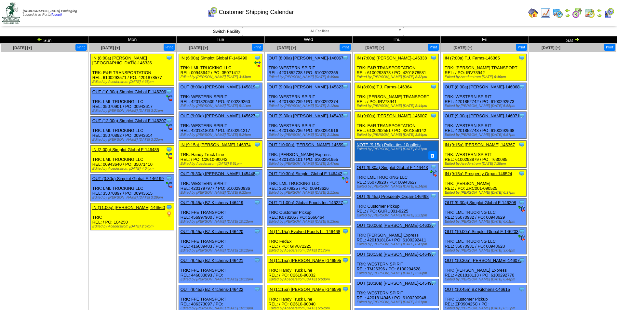
click at [576, 40] on img at bounding box center [576, 39] width 5 height 5
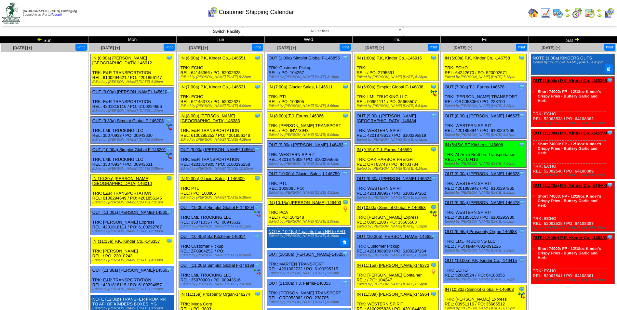
click at [577, 39] on img at bounding box center [576, 39] width 5 height 5
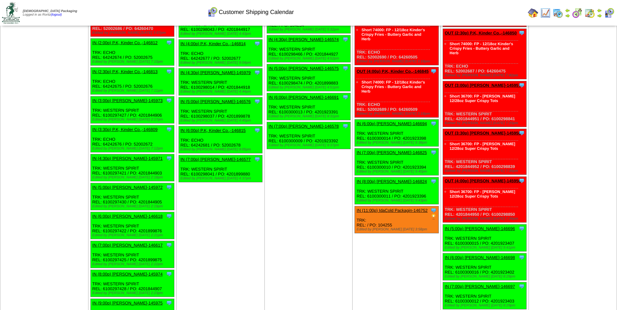
scroll to position [728, 0]
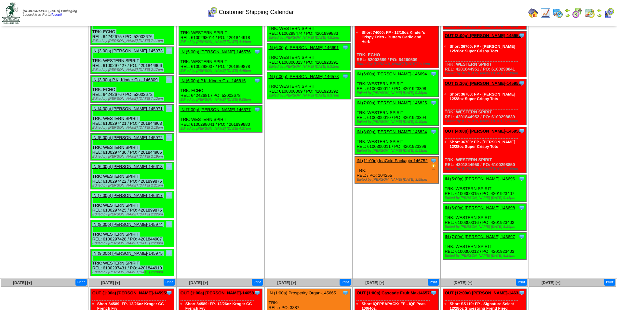
drag, startPoint x: 91, startPoint y: 138, endPoint x: 157, endPoint y: 264, distance: 142.2
copy ul "IN (7:00a) P.K, Kinder Co.,-146670 P.K, Kinder Co., Inc. ScheduleID: 146670 126…"
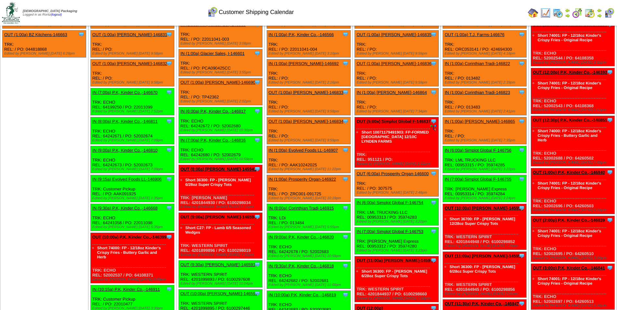
scroll to position [0, 0]
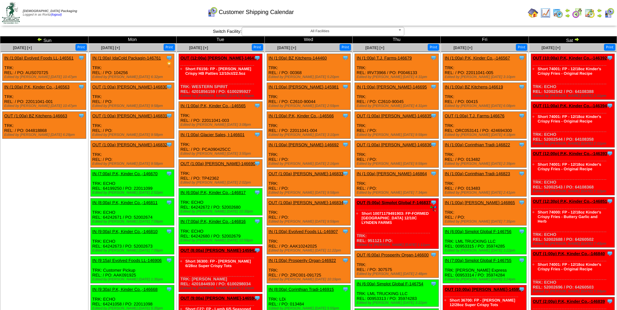
click at [125, 85] on link "OUT (1:00a) [PERSON_NAME]-146830" at bounding box center [129, 87] width 75 height 5
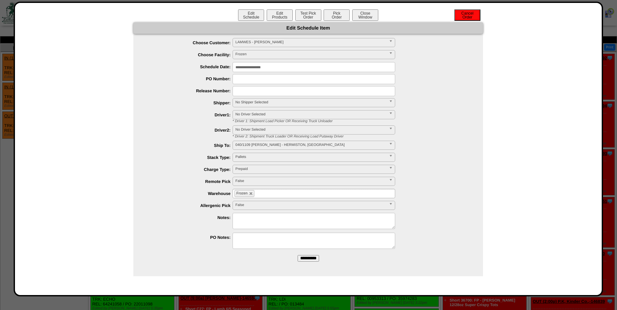
click at [469, 16] on button "Cancel Order" at bounding box center [468, 14] width 26 height 11
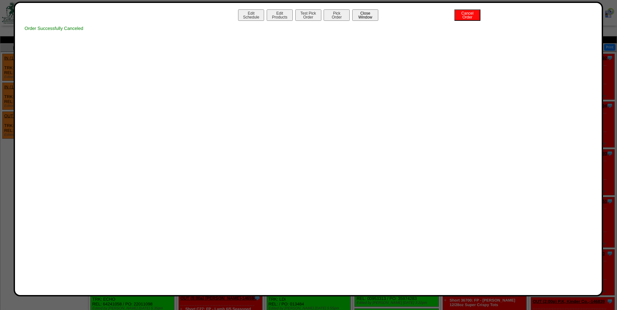
click at [374, 15] on button "Close Window" at bounding box center [365, 14] width 26 height 11
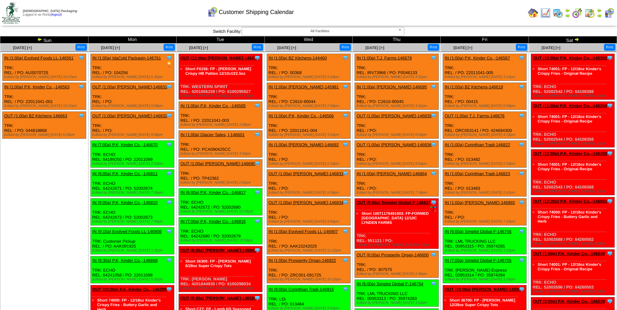
click at [128, 87] on link "OUT (1:00a) [PERSON_NAME]-146831" at bounding box center [129, 87] width 75 height 5
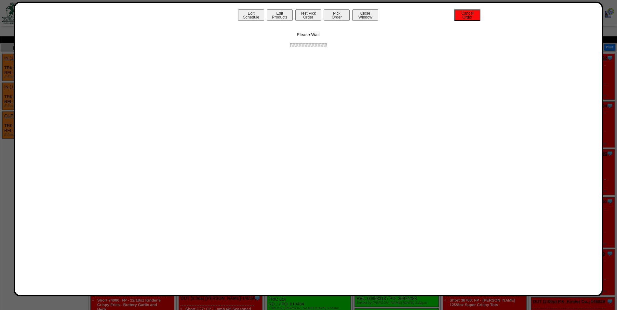
click at [464, 17] on button "Cancel Order" at bounding box center [468, 14] width 26 height 11
click at [367, 17] on button "Close Window" at bounding box center [365, 14] width 26 height 11
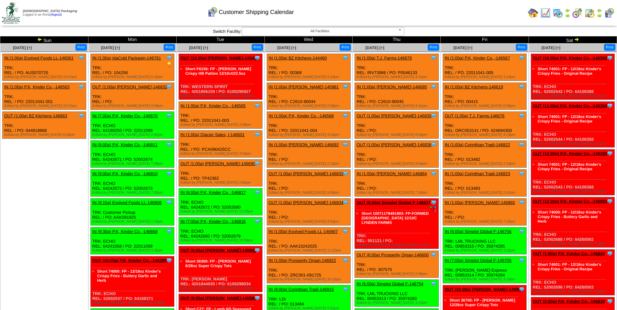
click at [123, 87] on link "OUT (1:00a) Lamb-Weston-146832" at bounding box center [129, 87] width 75 height 5
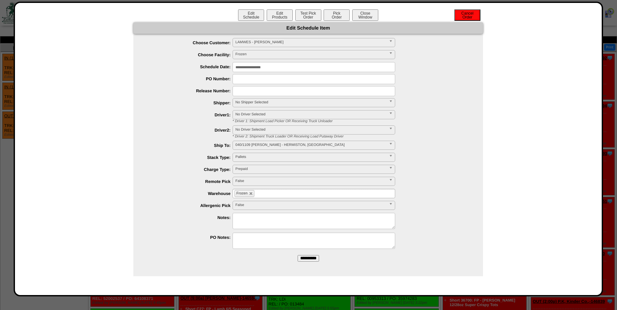
click at [463, 16] on button "Cancel Order" at bounding box center [468, 14] width 26 height 11
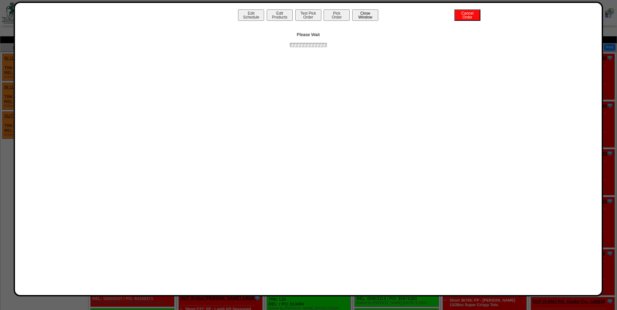
click at [366, 18] on button "Close Window" at bounding box center [365, 14] width 26 height 11
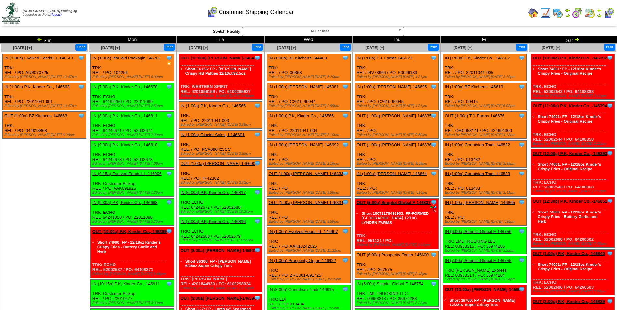
click at [144, 59] on link "IN (1:00a) IdaCold Packagin-146761" at bounding box center [126, 58] width 69 height 5
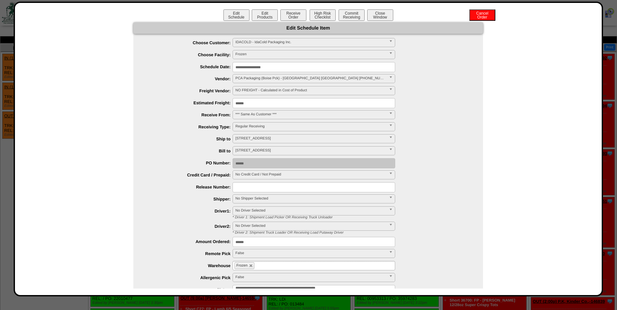
click at [289, 68] on input "**********" at bounding box center [314, 67] width 163 height 10
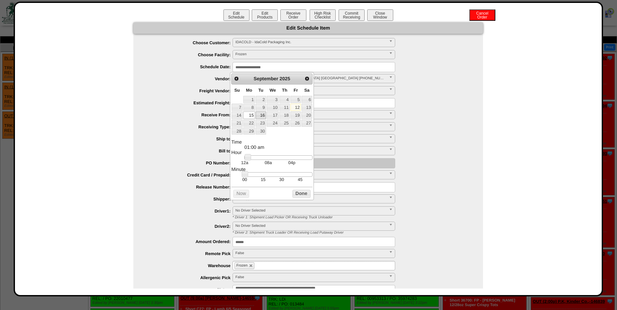
click at [265, 117] on link "16" at bounding box center [261, 115] width 10 height 7
type input "**********"
click at [296, 195] on button "Done" at bounding box center [302, 194] width 18 height 8
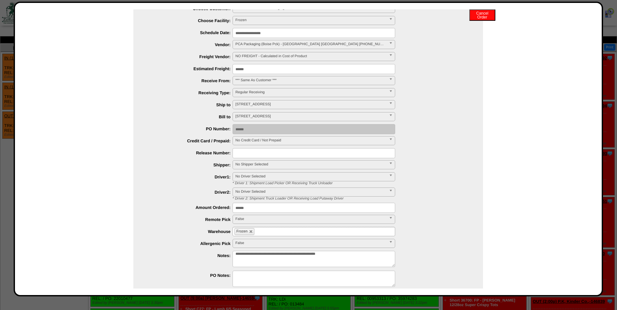
scroll to position [60, 0]
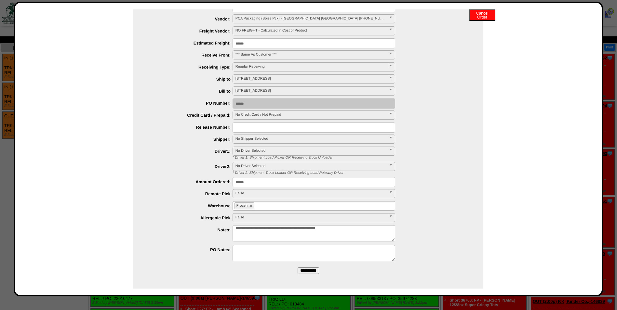
click at [303, 271] on input "**********" at bounding box center [308, 271] width 21 height 7
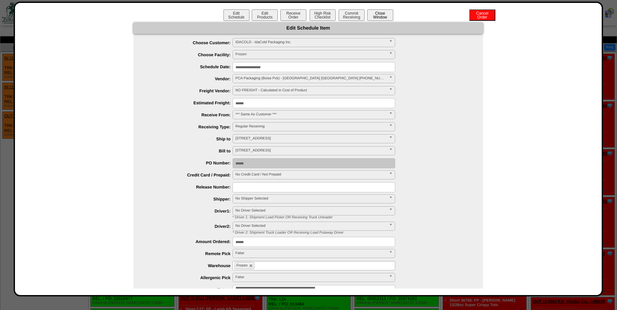
click at [378, 15] on button "Close Window" at bounding box center [380, 14] width 26 height 11
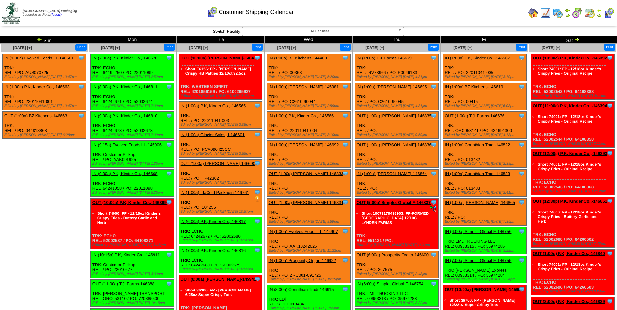
click at [170, 48] on button "Print" at bounding box center [169, 47] width 11 height 7
click at [40, 40] on img at bounding box center [39, 39] width 5 height 5
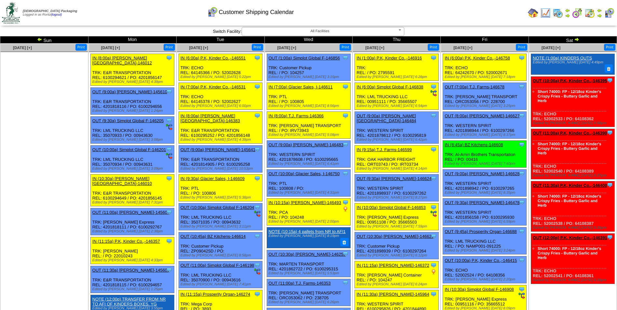
click at [609, 69] on icon at bounding box center [609, 69] width 4 height 5
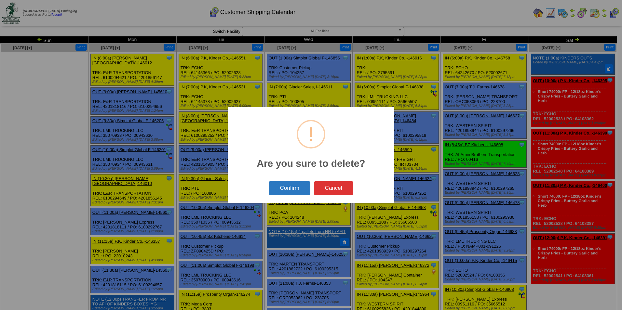
click at [300, 188] on button "Confirm" at bounding box center [290, 188] width 42 height 13
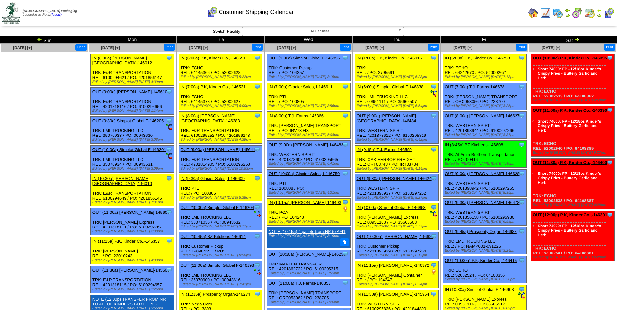
click at [610, 48] on button "Print" at bounding box center [609, 47] width 11 height 7
